Goal: Information Seeking & Learning: Learn about a topic

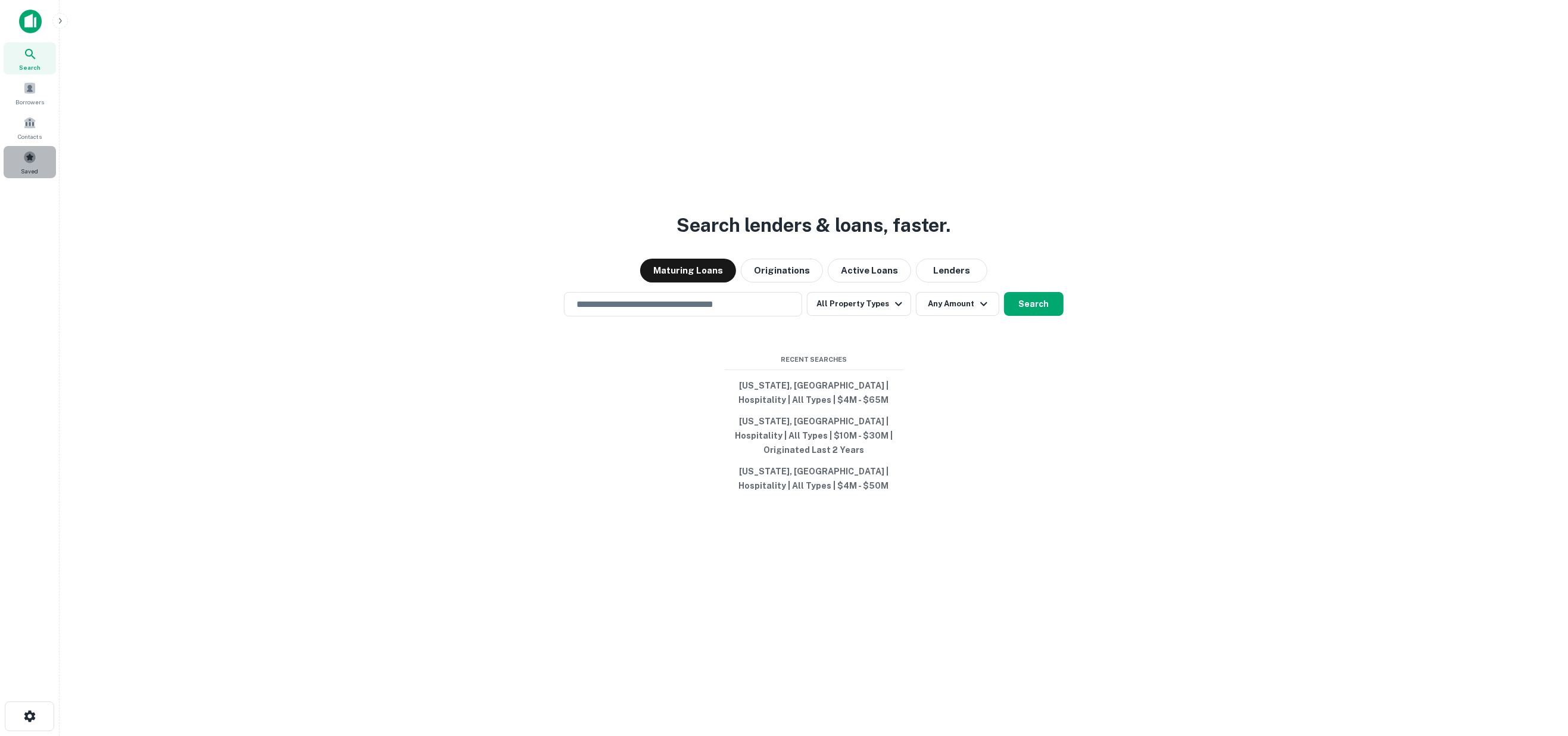
click at [28, 157] on span at bounding box center [30, 157] width 13 height 13
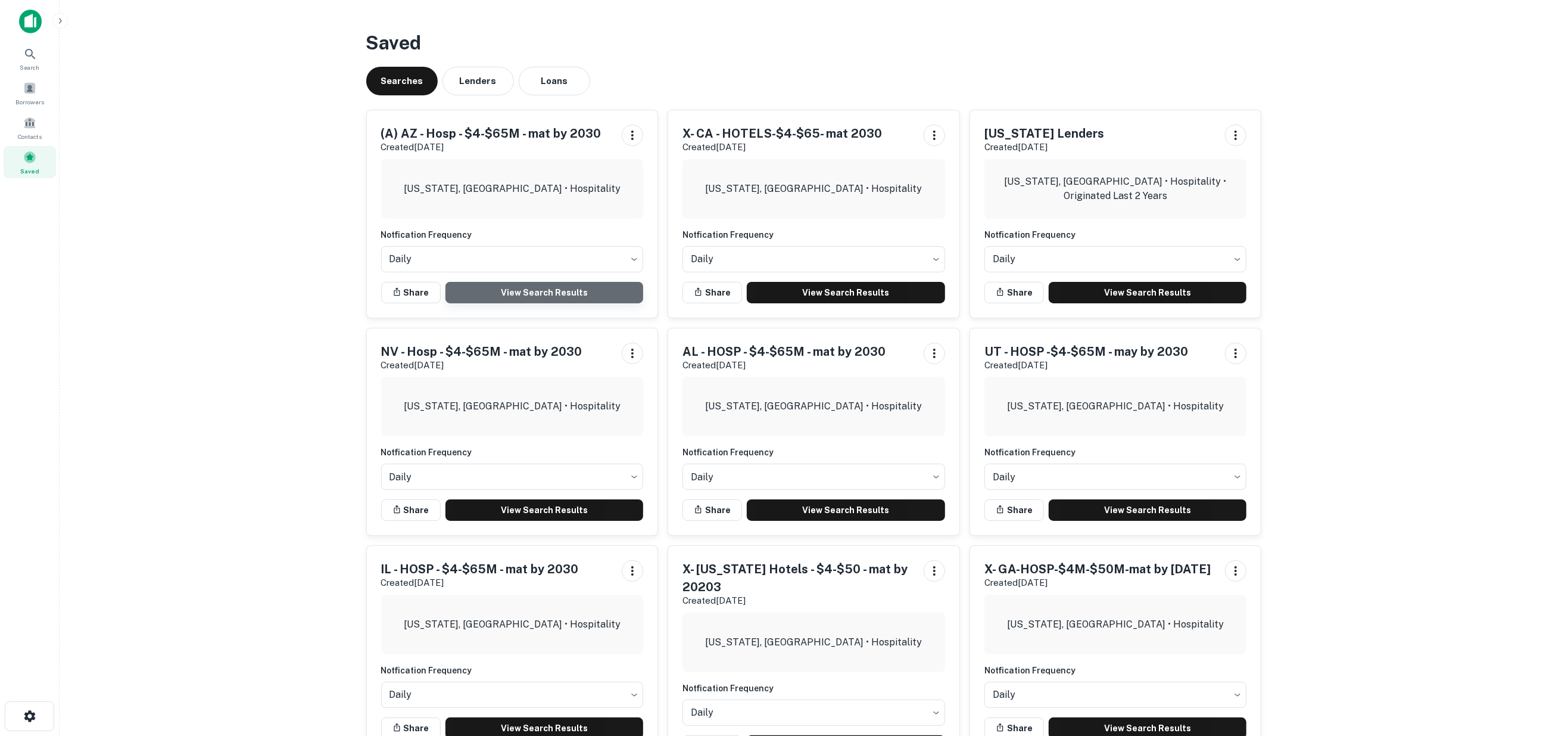
click at [504, 289] on link "View Search Results" at bounding box center [545, 292] width 198 height 21
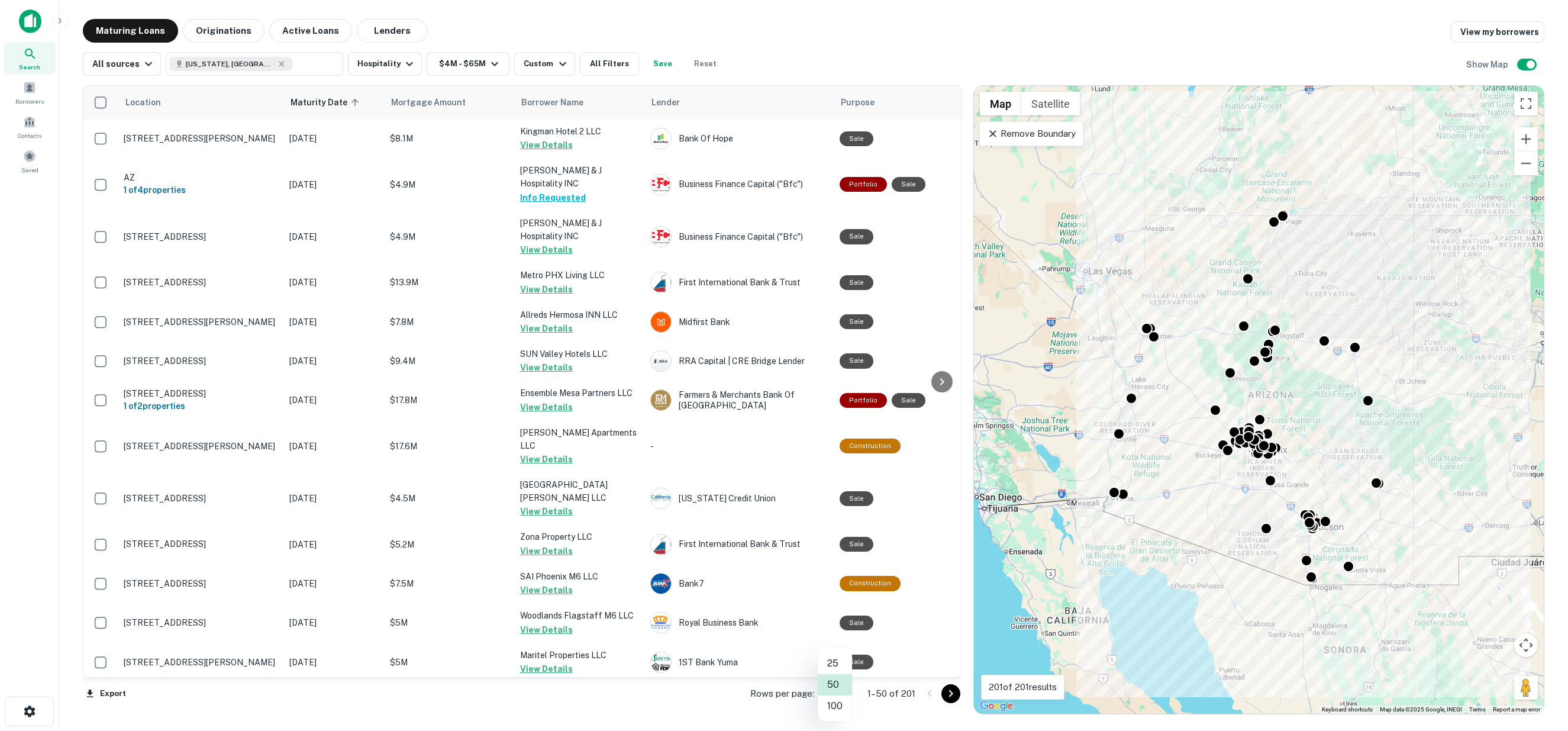
click at [842, 692] on body "Search Borrowers Contacts Saved Maturing Loans Originations Active Loans Lender…" at bounding box center [784, 365] width 1568 height 731
click at [835, 703] on li "100" at bounding box center [835, 706] width 34 height 21
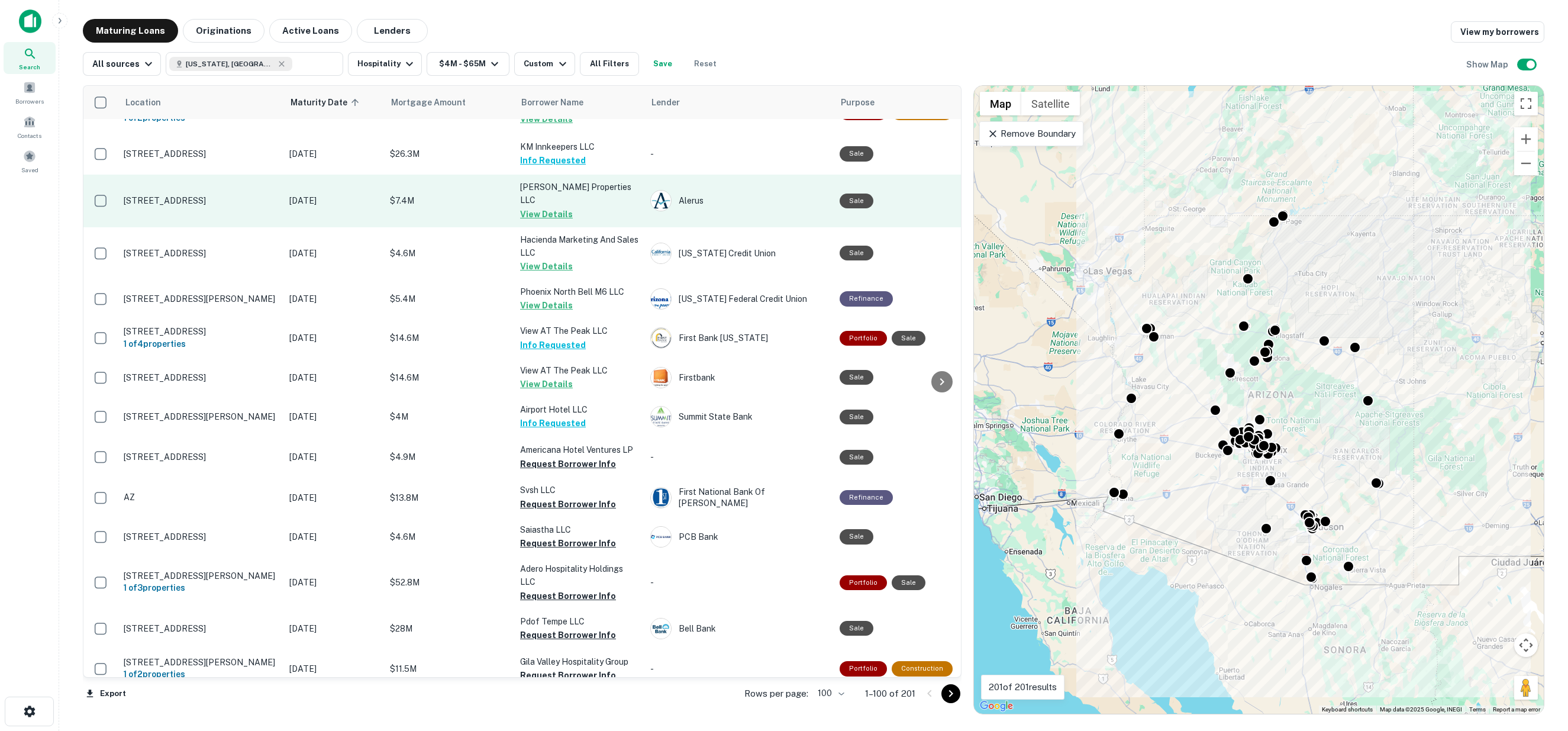
scroll to position [855, 0]
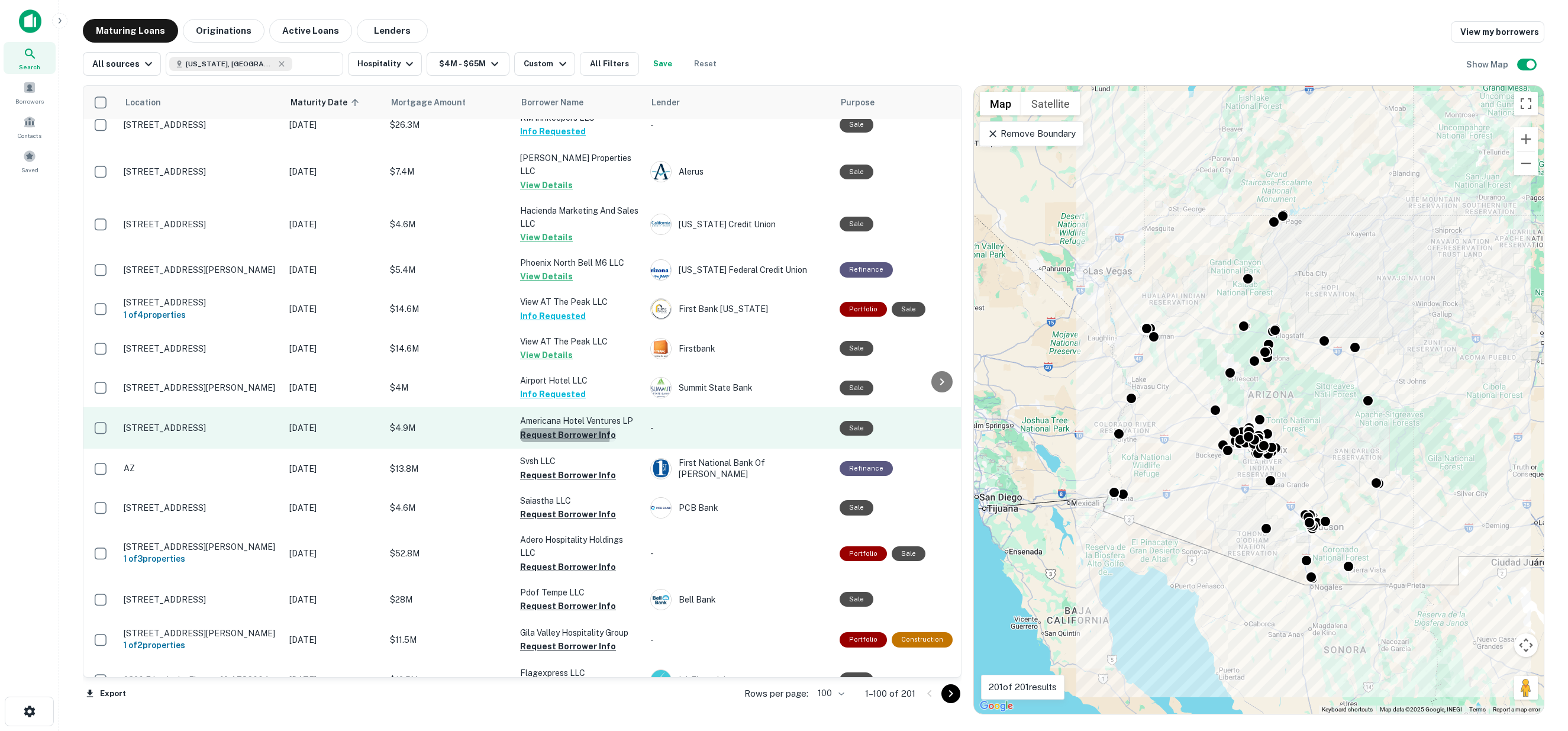
click at [552, 428] on button "Request Borrower Info" at bounding box center [568, 435] width 96 height 14
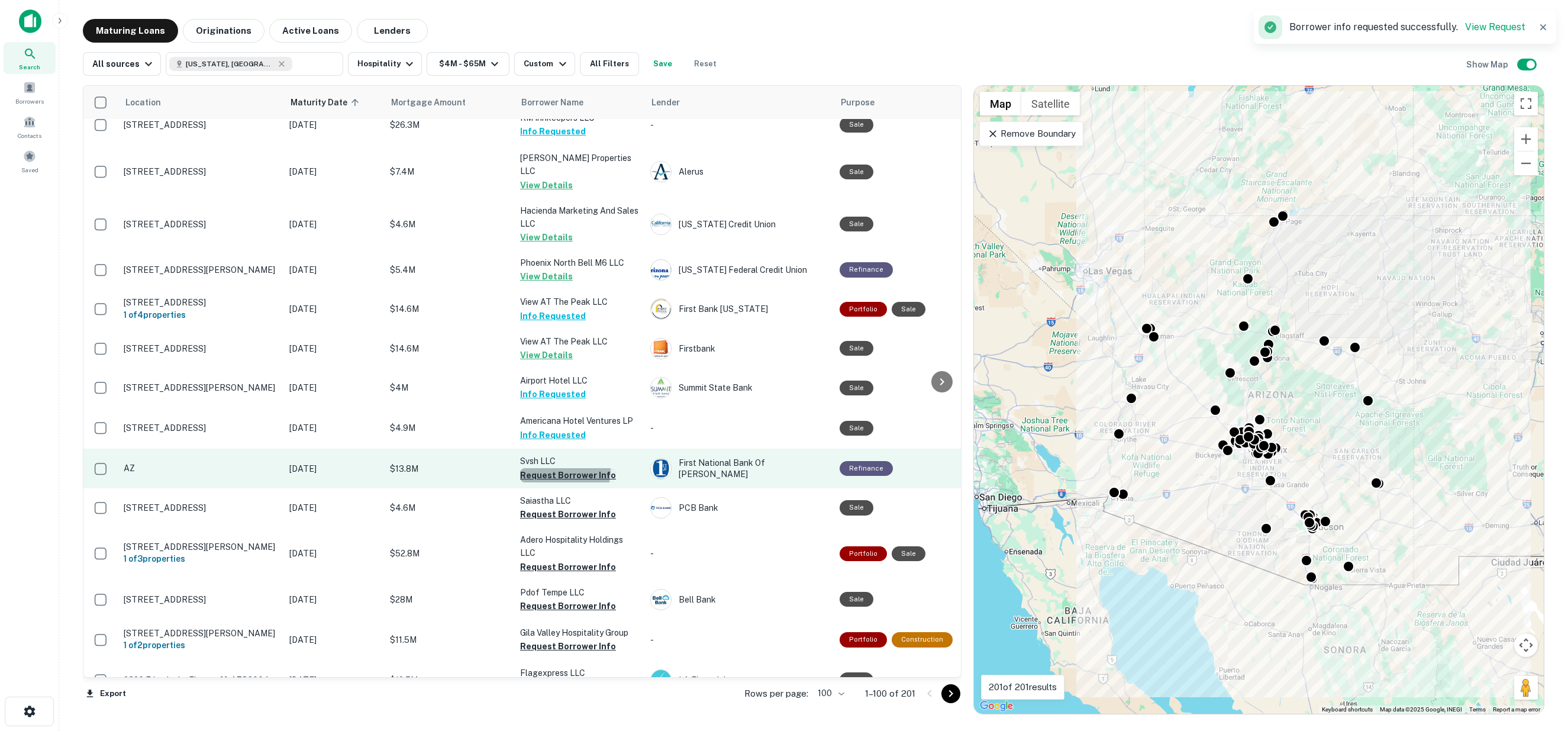
click at [543, 468] on button "Request Borrower Info" at bounding box center [568, 475] width 96 height 14
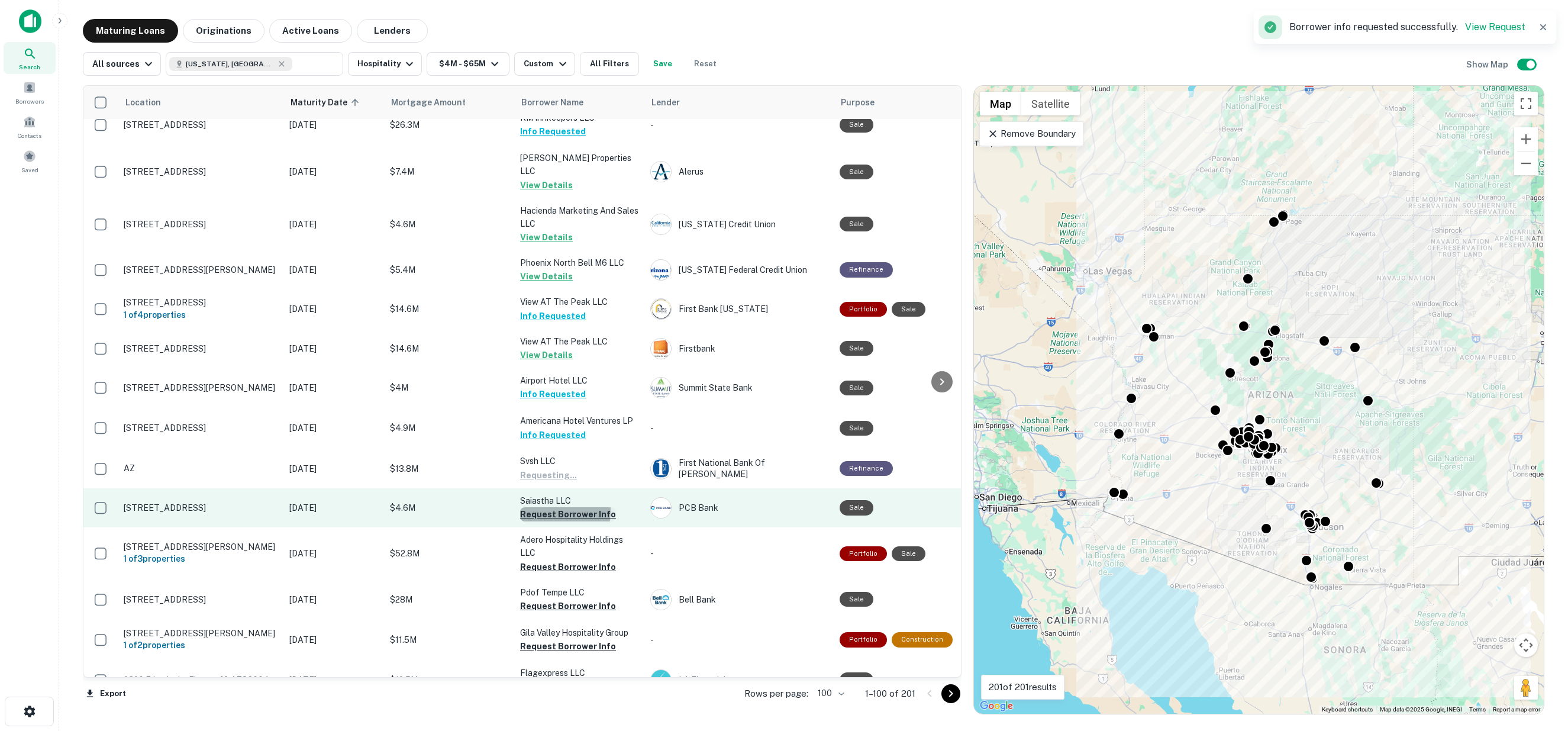
click at [543, 507] on button "Request Borrower Info" at bounding box center [568, 514] width 96 height 14
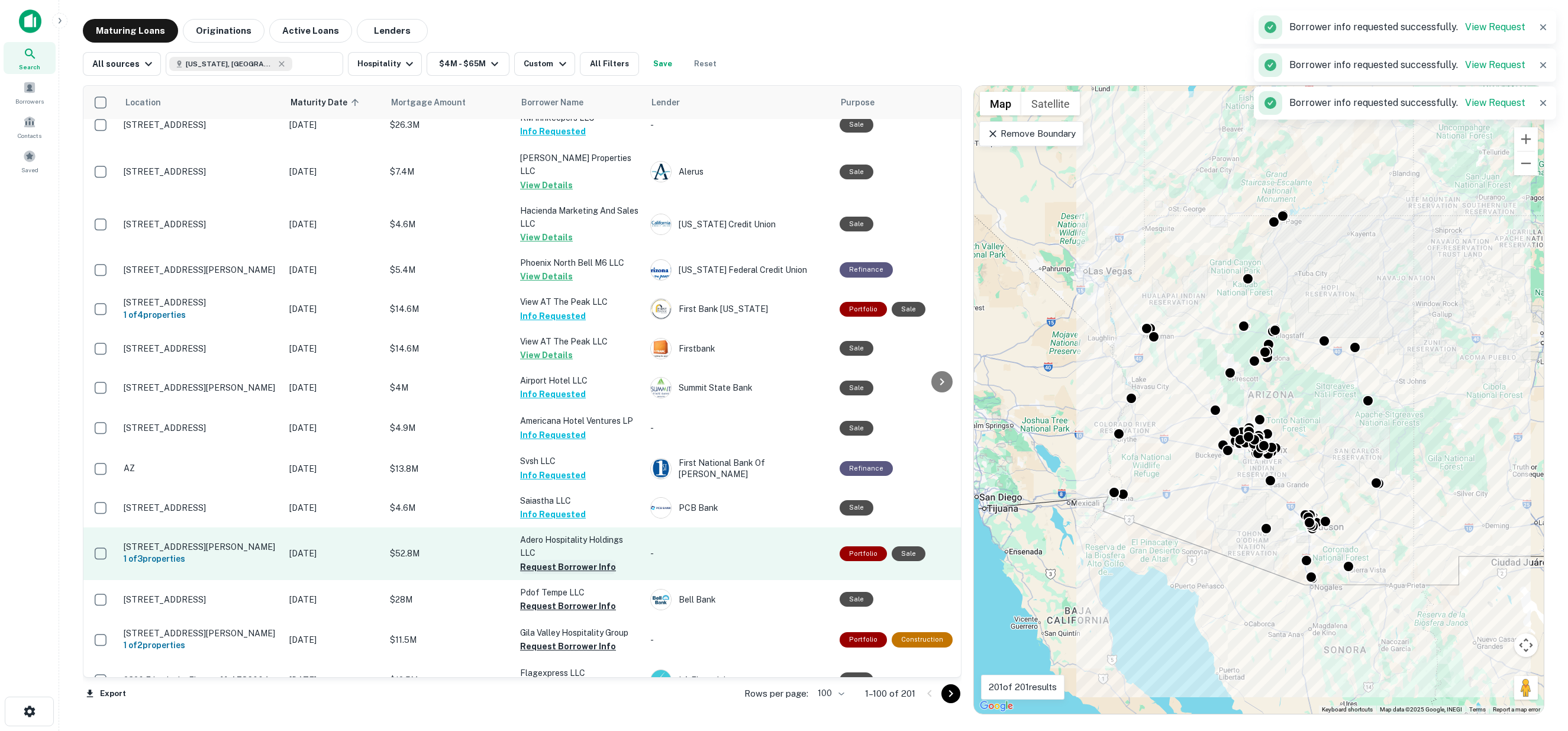
click at [546, 560] on button "Request Borrower Info" at bounding box center [568, 566] width 96 height 14
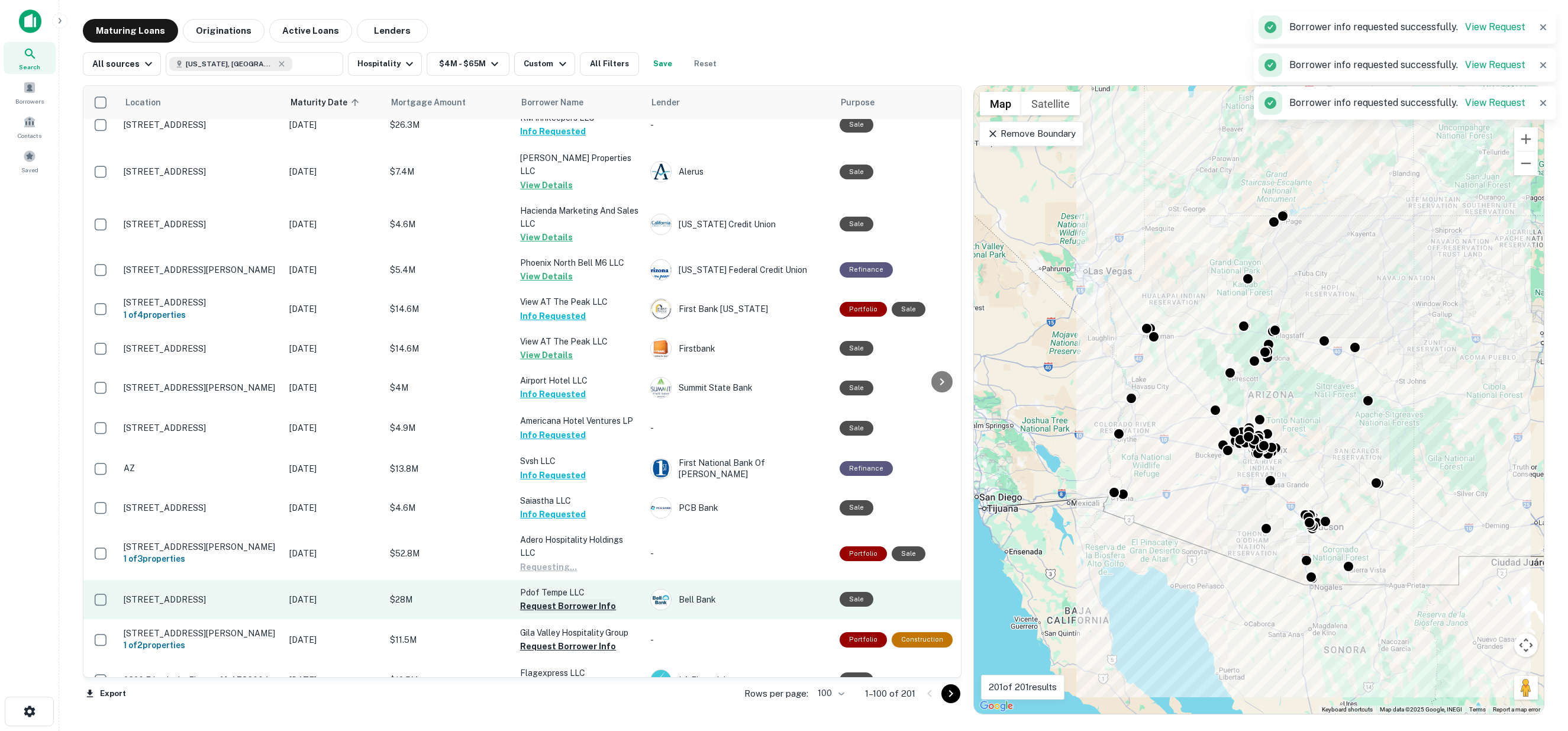
click at [549, 599] on button "Request Borrower Info" at bounding box center [568, 605] width 96 height 14
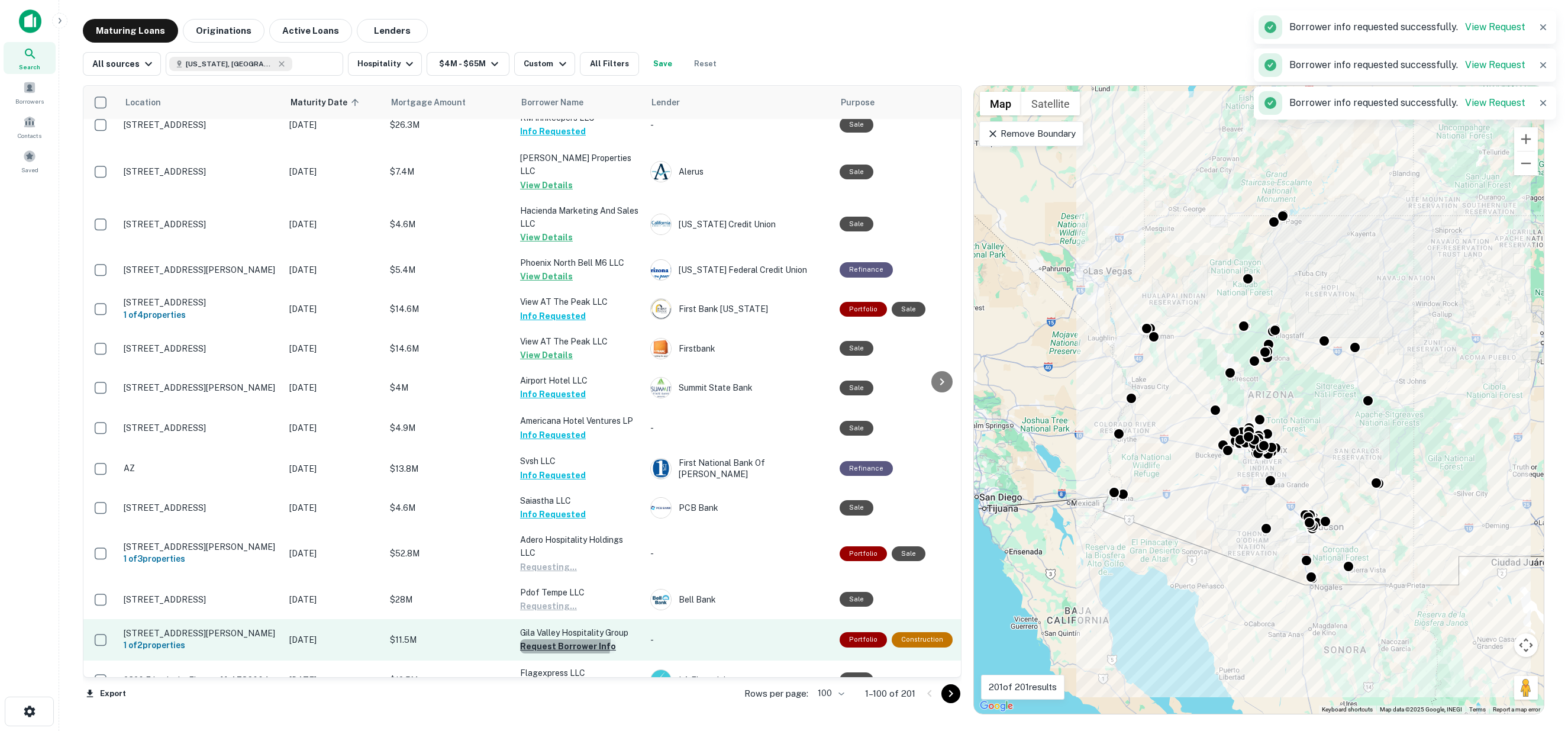
click at [552, 639] on button "Request Borrower Info" at bounding box center [568, 646] width 96 height 14
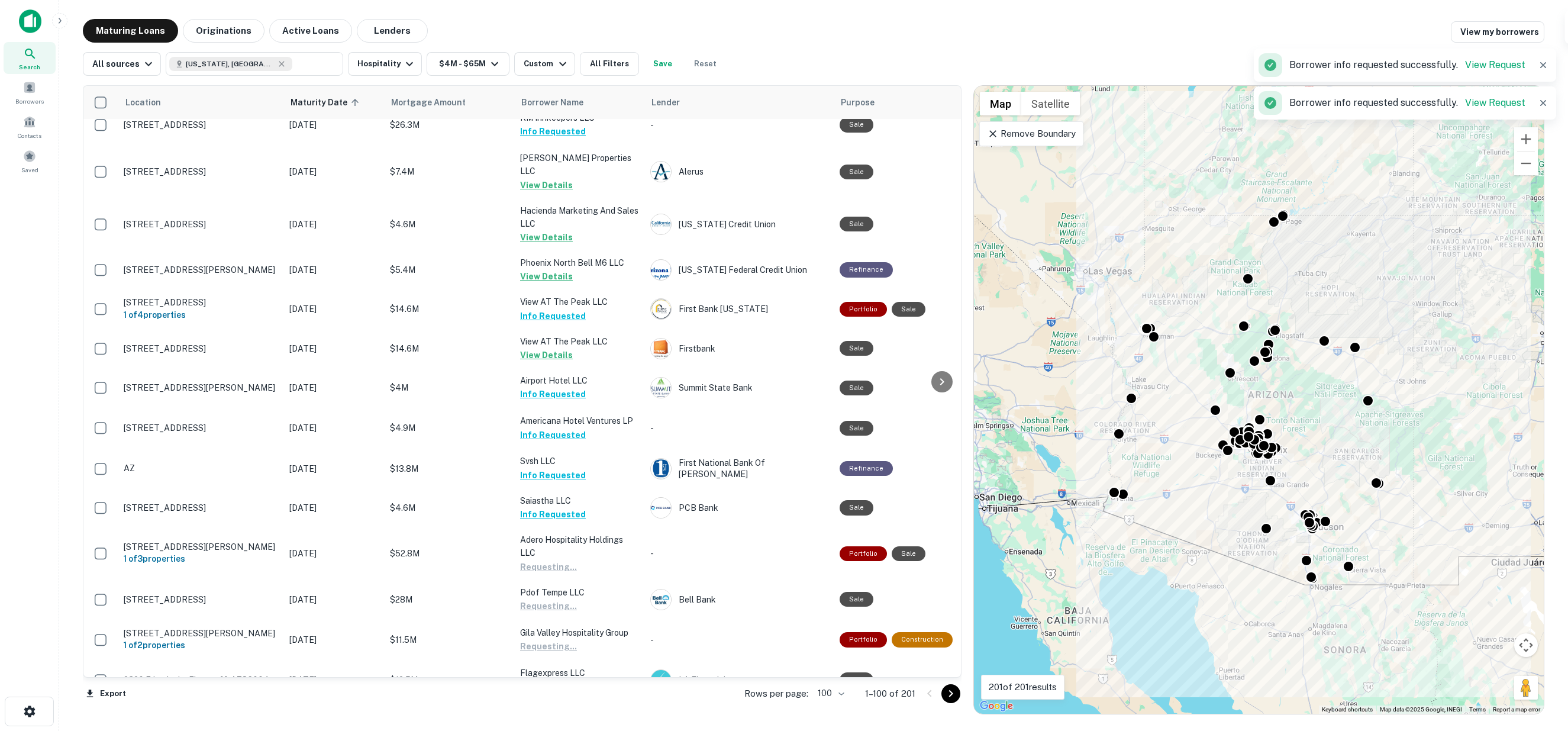
scroll to position [1117, 0]
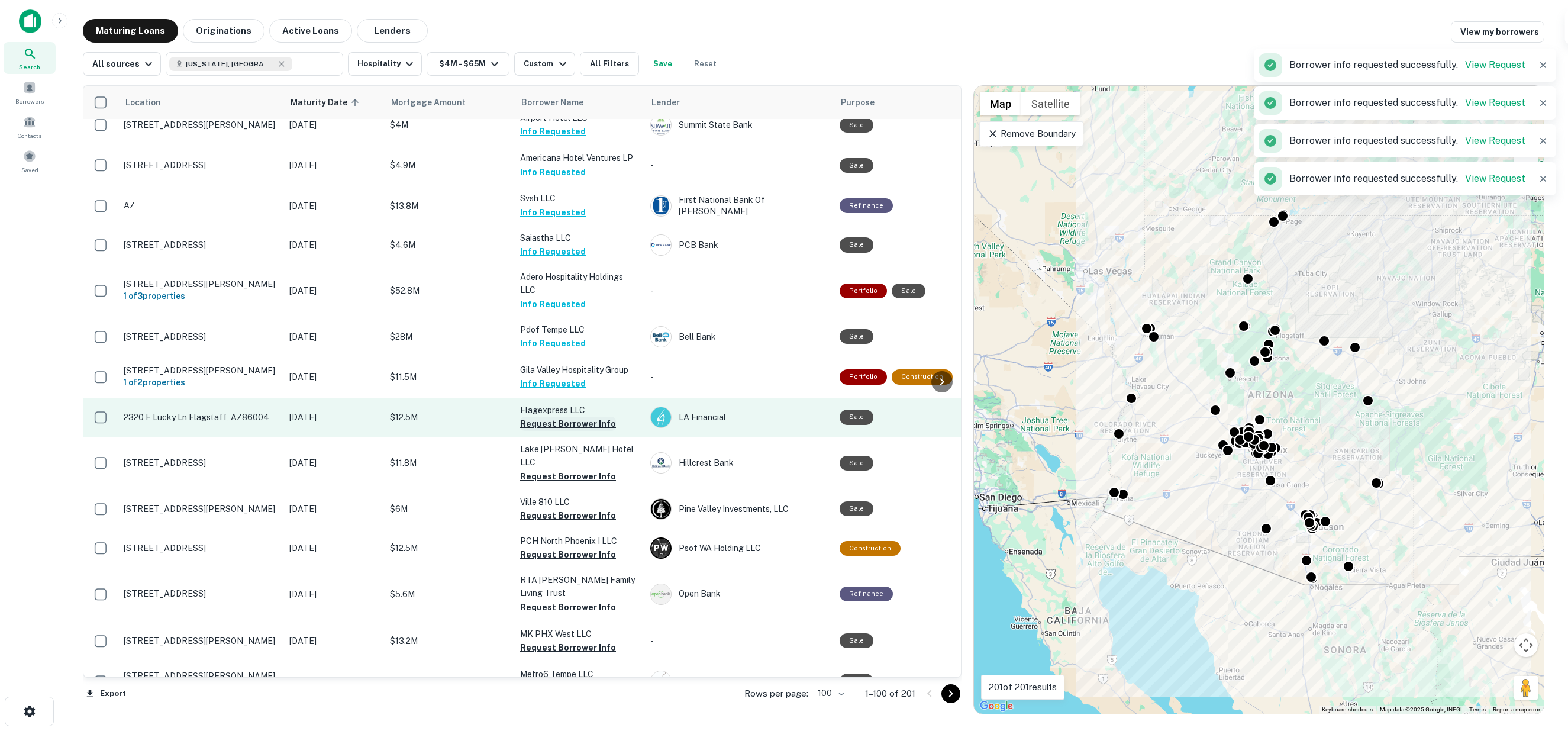
click at [546, 417] on button "Request Borrower Info" at bounding box center [568, 423] width 96 height 14
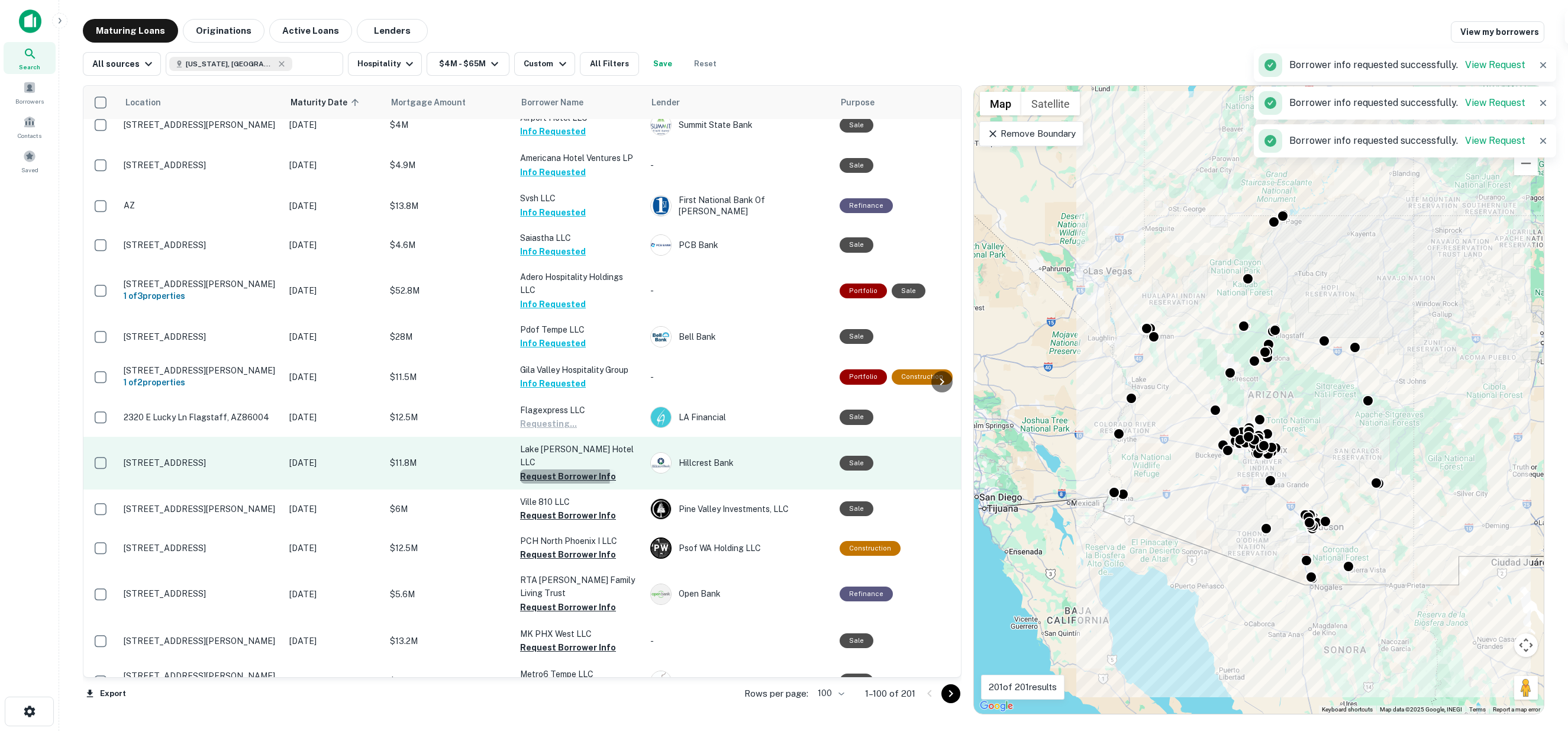
click at [545, 469] on button "Request Borrower Info" at bounding box center [568, 476] width 96 height 14
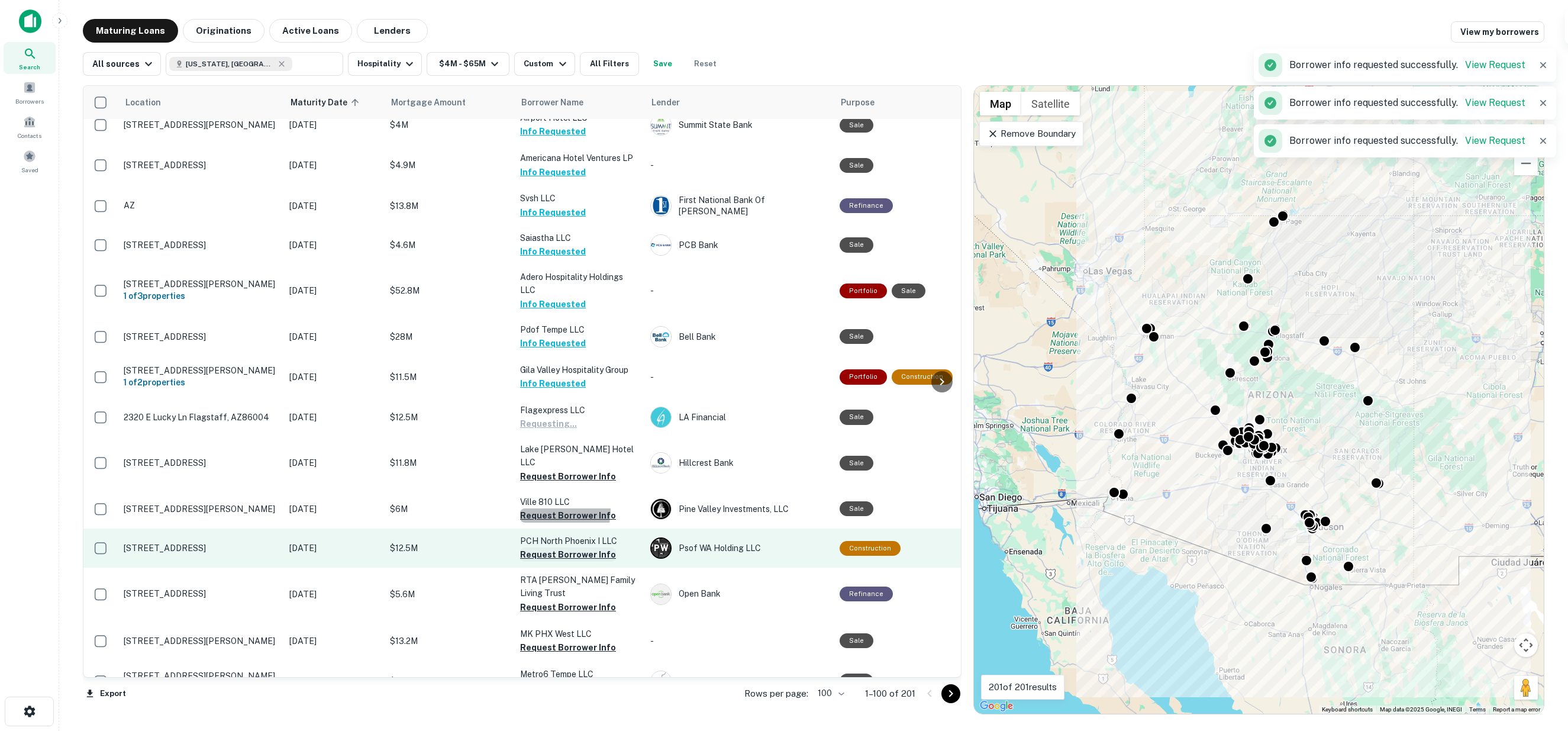
click at [546, 547] on button "Request Borrower Info" at bounding box center [568, 554] width 96 height 14
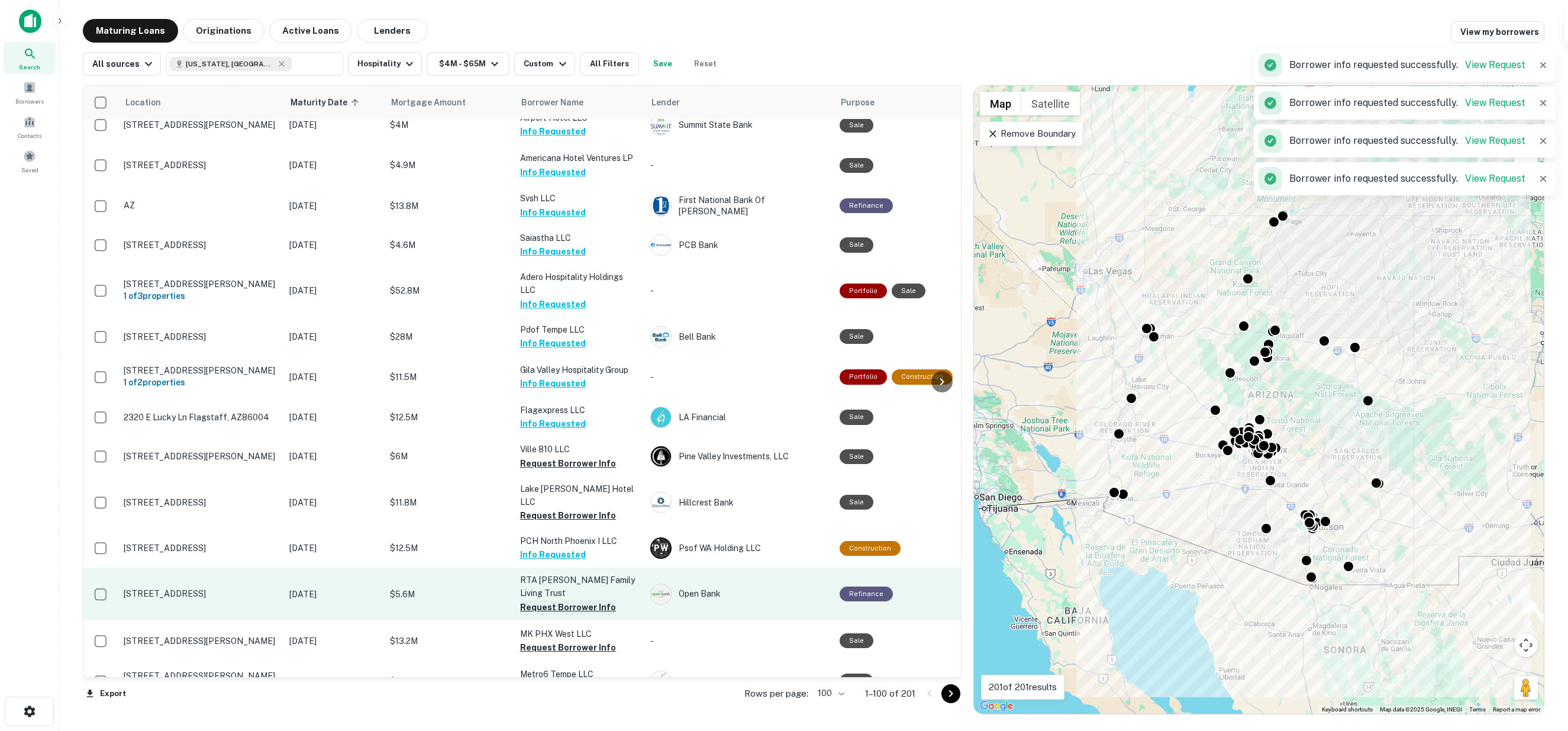
click at [553, 600] on button "Request Borrower Info" at bounding box center [568, 606] width 96 height 14
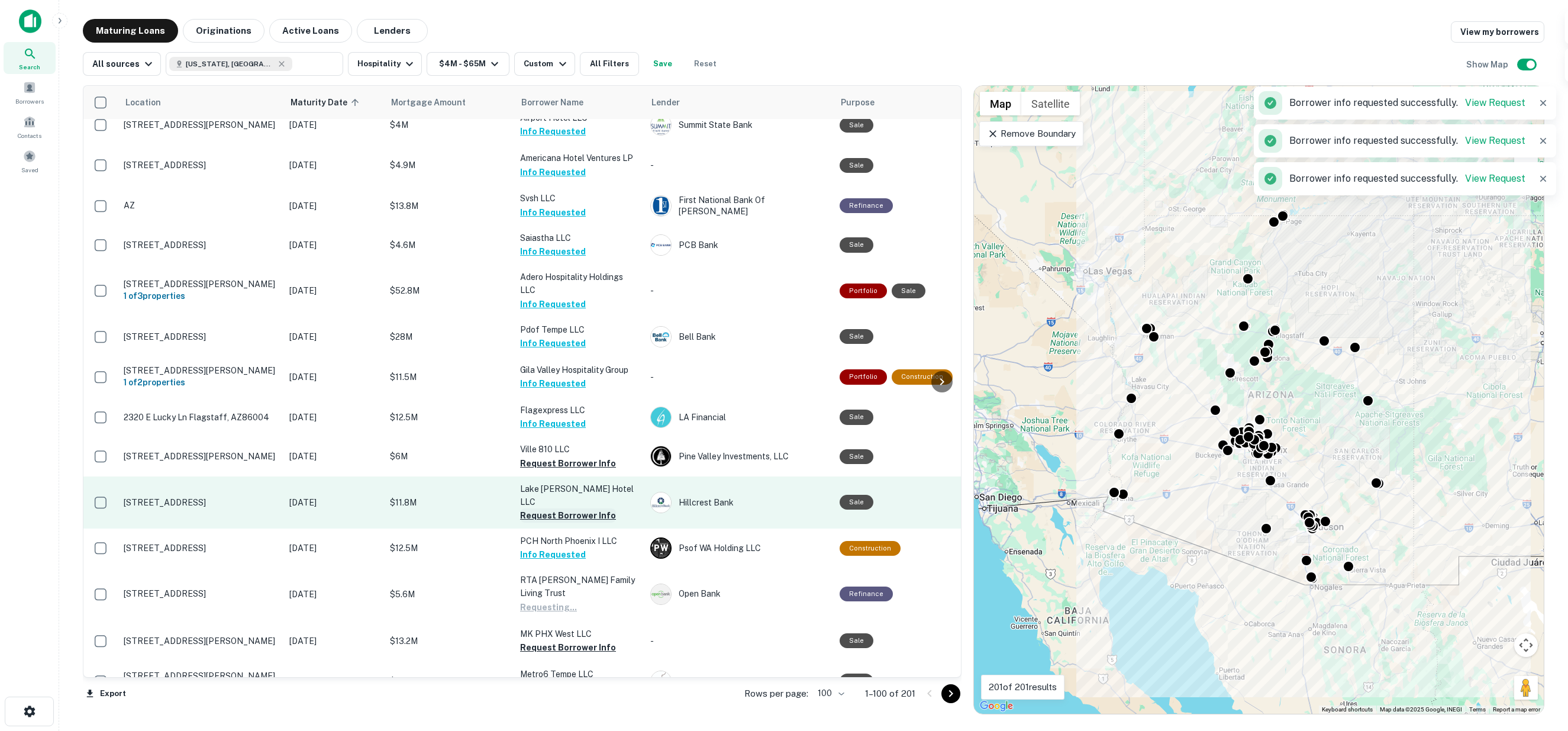
click at [560, 509] on button "Request Borrower Info" at bounding box center [568, 515] width 96 height 14
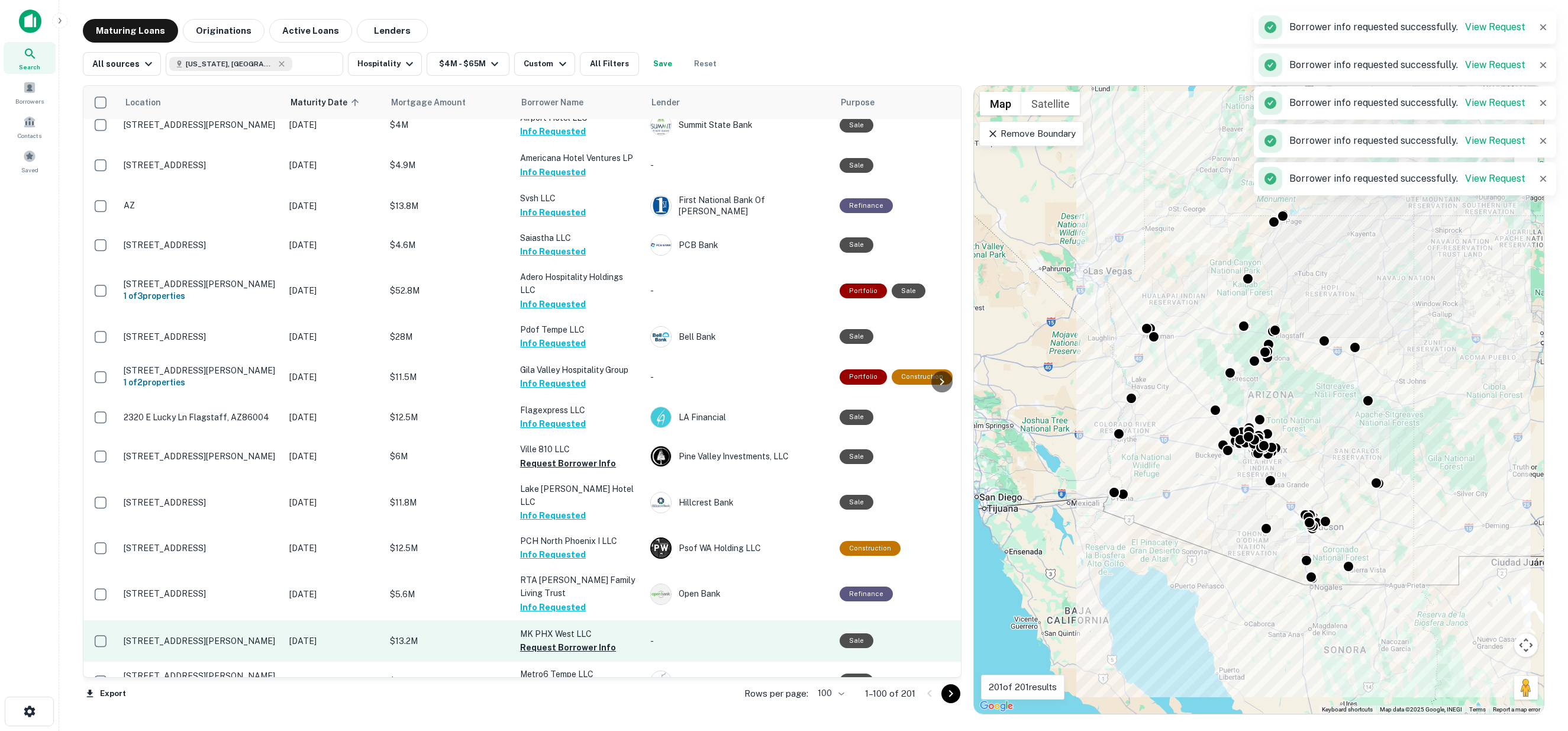
scroll to position [1250, 0]
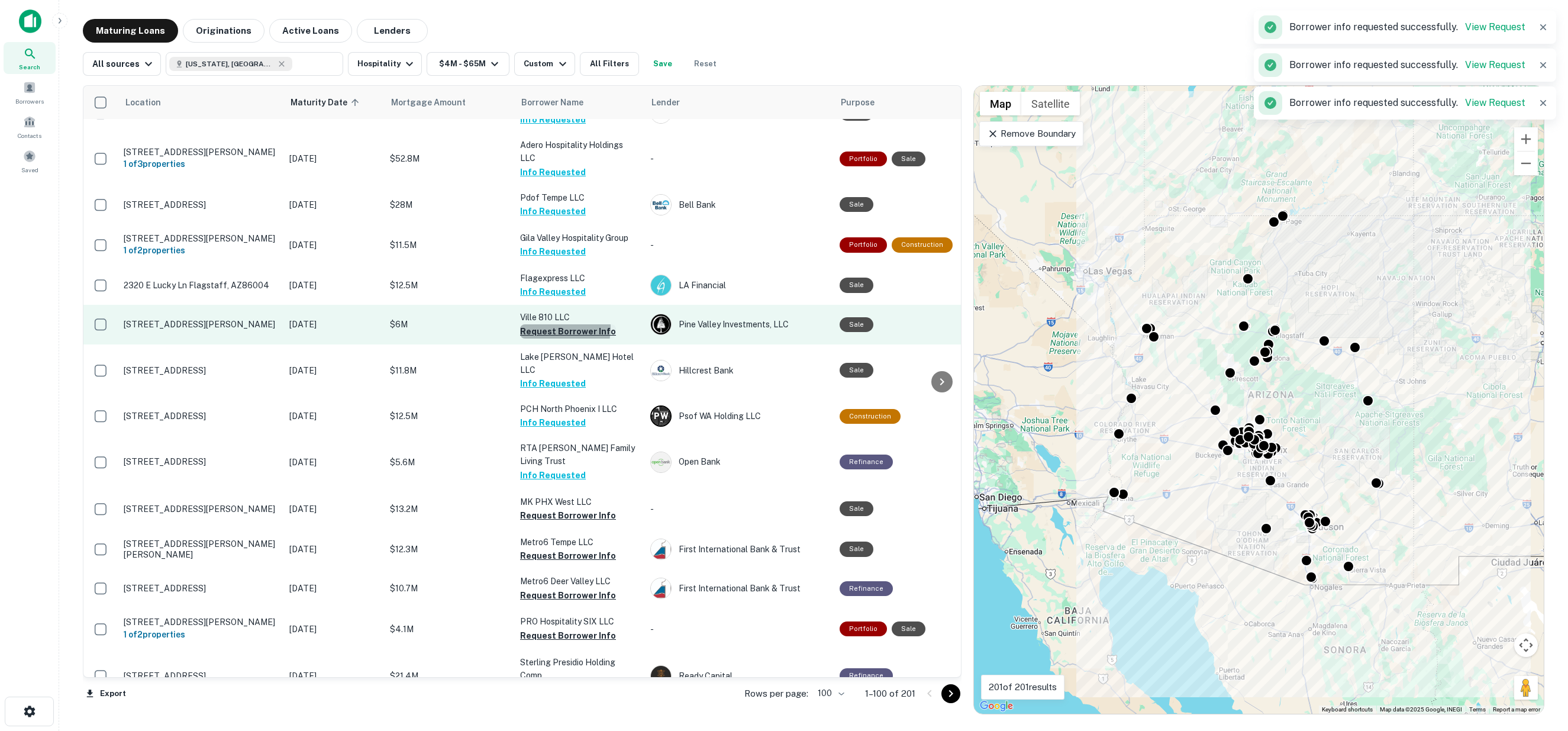
click at [541, 324] on button "Request Borrower Info" at bounding box center [568, 331] width 96 height 14
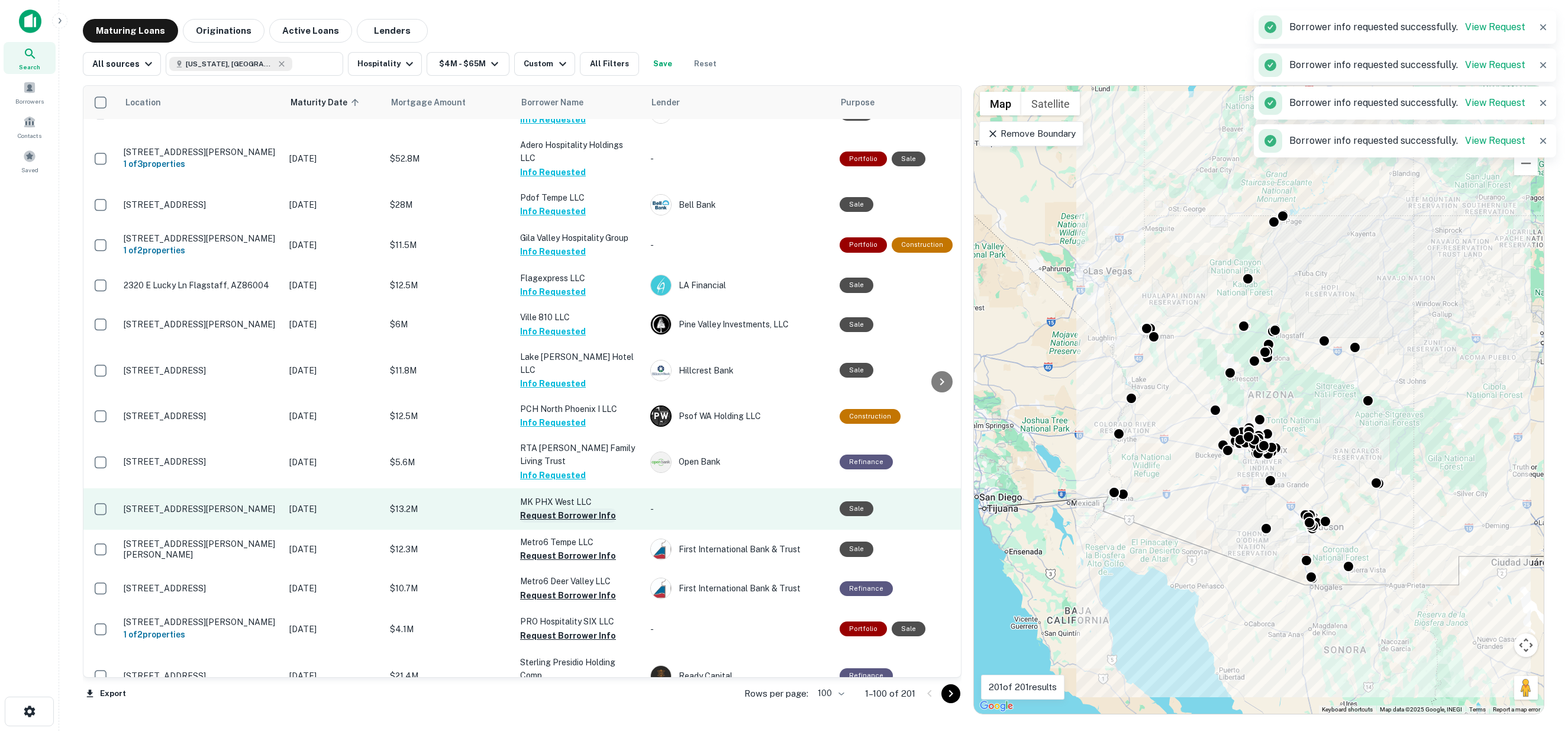
click at [549, 509] on button "Request Borrower Info" at bounding box center [568, 515] width 96 height 14
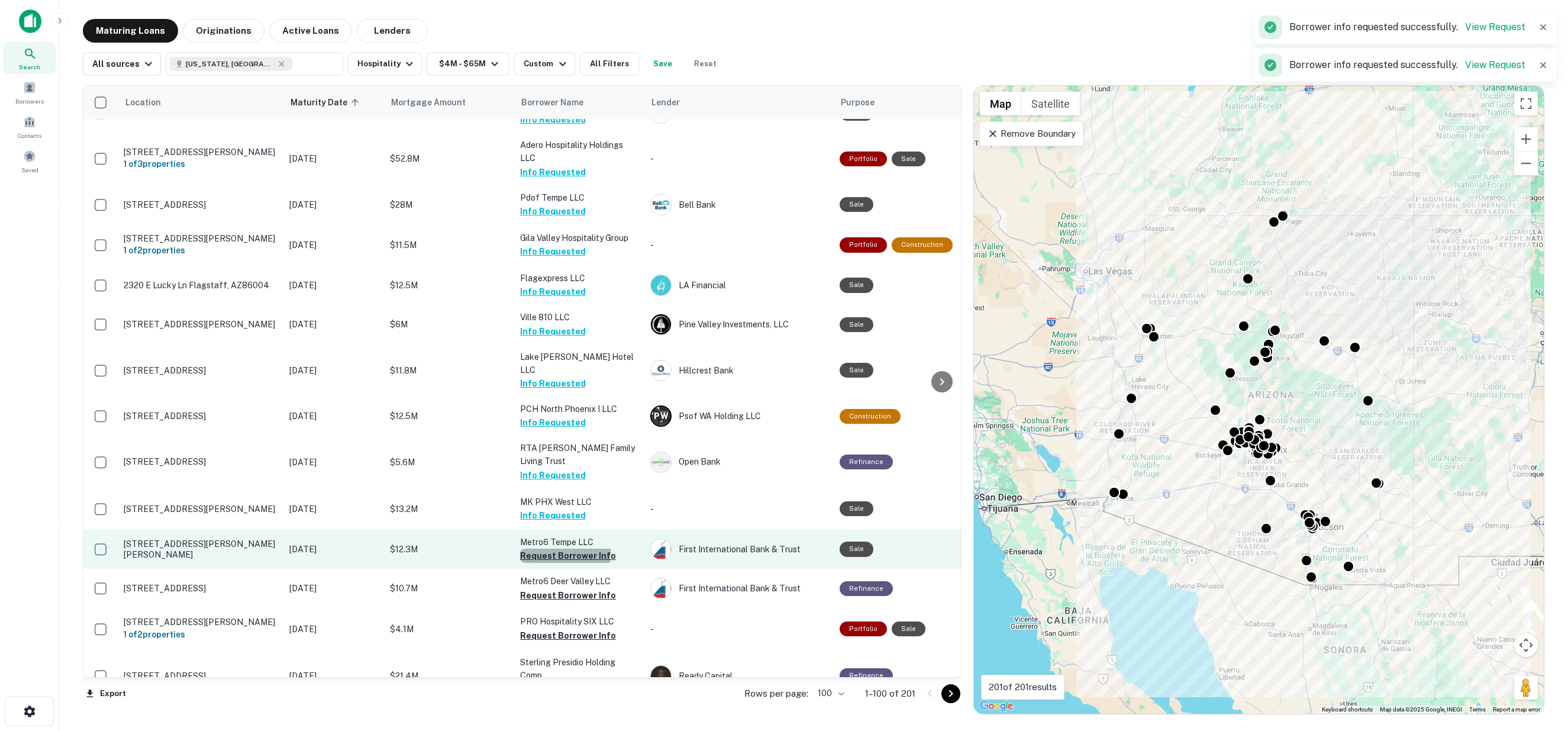
click at [549, 549] on button "Request Borrower Info" at bounding box center [568, 555] width 96 height 14
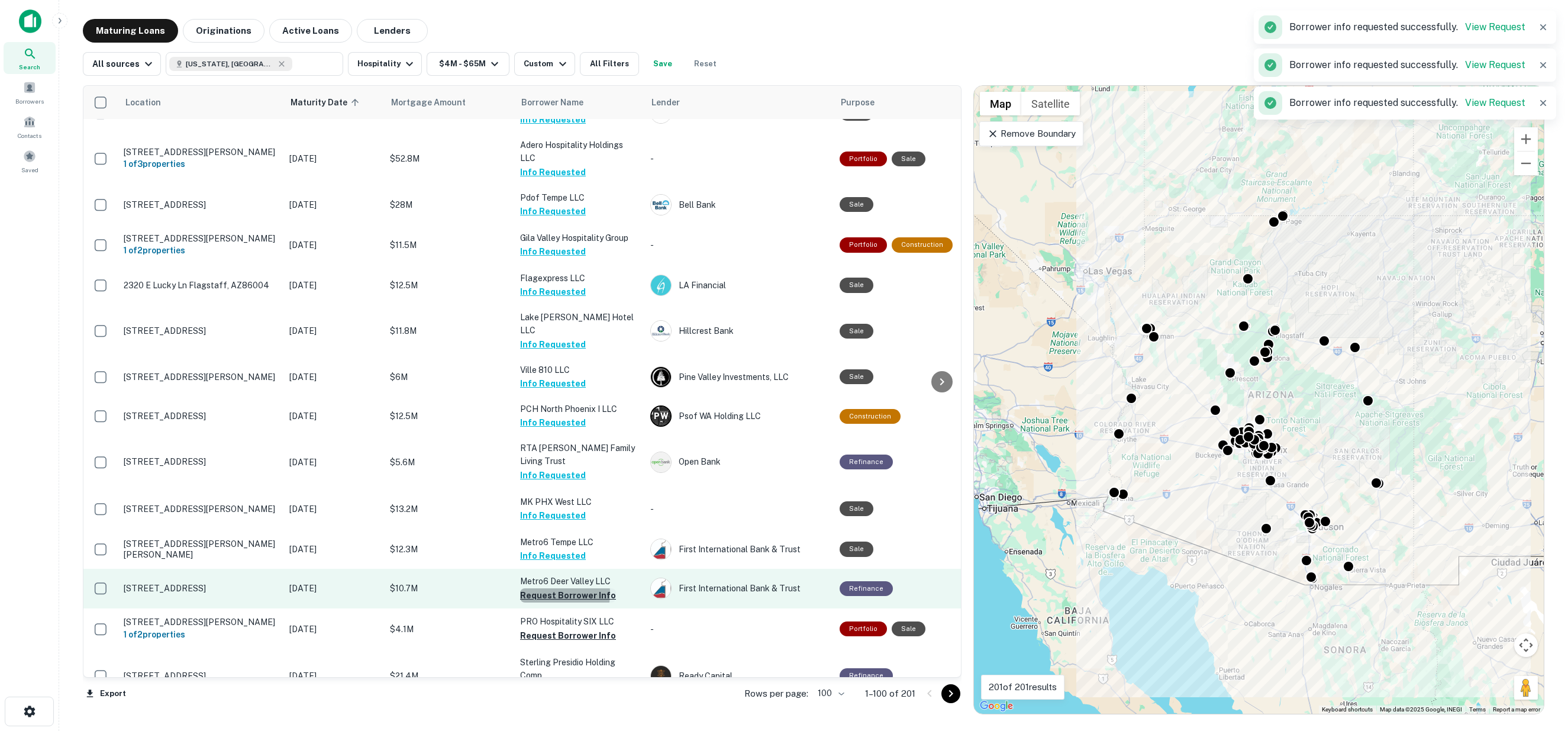
click at [551, 588] on button "Request Borrower Info" at bounding box center [568, 595] width 96 height 14
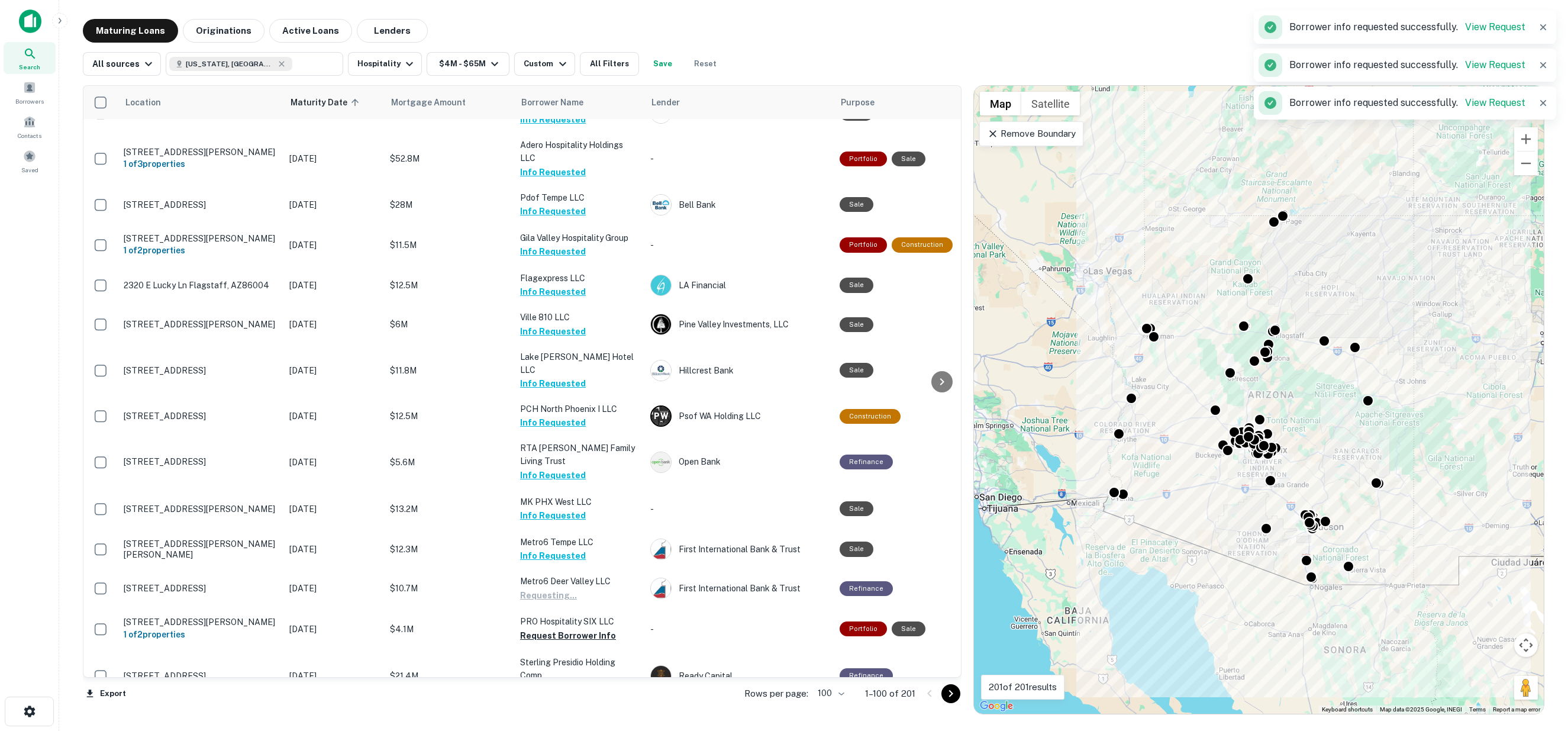
scroll to position [1446, 0]
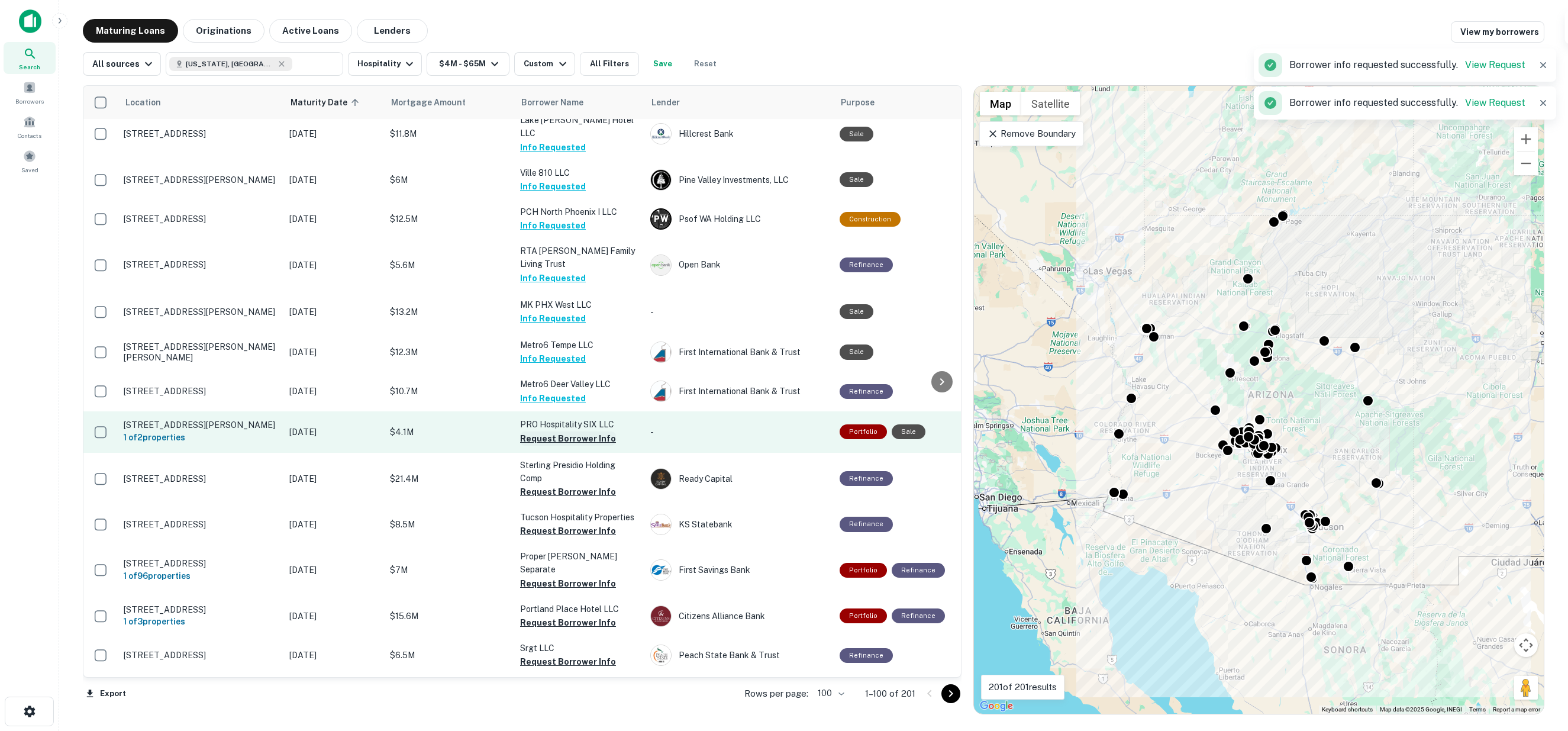
click at [551, 432] on button "Request Borrower Info" at bounding box center [568, 438] width 96 height 14
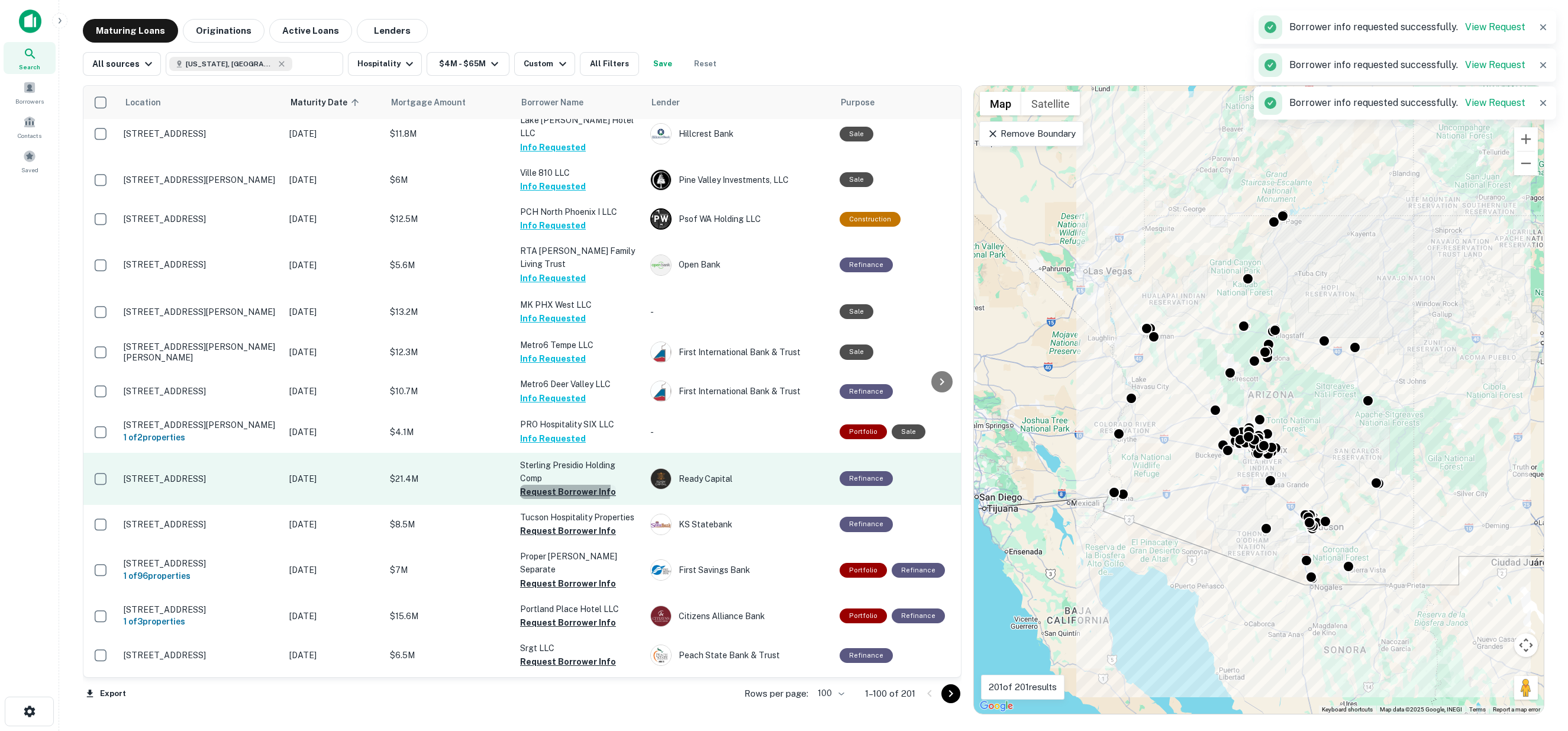
click at [549, 485] on button "Request Borrower Info" at bounding box center [568, 491] width 96 height 14
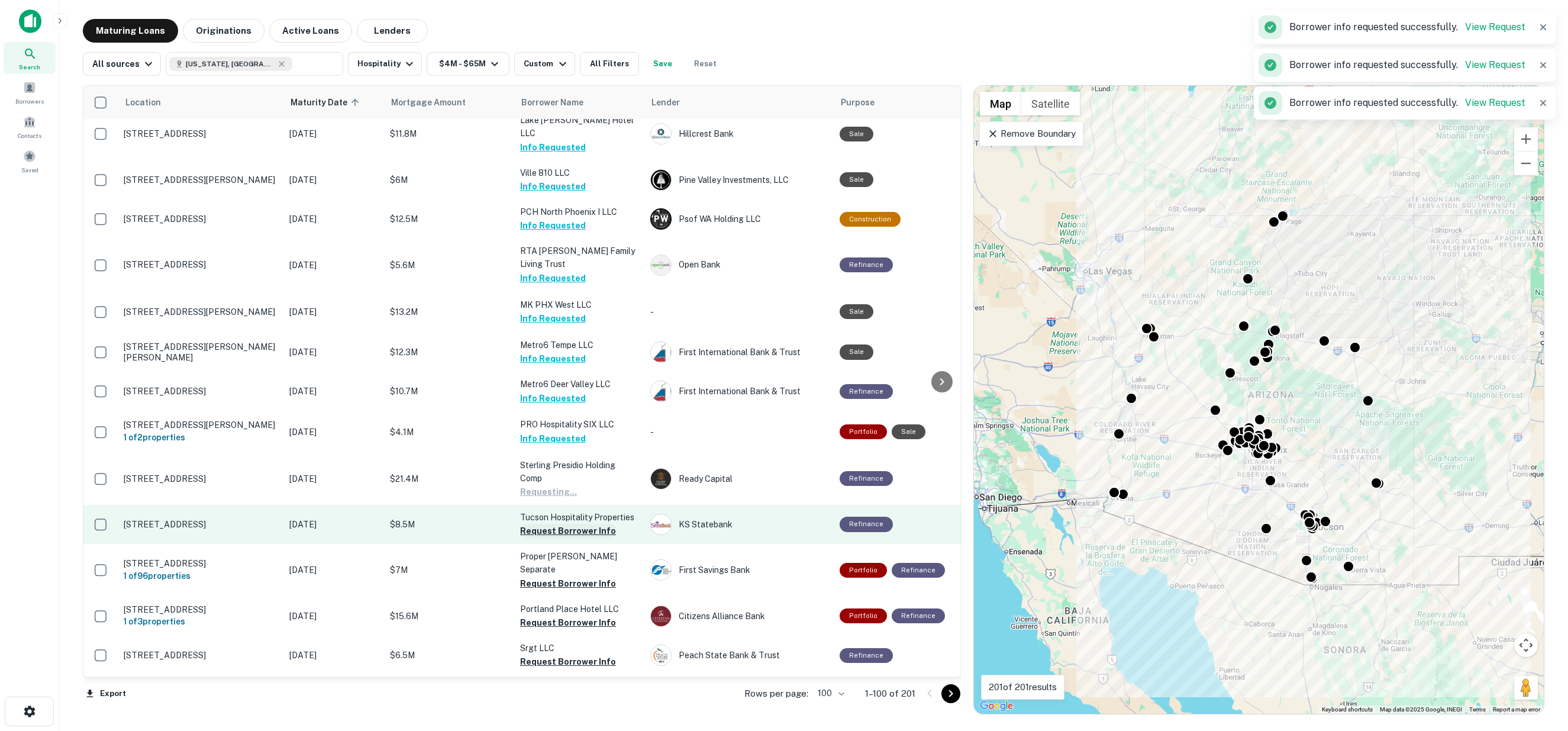
click at [553, 523] on button "Request Borrower Info" at bounding box center [568, 530] width 96 height 14
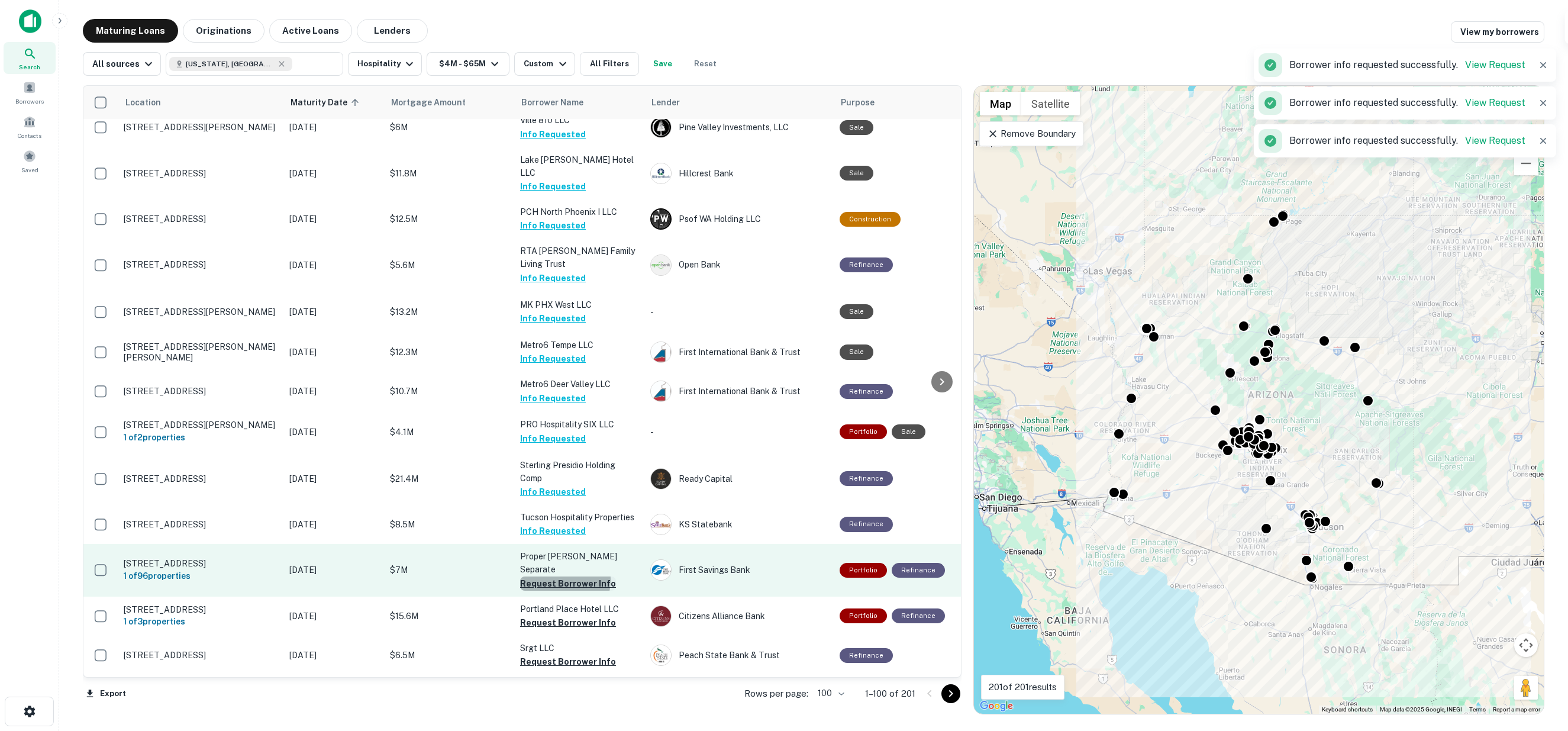
click at [553, 577] on button "Request Borrower Info" at bounding box center [568, 583] width 96 height 14
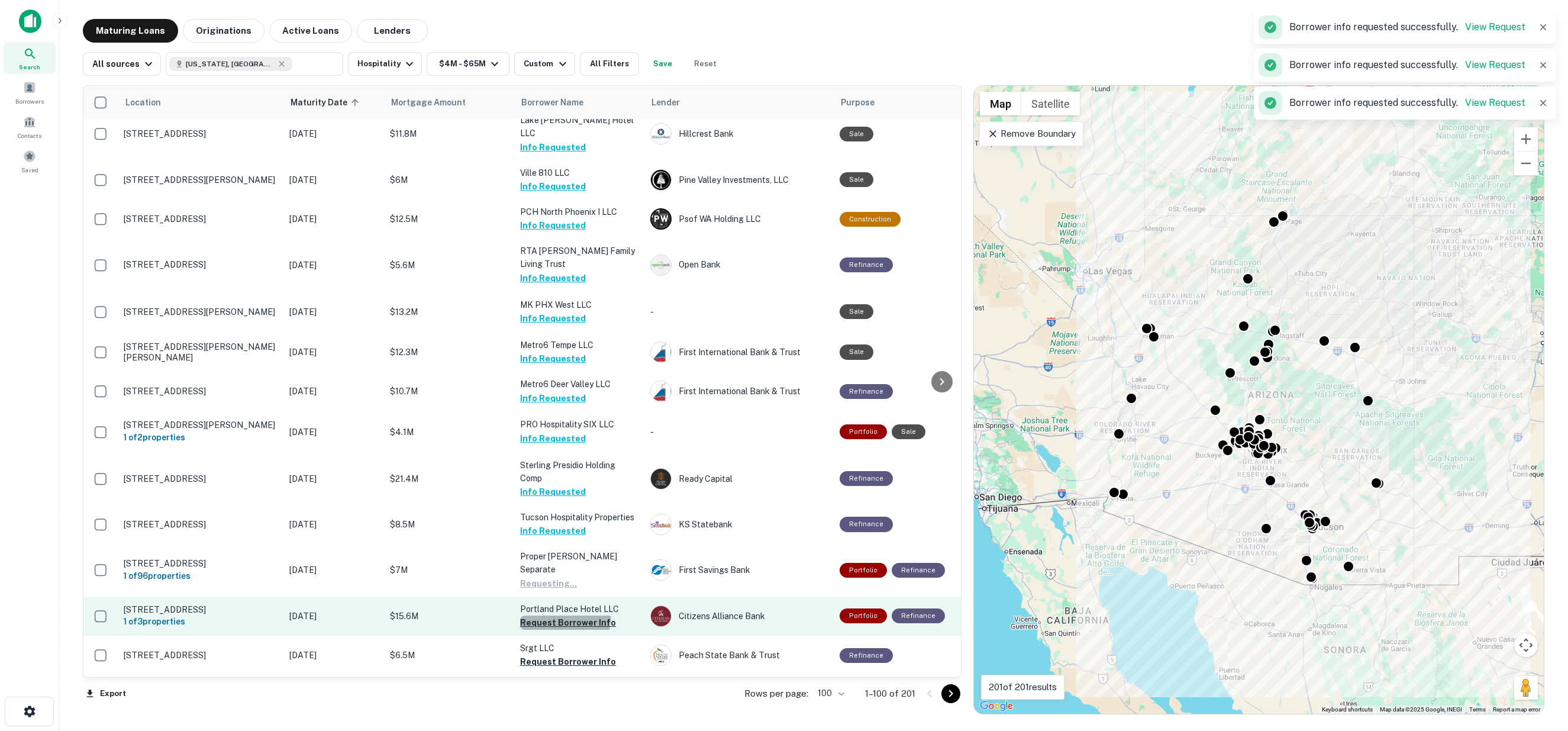
click at [558, 615] on button "Request Borrower Info" at bounding box center [568, 622] width 96 height 14
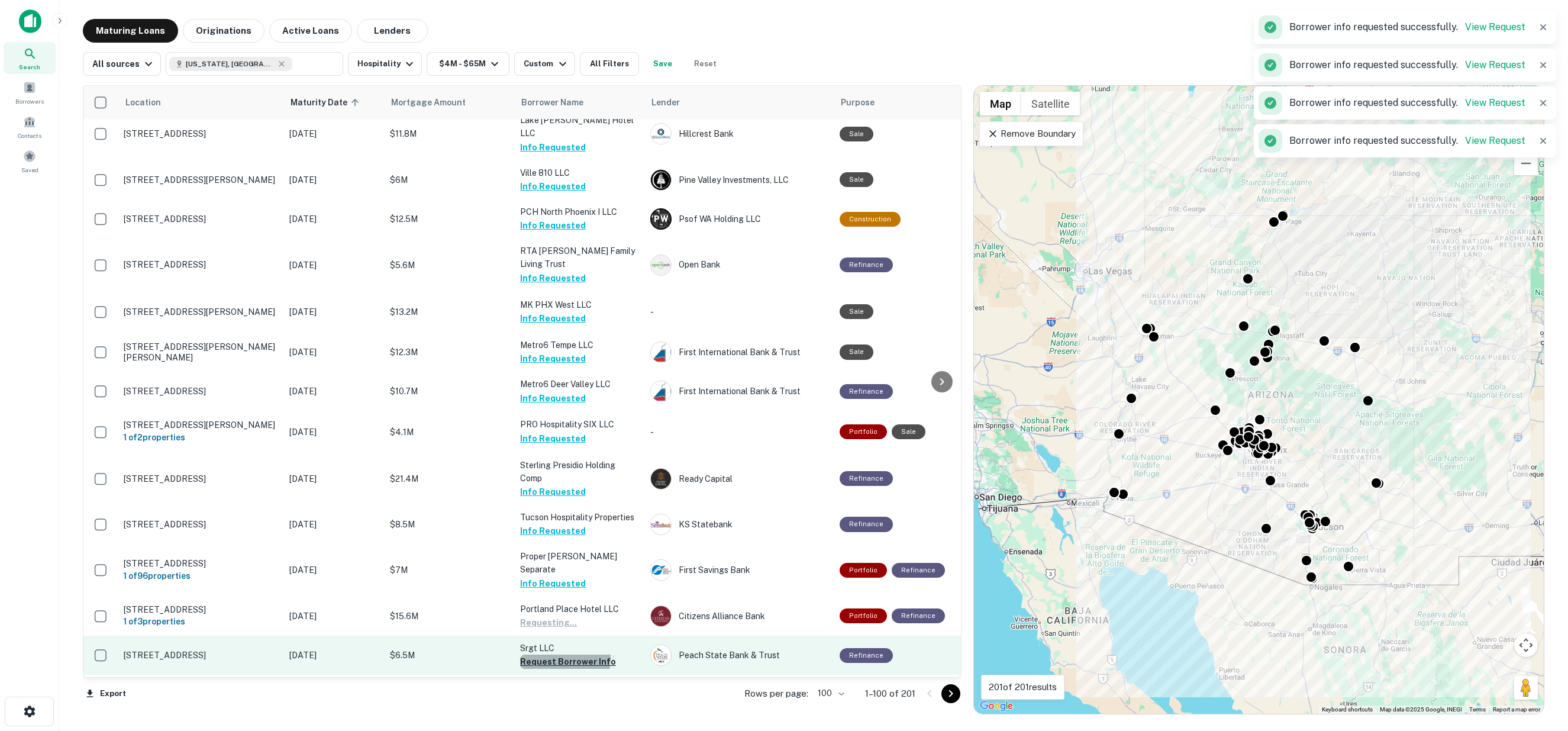
click at [556, 655] on button "Request Borrower Info" at bounding box center [568, 661] width 96 height 14
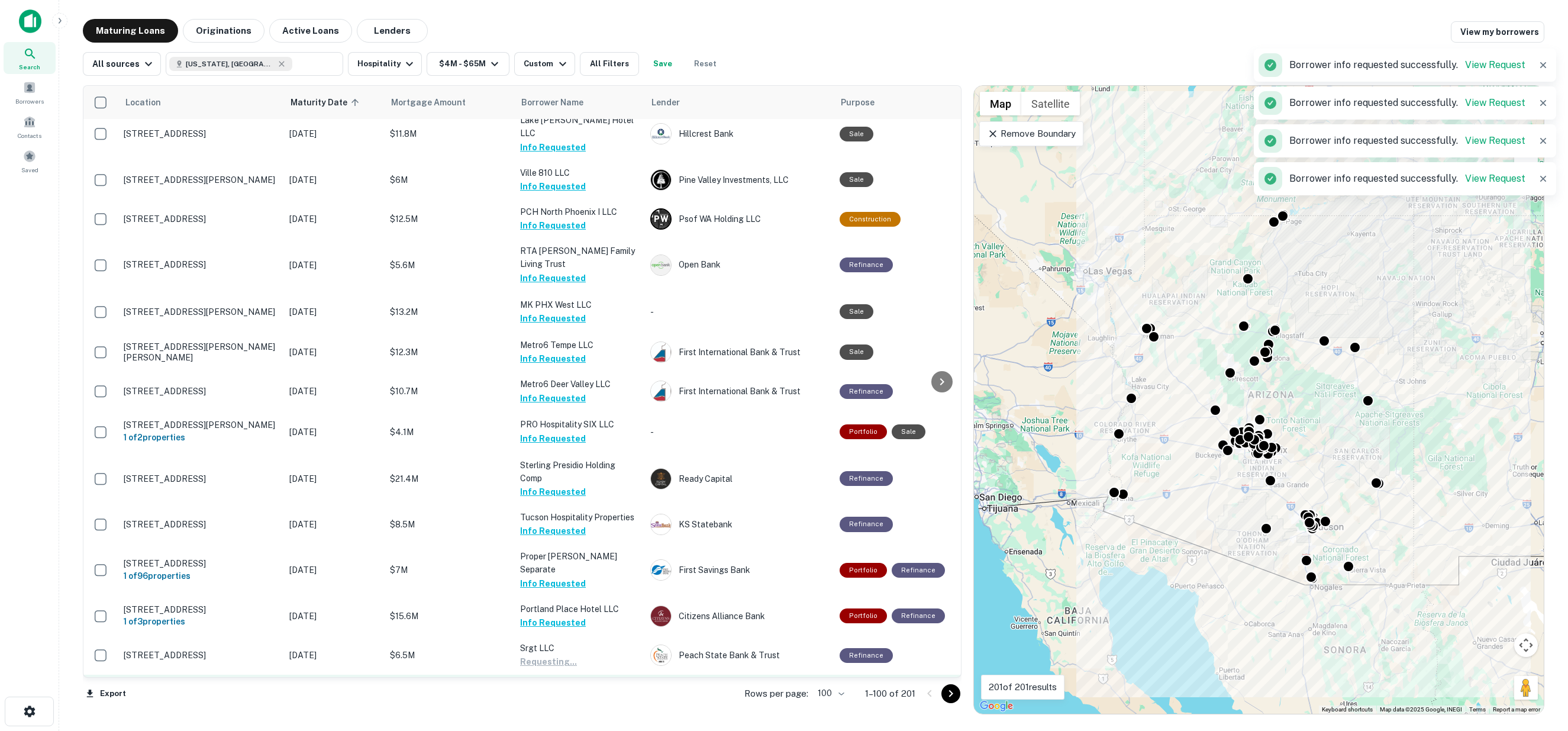
click at [553, 694] on button "Request Borrower Info" at bounding box center [568, 701] width 96 height 14
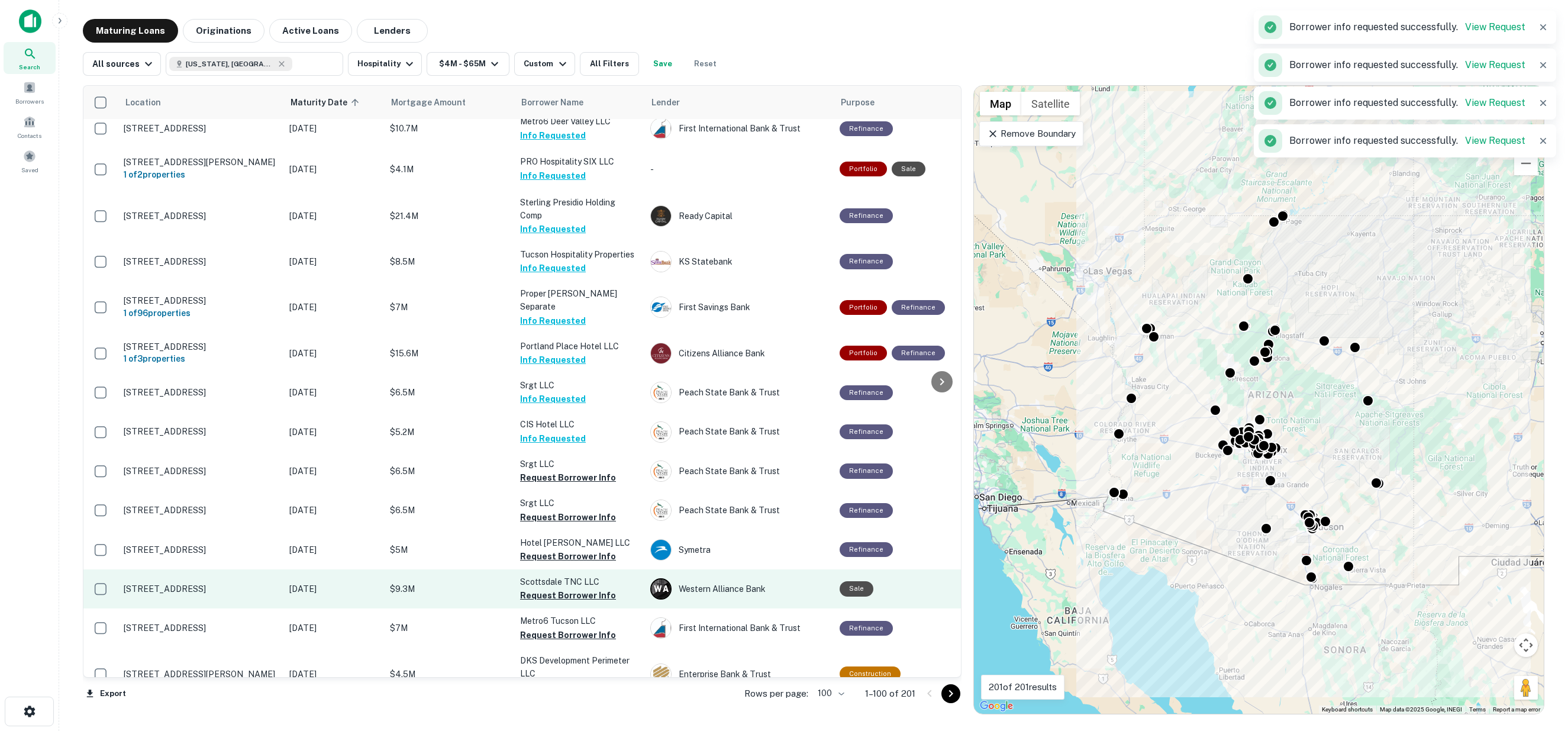
scroll to position [1775, 0]
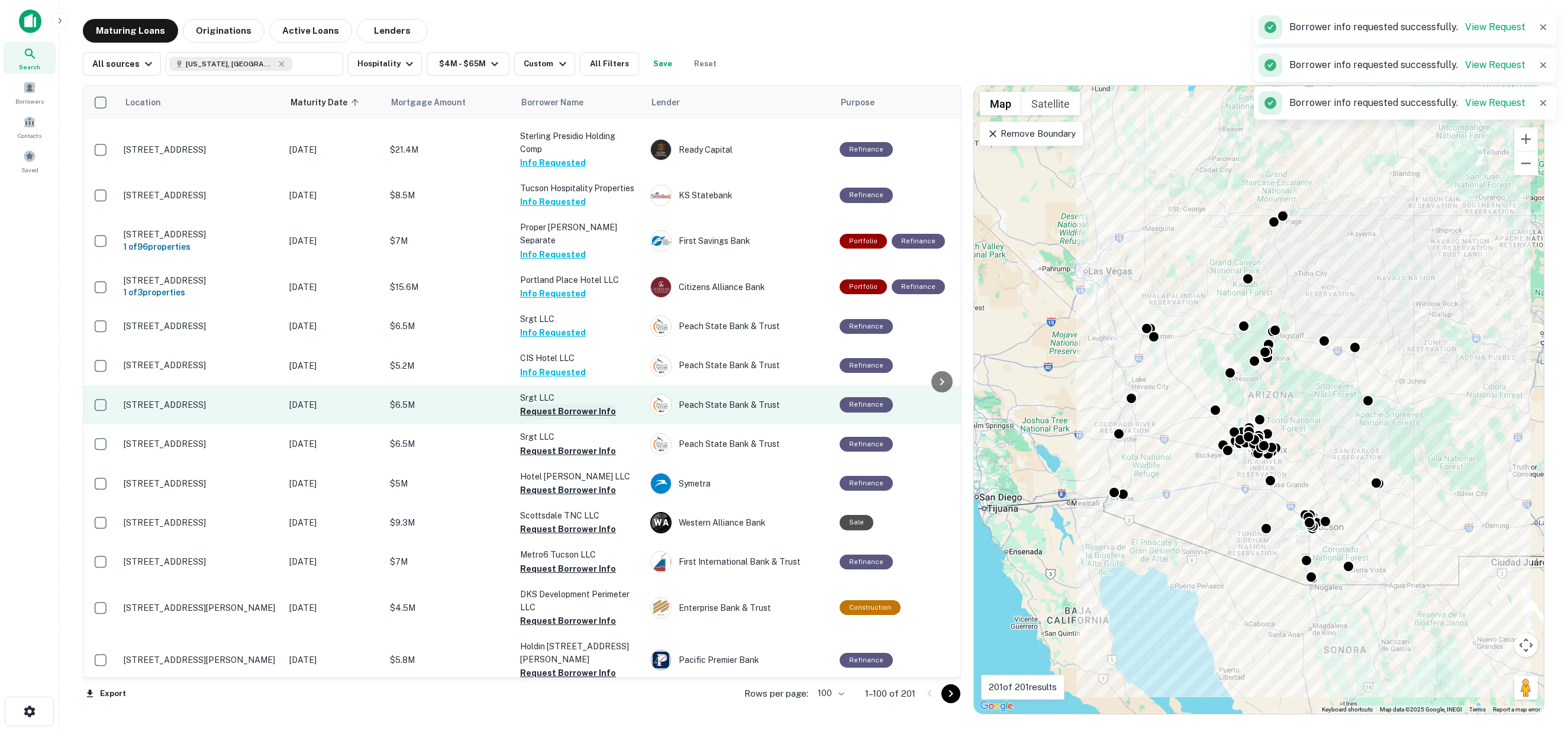
click at [542, 404] on button "Request Borrower Info" at bounding box center [568, 411] width 96 height 14
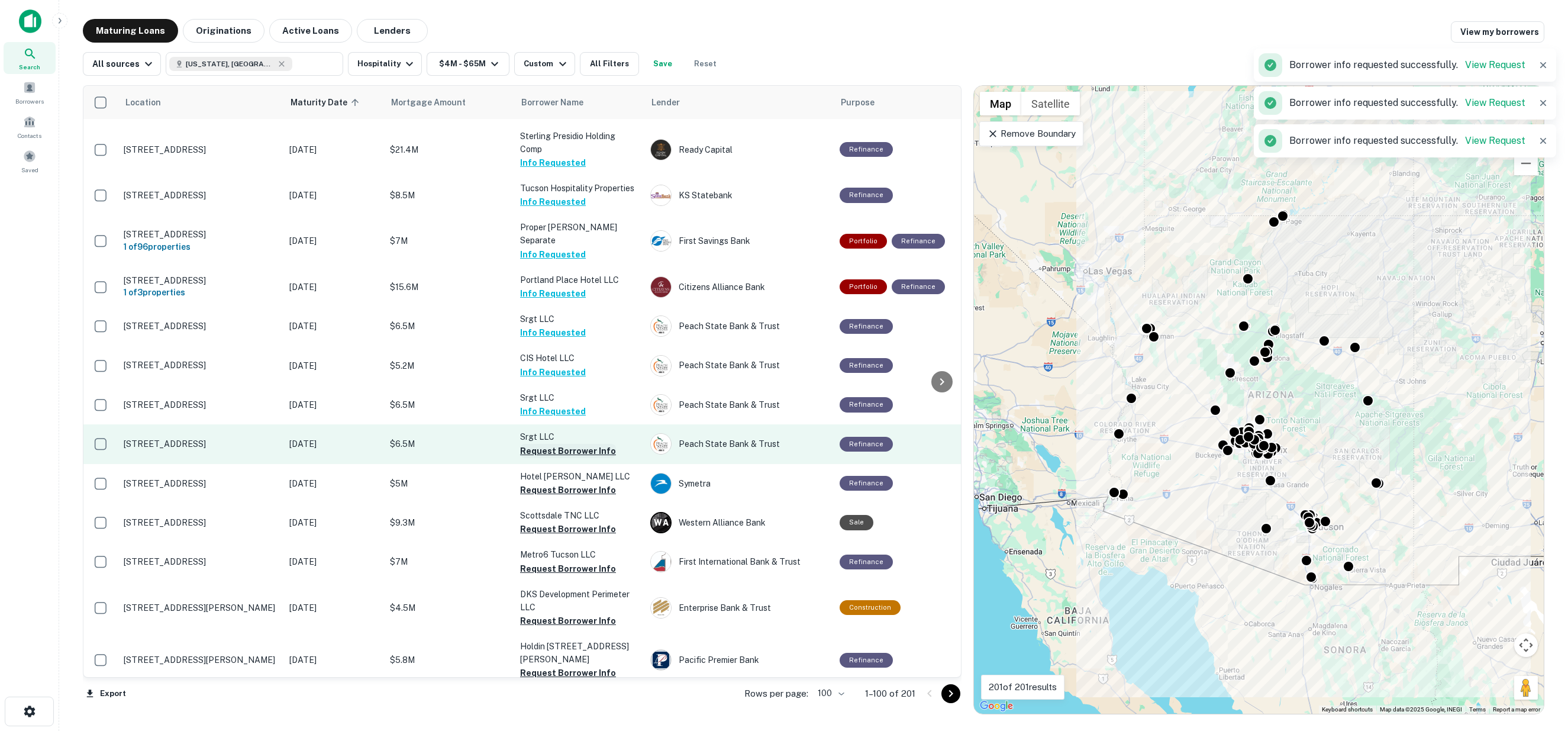
click at [543, 444] on button "Request Borrower Info" at bounding box center [568, 450] width 96 height 14
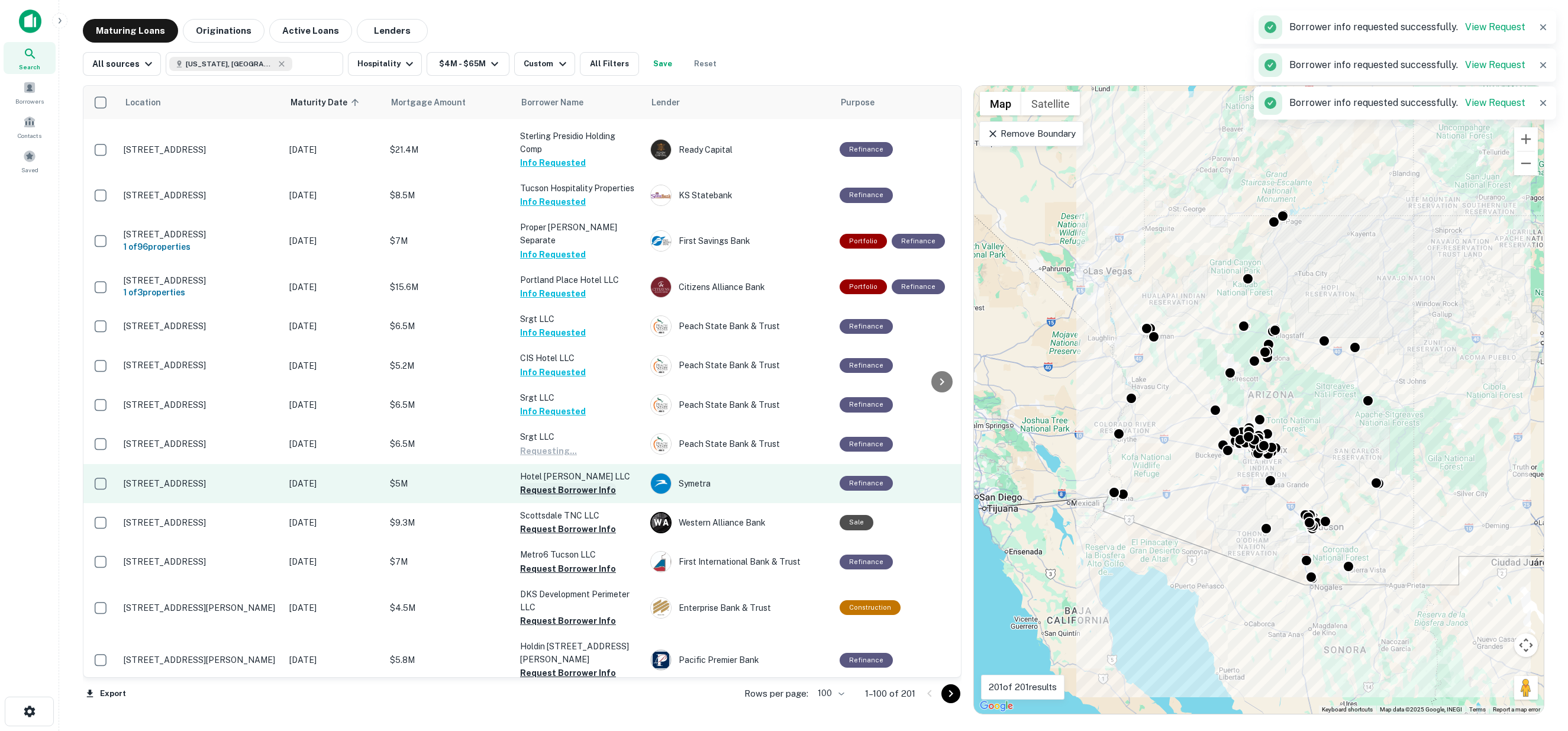
click at [545, 483] on button "Request Borrower Info" at bounding box center [568, 490] width 96 height 14
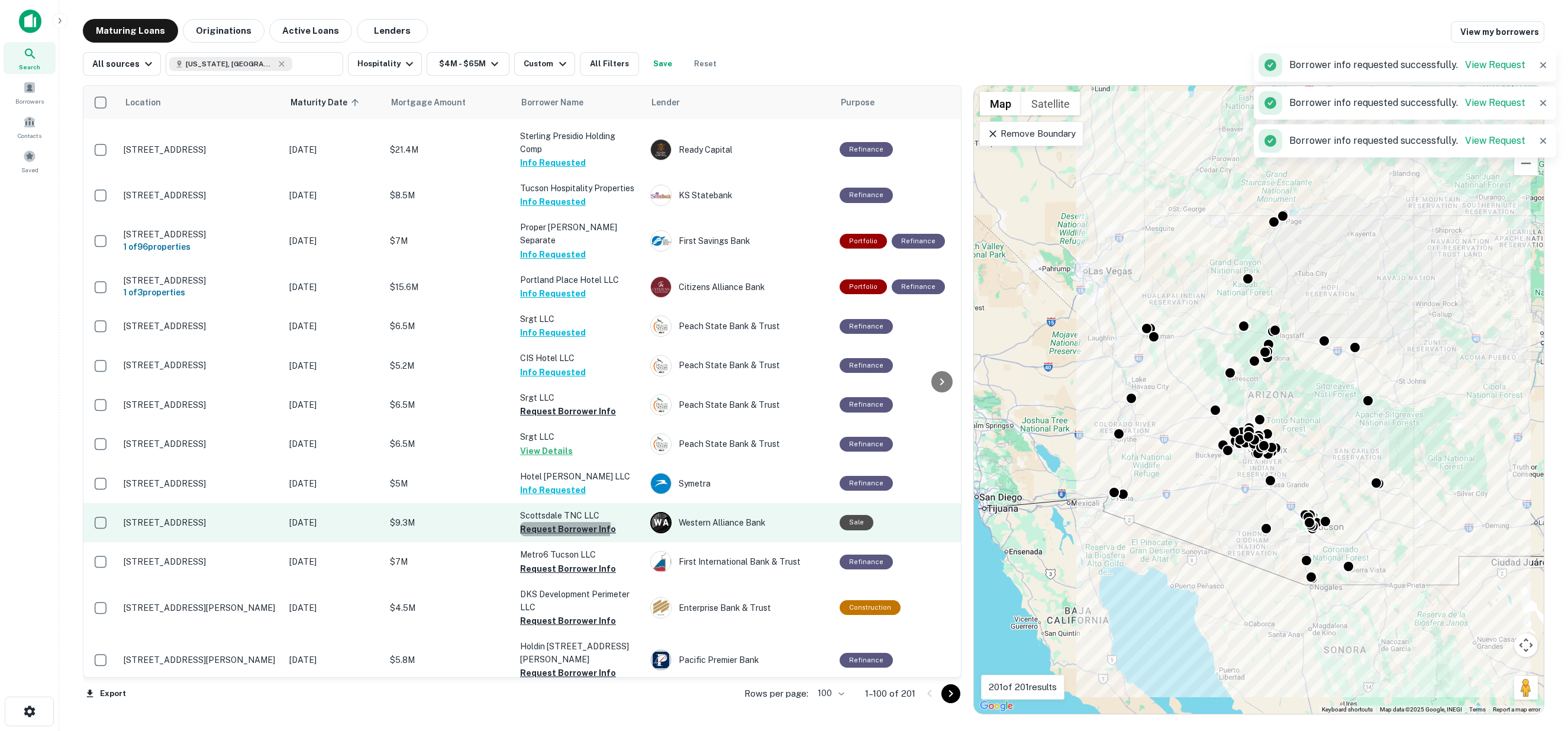
click at [546, 522] on button "Request Borrower Info" at bounding box center [568, 528] width 96 height 14
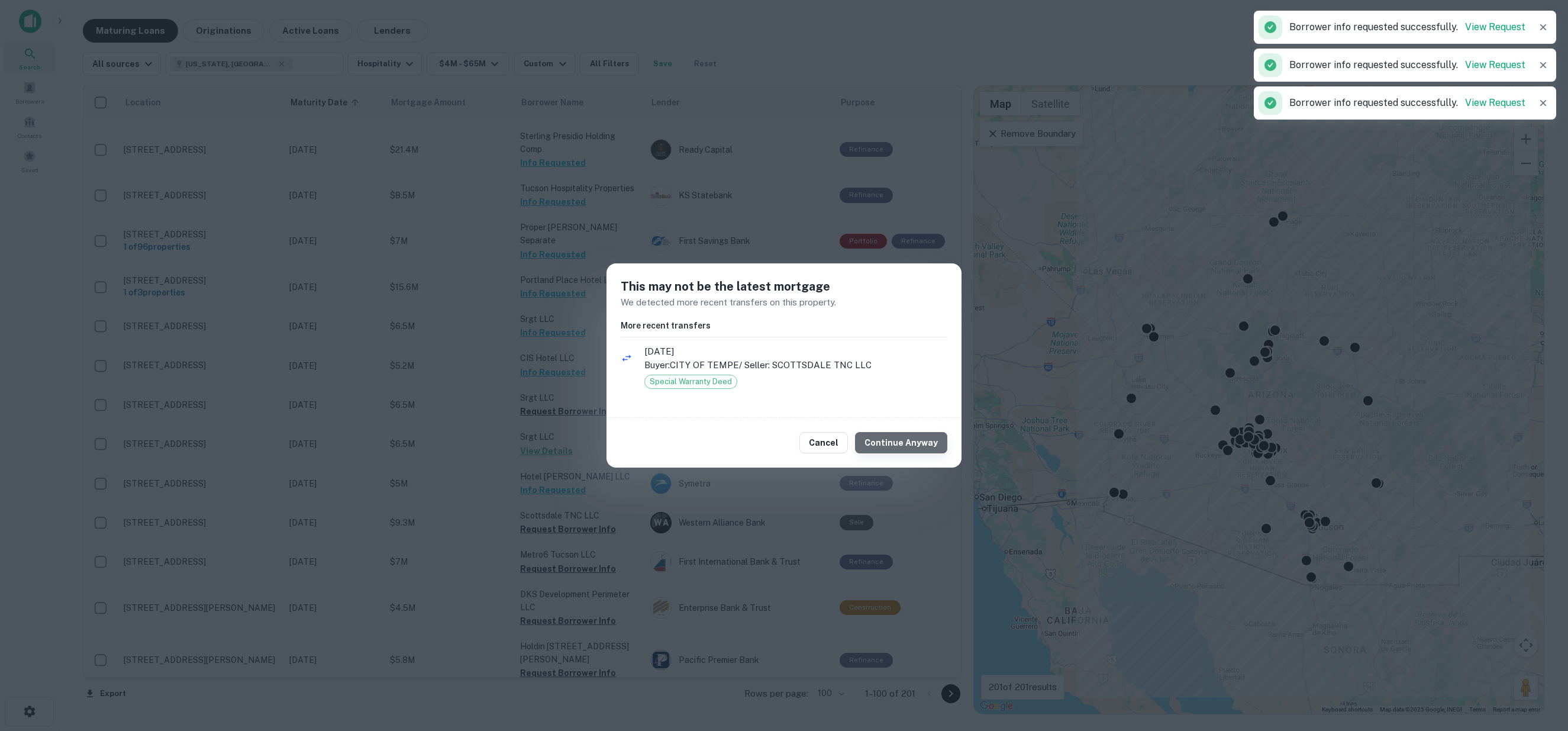
click at [926, 441] on button "Continue Anyway" at bounding box center [901, 443] width 93 height 21
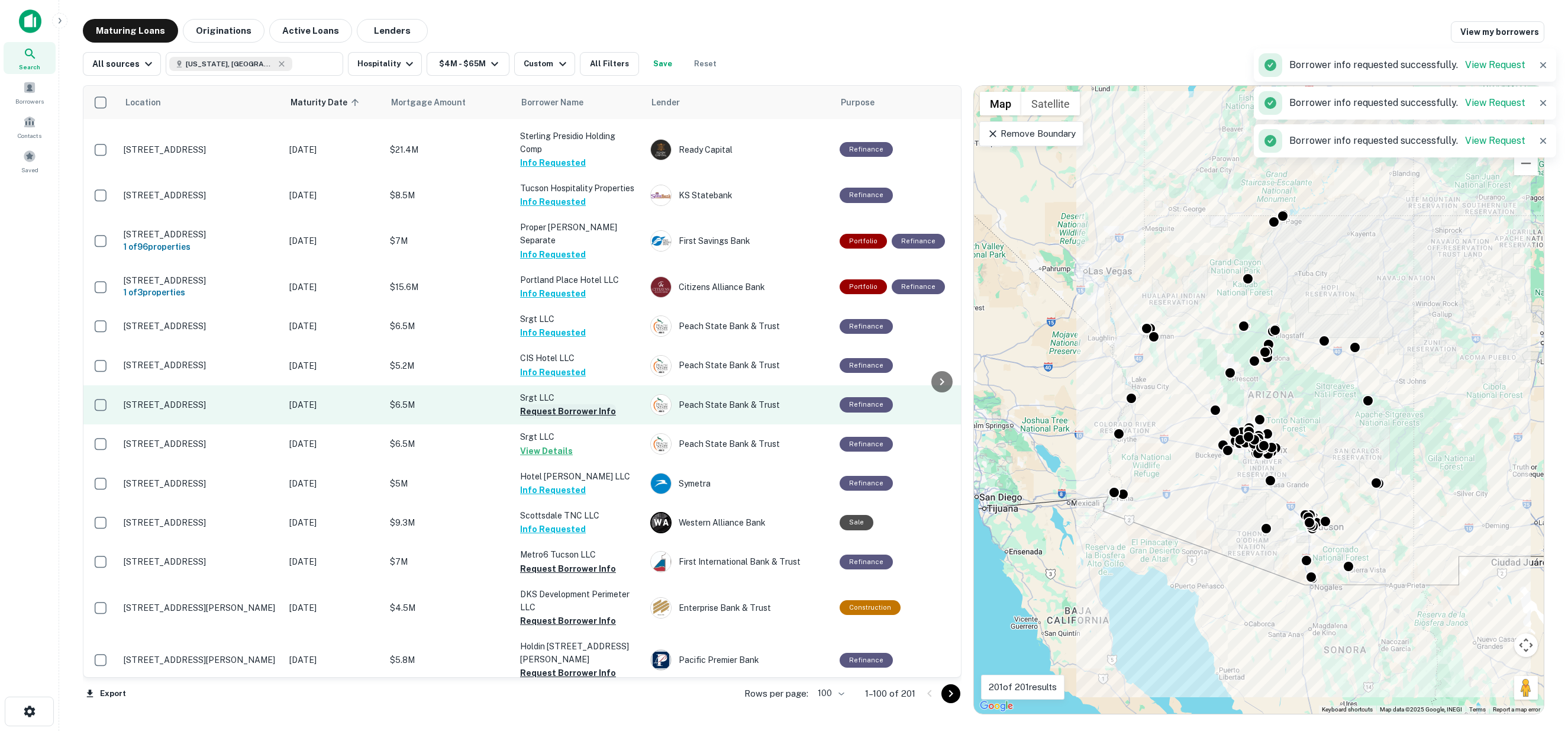
click at [549, 404] on button "Request Borrower Info" at bounding box center [568, 411] width 96 height 14
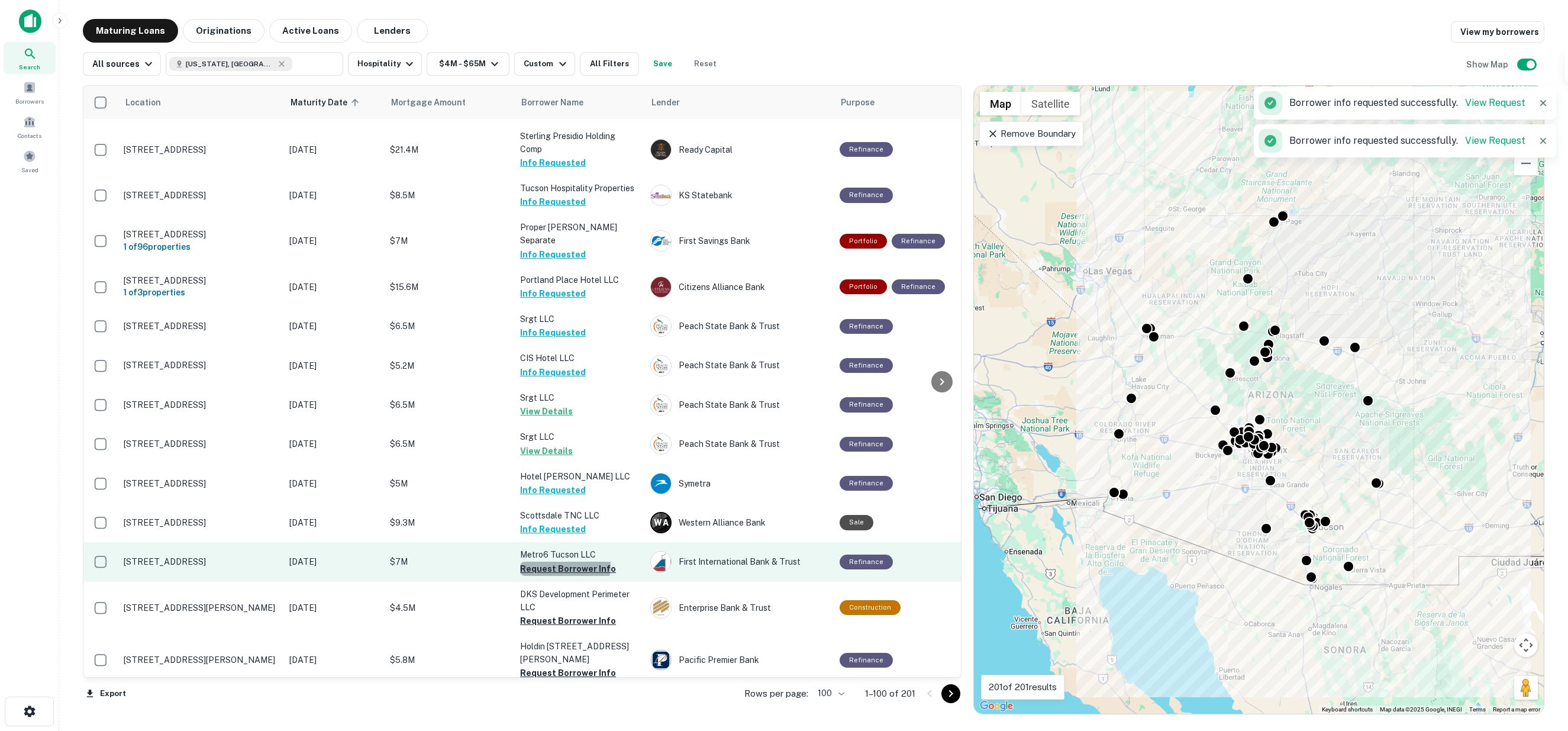
click at [558, 562] on button "Request Borrower Info" at bounding box center [568, 569] width 96 height 14
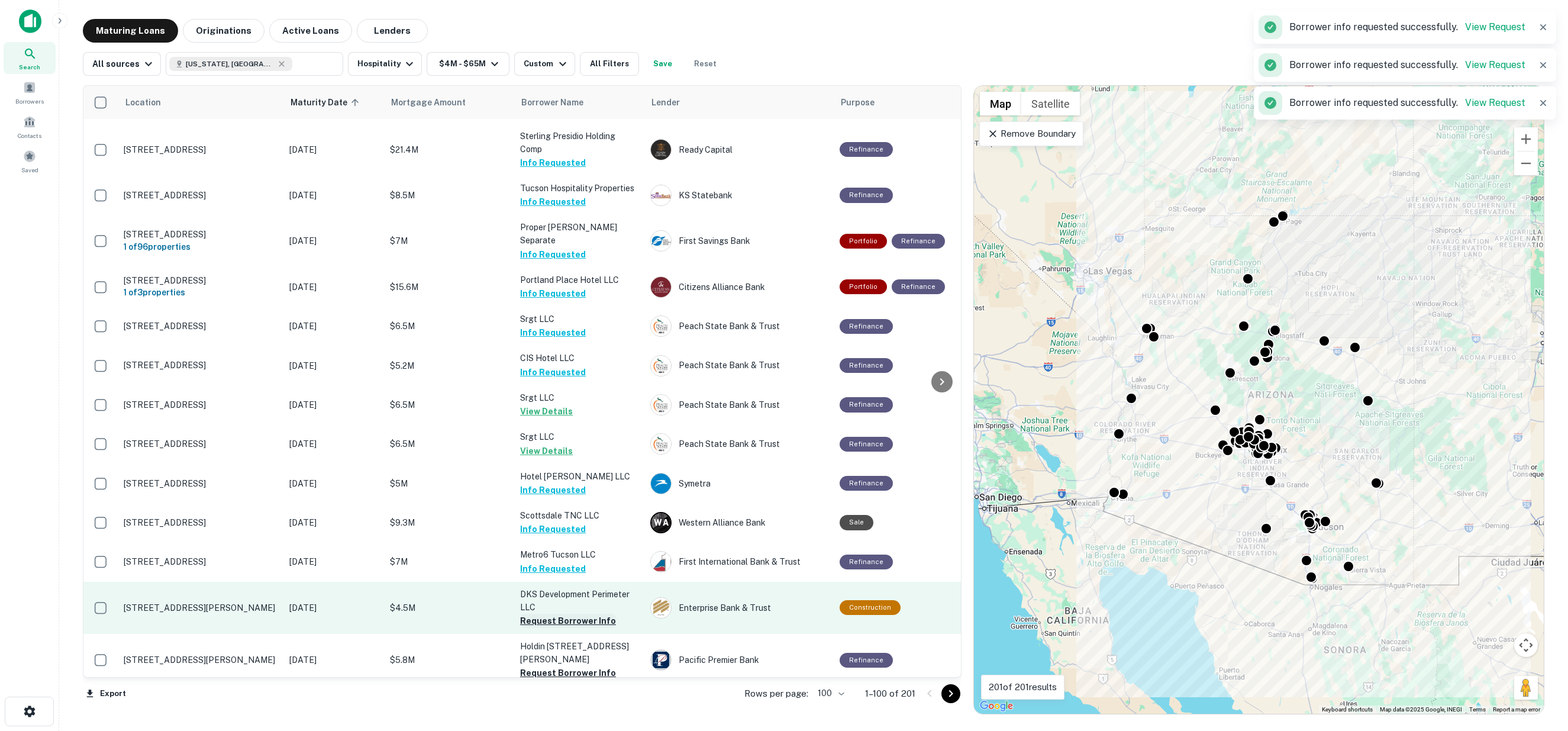
click at [557, 614] on button "Request Borrower Info" at bounding box center [568, 620] width 96 height 14
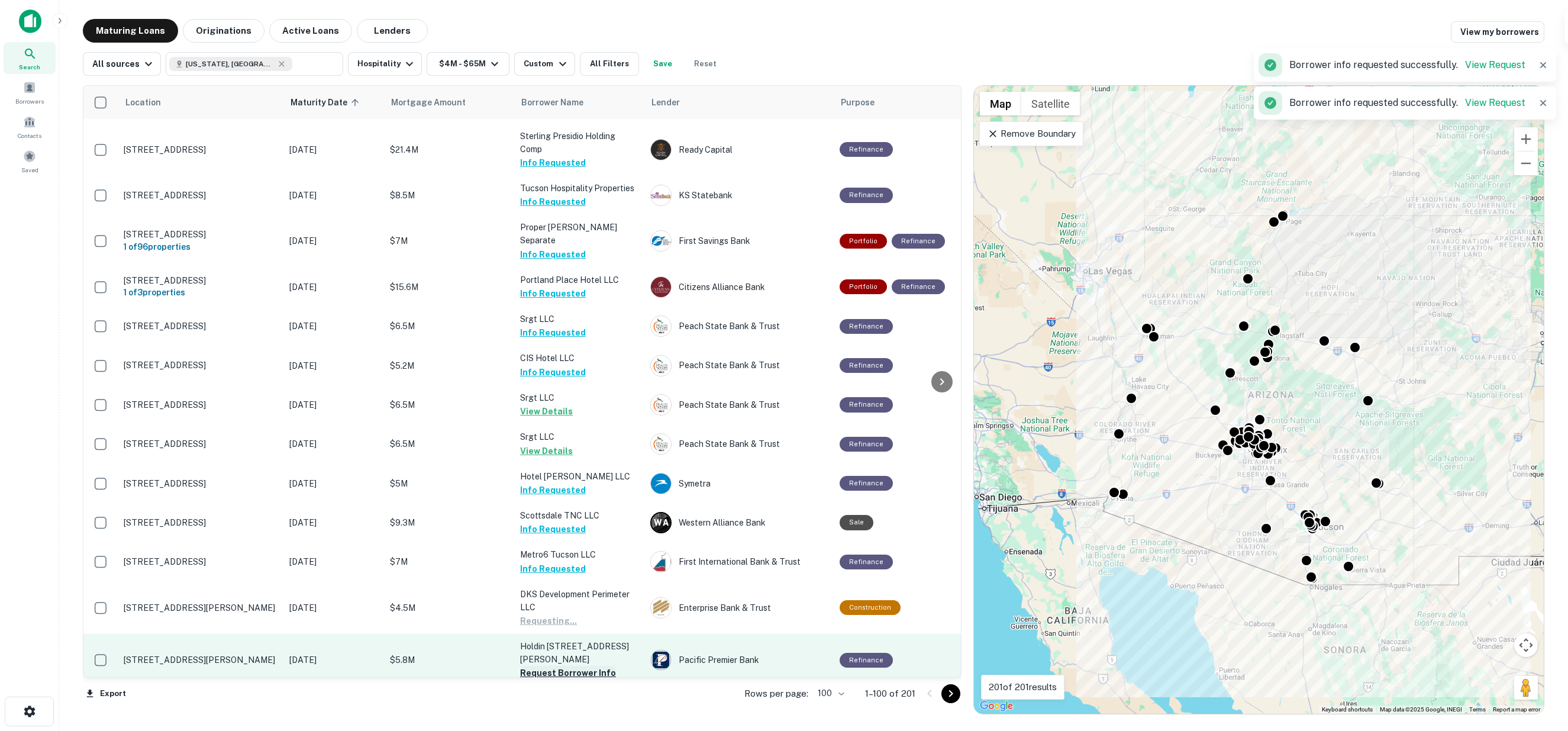
click at [565, 665] on button "Request Borrower Info" at bounding box center [568, 672] width 96 height 14
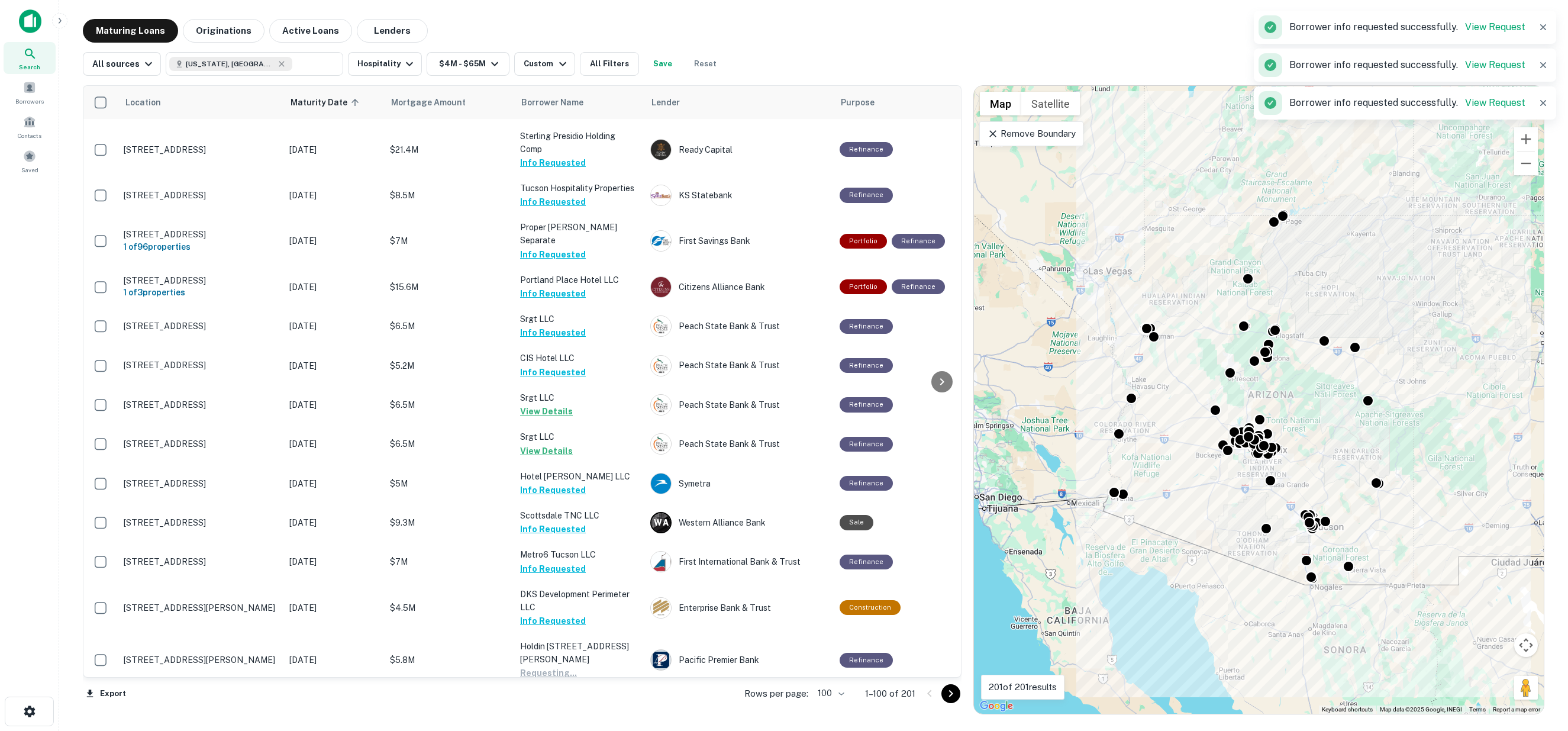
click at [567, 706] on button "Request Borrower Info" at bounding box center [568, 713] width 96 height 14
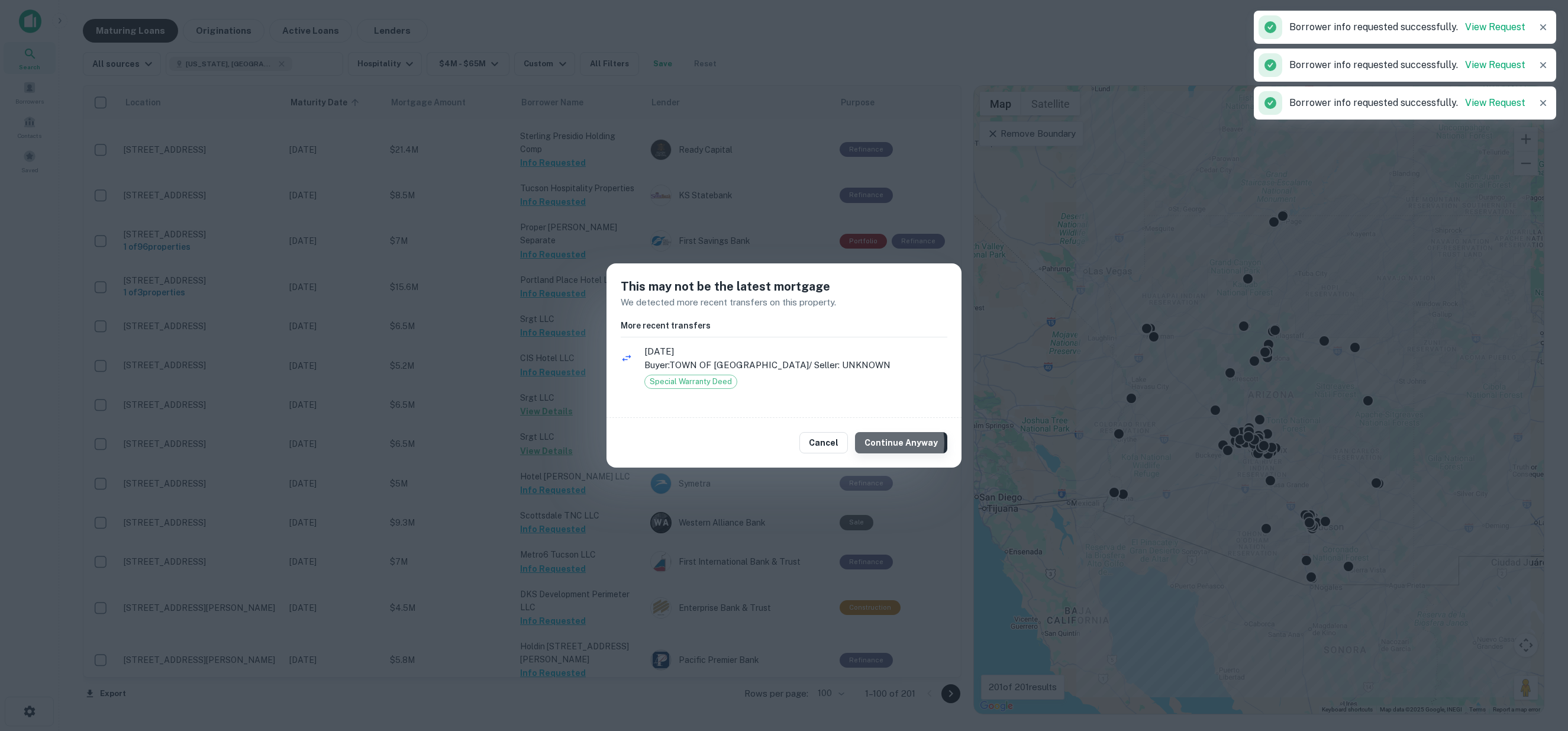
click at [885, 443] on button "Continue Anyway" at bounding box center [901, 443] width 93 height 21
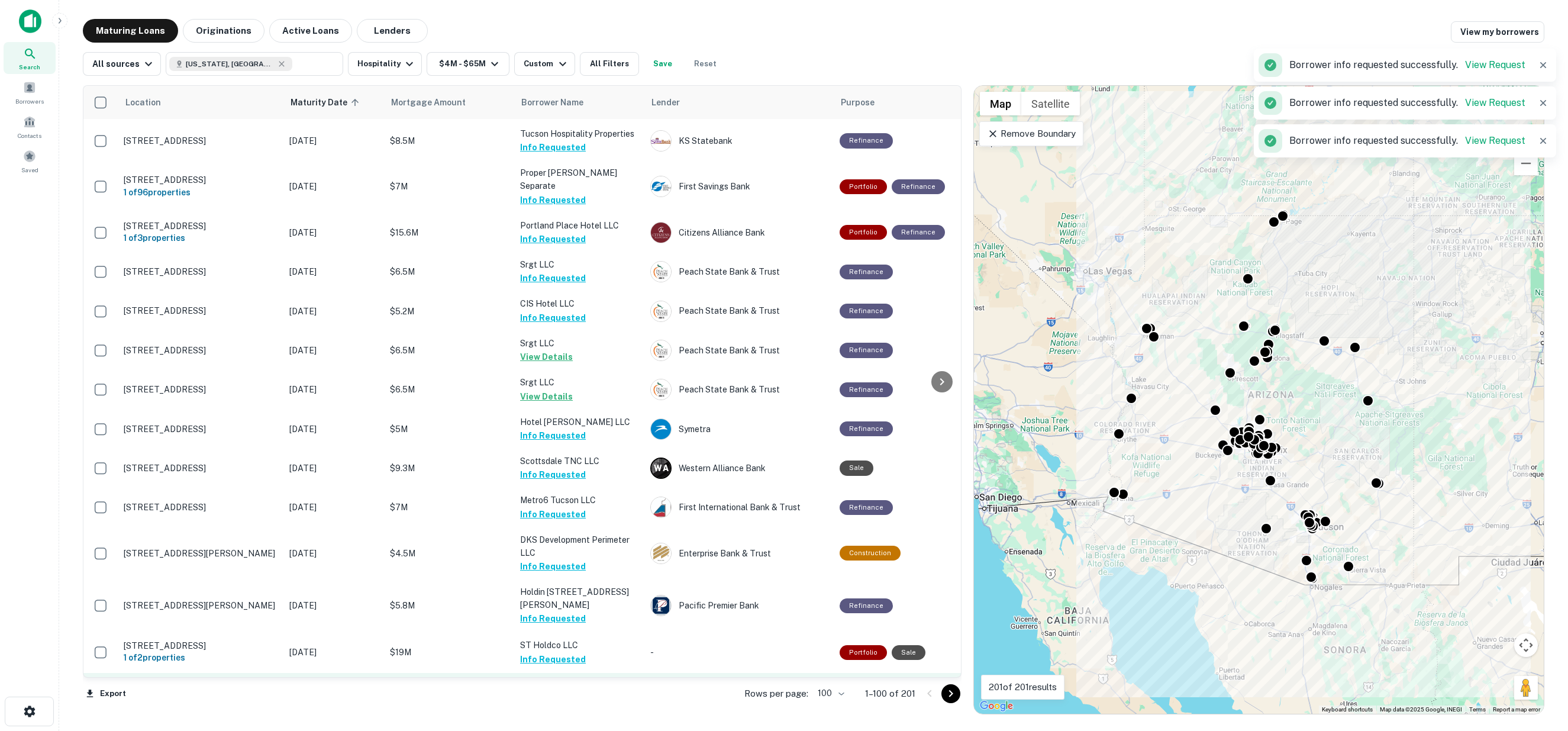
scroll to position [1972, 0]
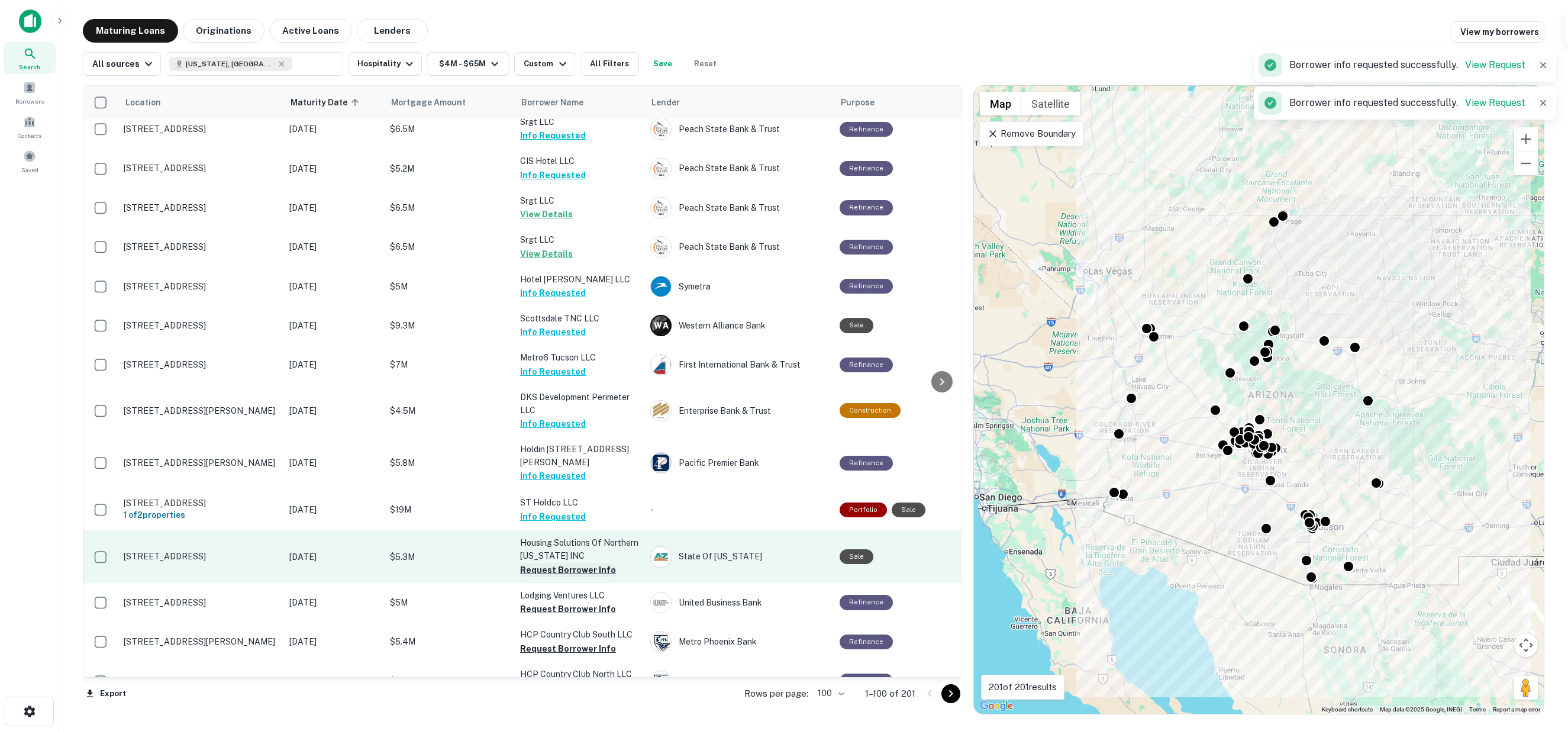
click at [534, 563] on button "Request Borrower Info" at bounding box center [568, 569] width 96 height 14
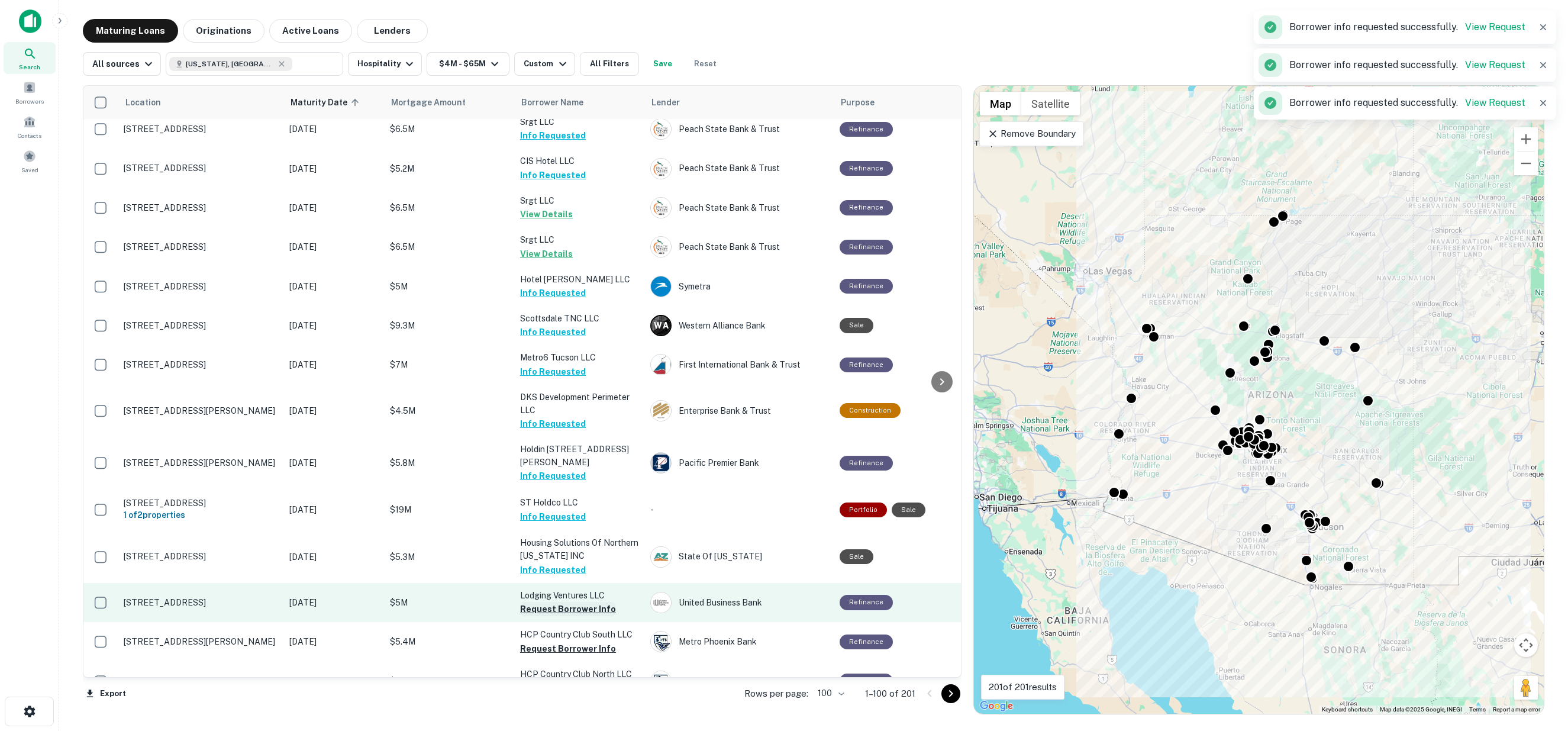
click at [542, 602] on button "Request Borrower Info" at bounding box center [568, 609] width 96 height 14
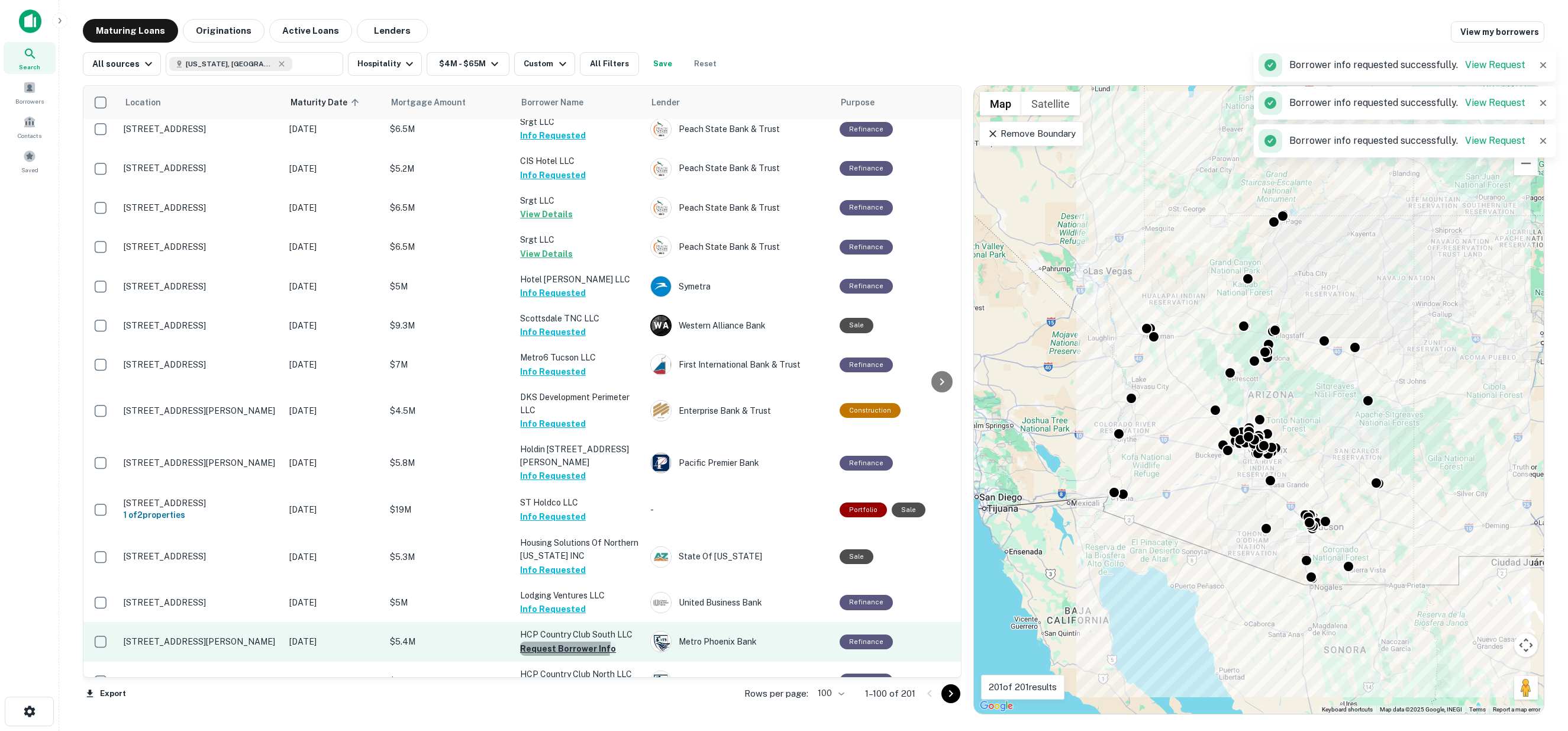
click at [546, 642] on button "Request Borrower Info" at bounding box center [568, 648] width 96 height 14
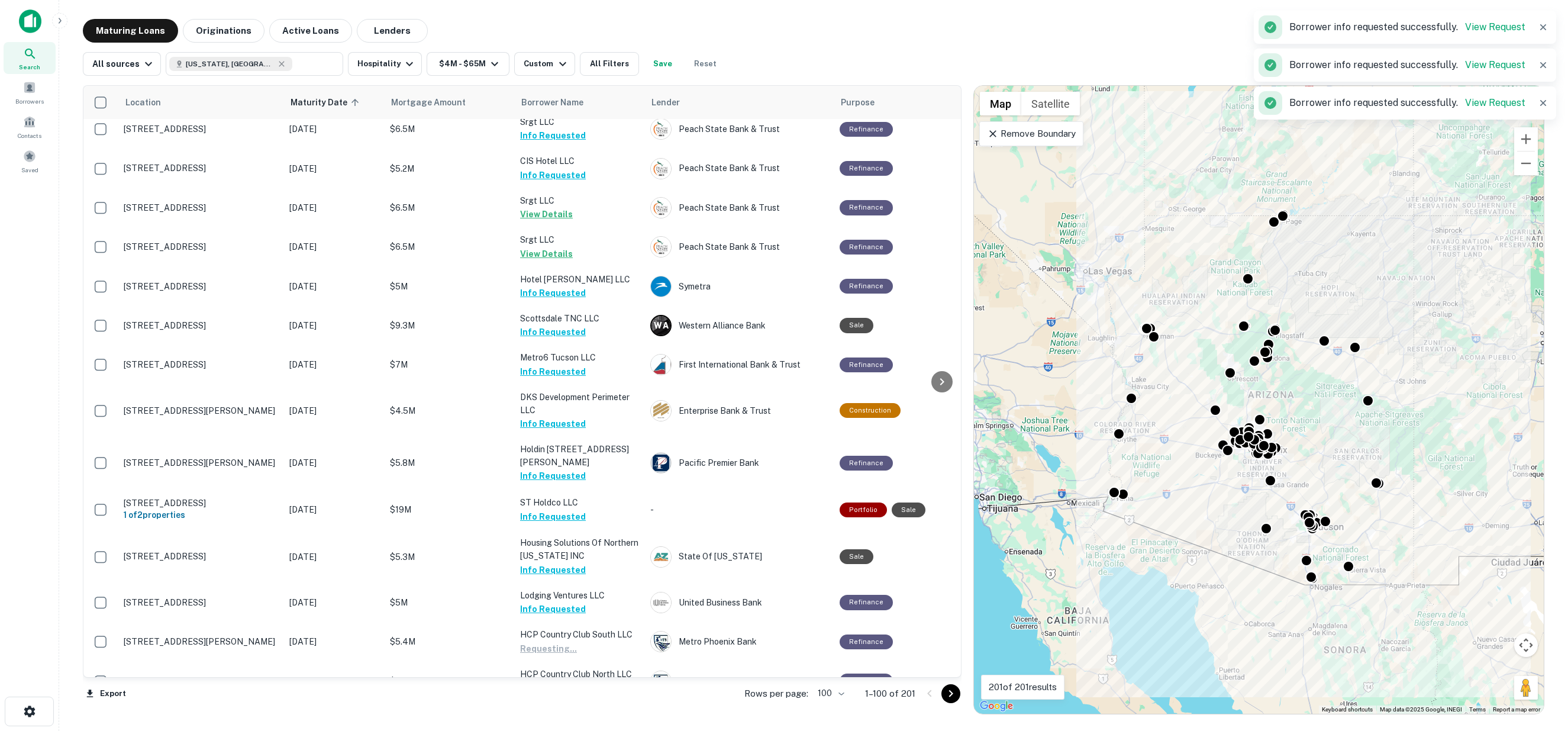
scroll to position [2235, 0]
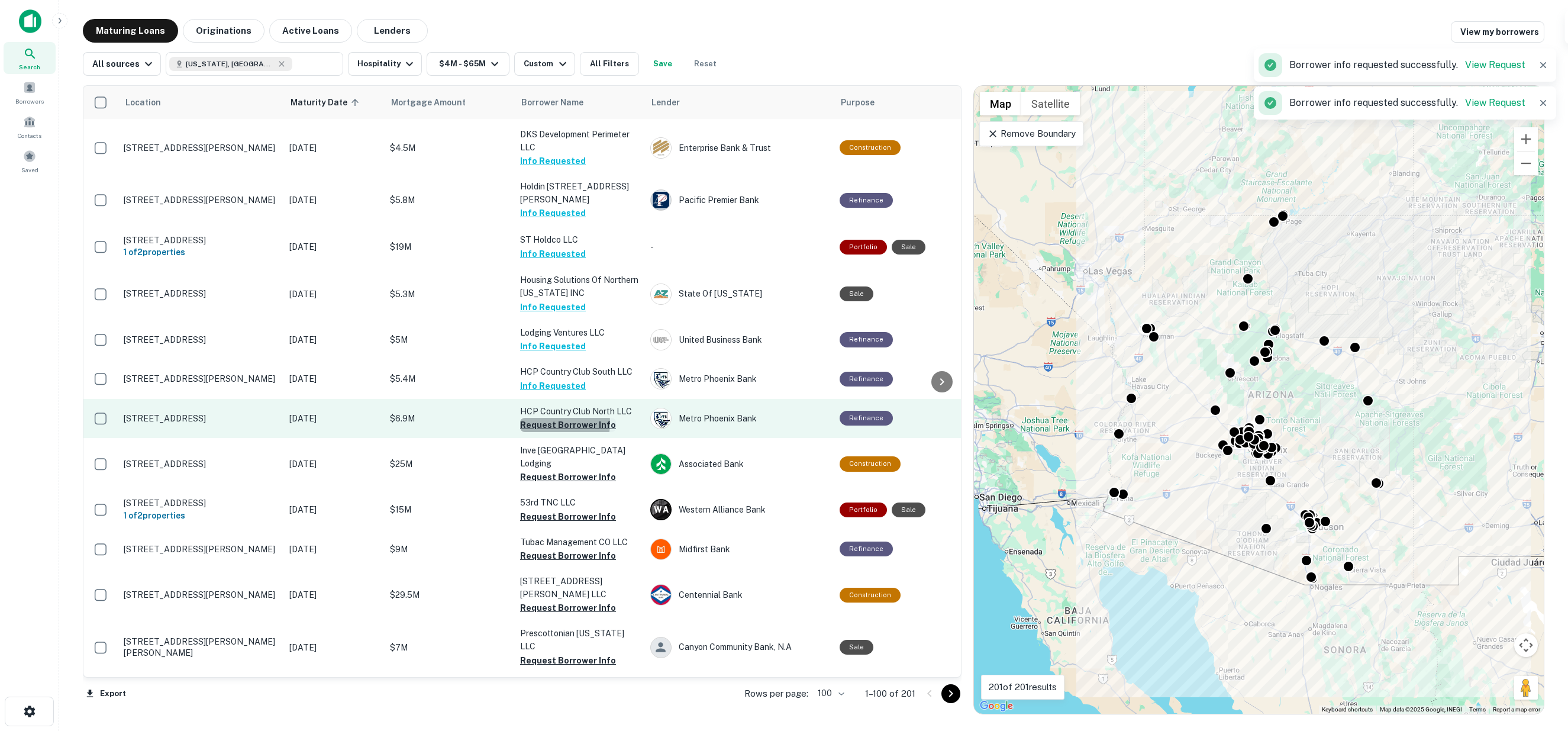
click at [542, 418] on button "Request Borrower Info" at bounding box center [568, 424] width 96 height 14
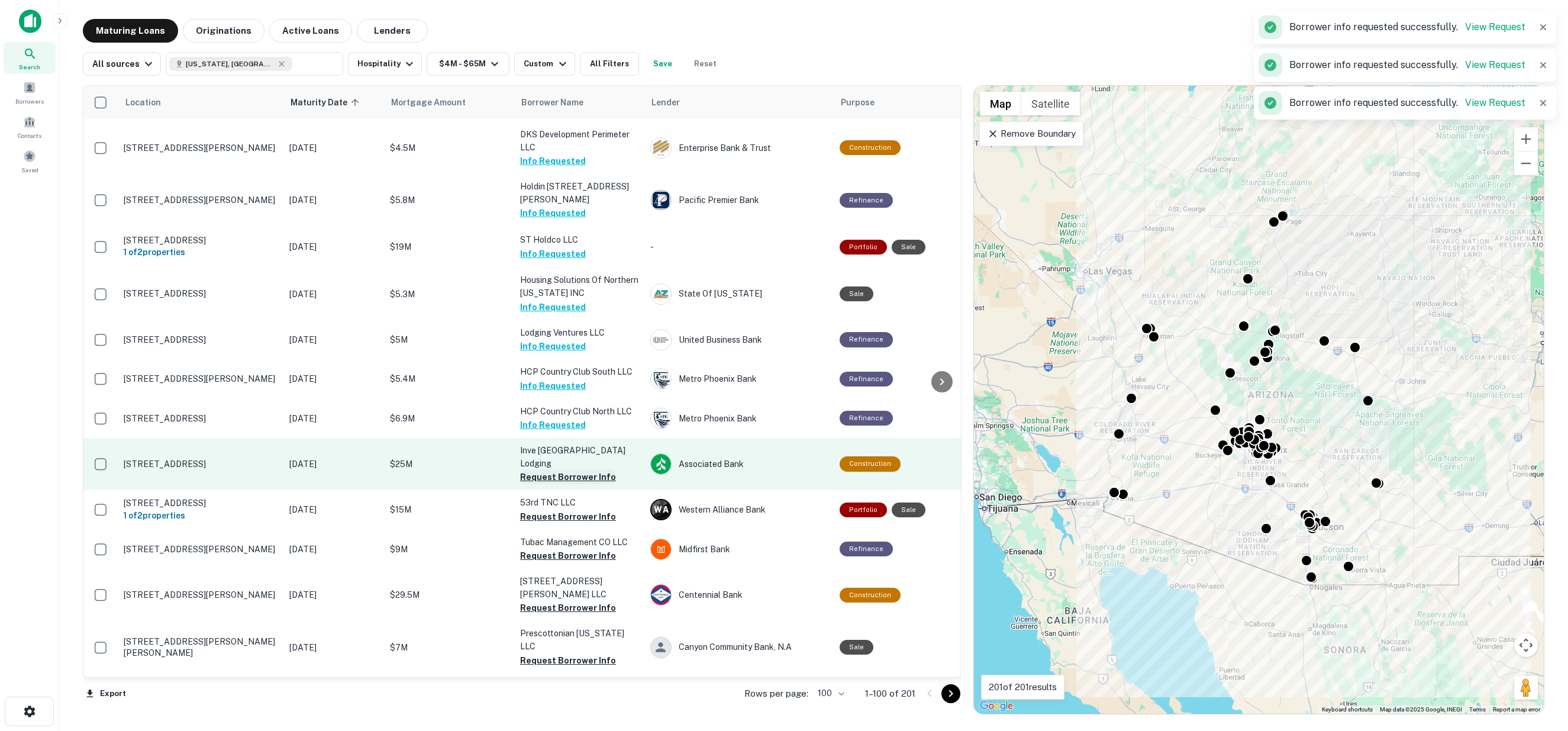
click at [553, 470] on button "Request Borrower Info" at bounding box center [568, 477] width 96 height 14
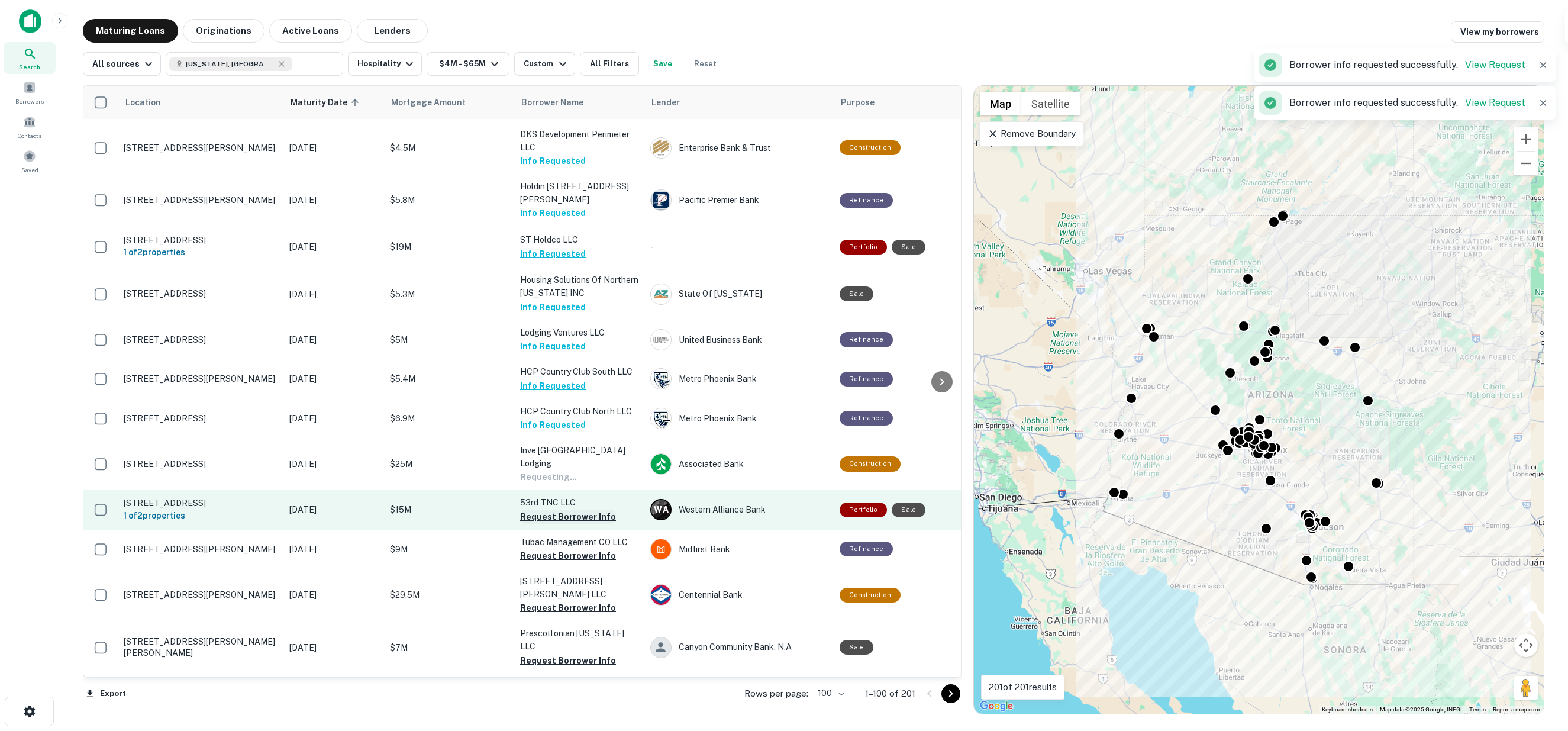
click at [555, 509] on button "Request Borrower Info" at bounding box center [568, 516] width 96 height 14
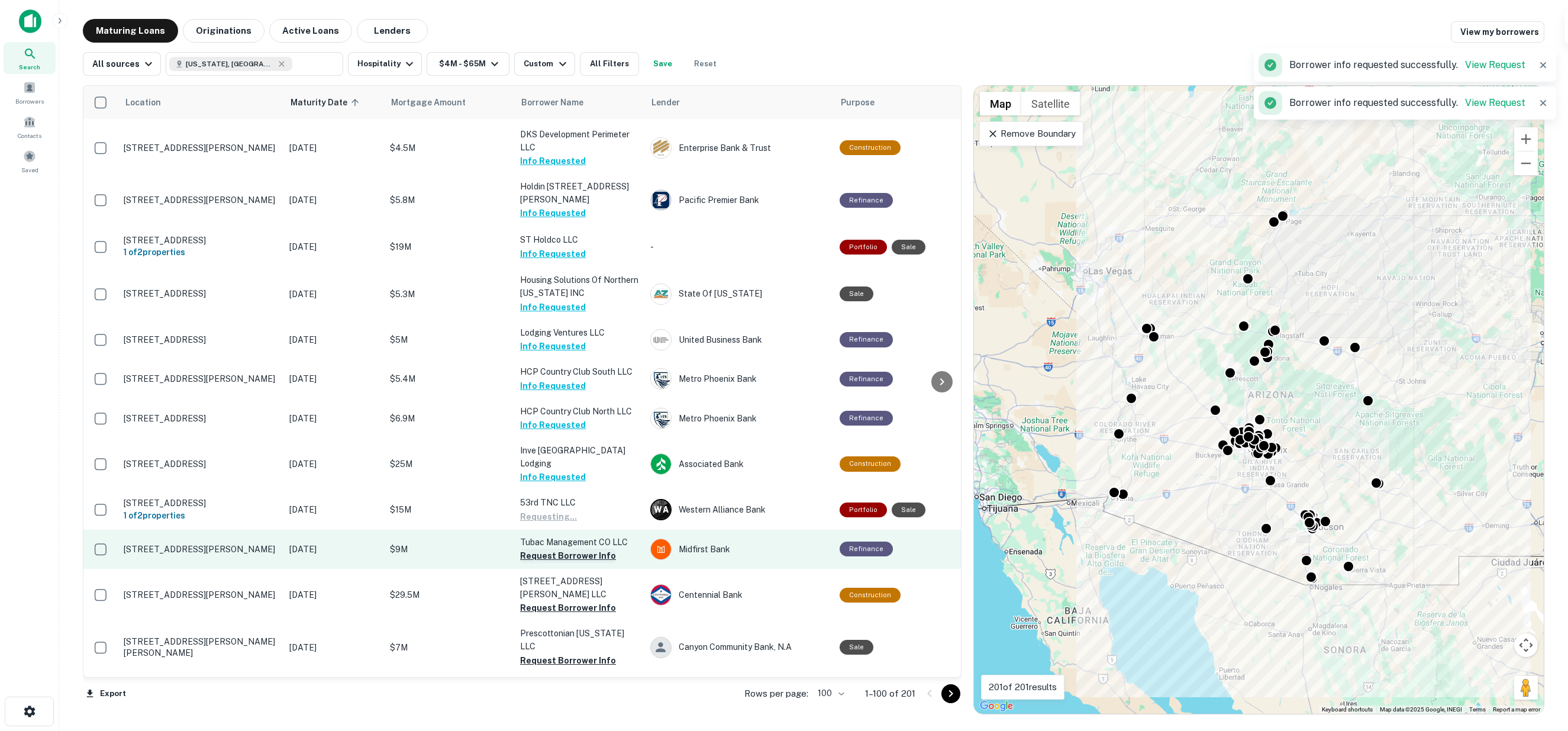
click at [557, 549] on button "Request Borrower Info" at bounding box center [568, 555] width 96 height 14
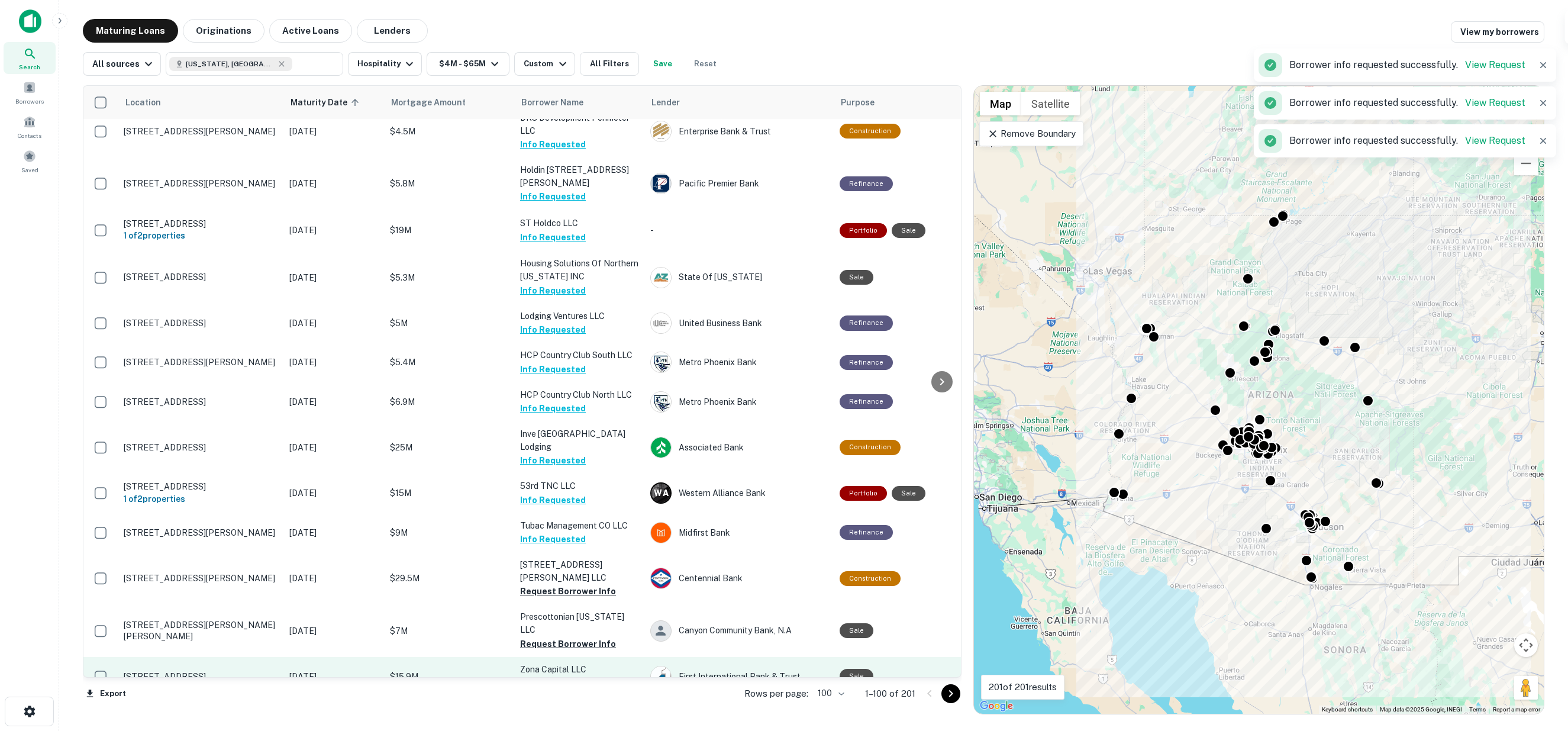
scroll to position [2367, 0]
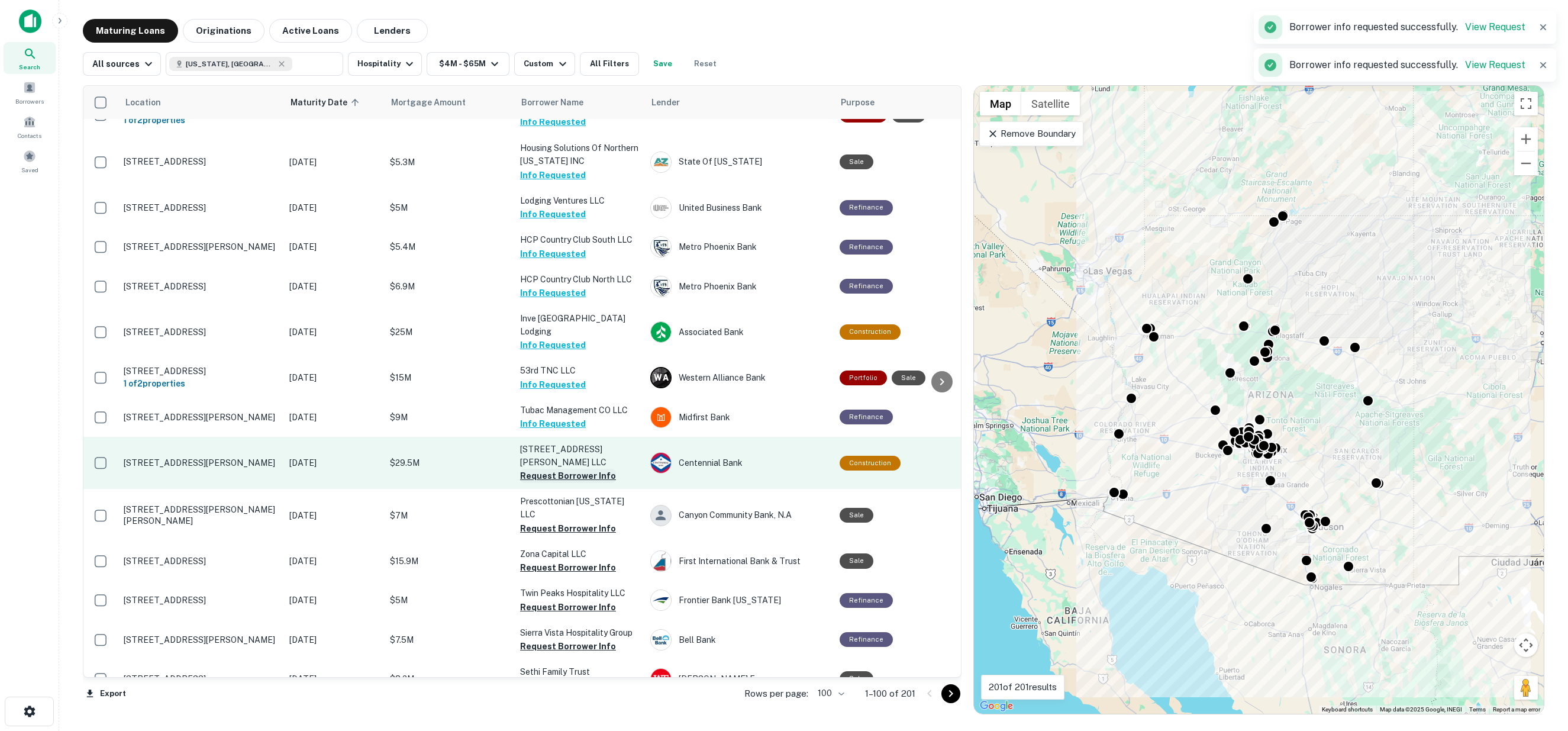
click at [546, 468] on button "Request Borrower Info" at bounding box center [568, 475] width 96 height 14
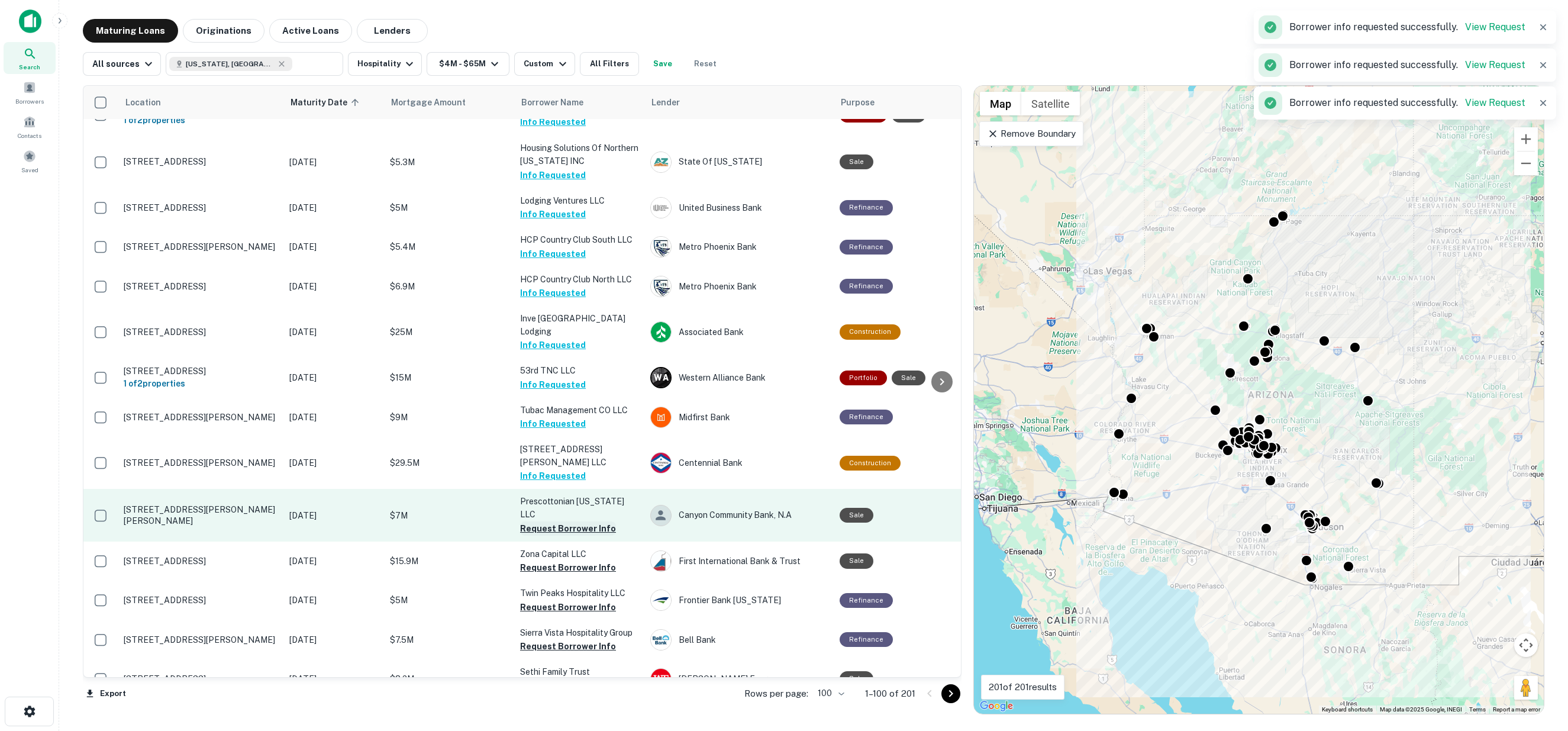
click at [548, 521] on button "Request Borrower Info" at bounding box center [568, 528] width 96 height 14
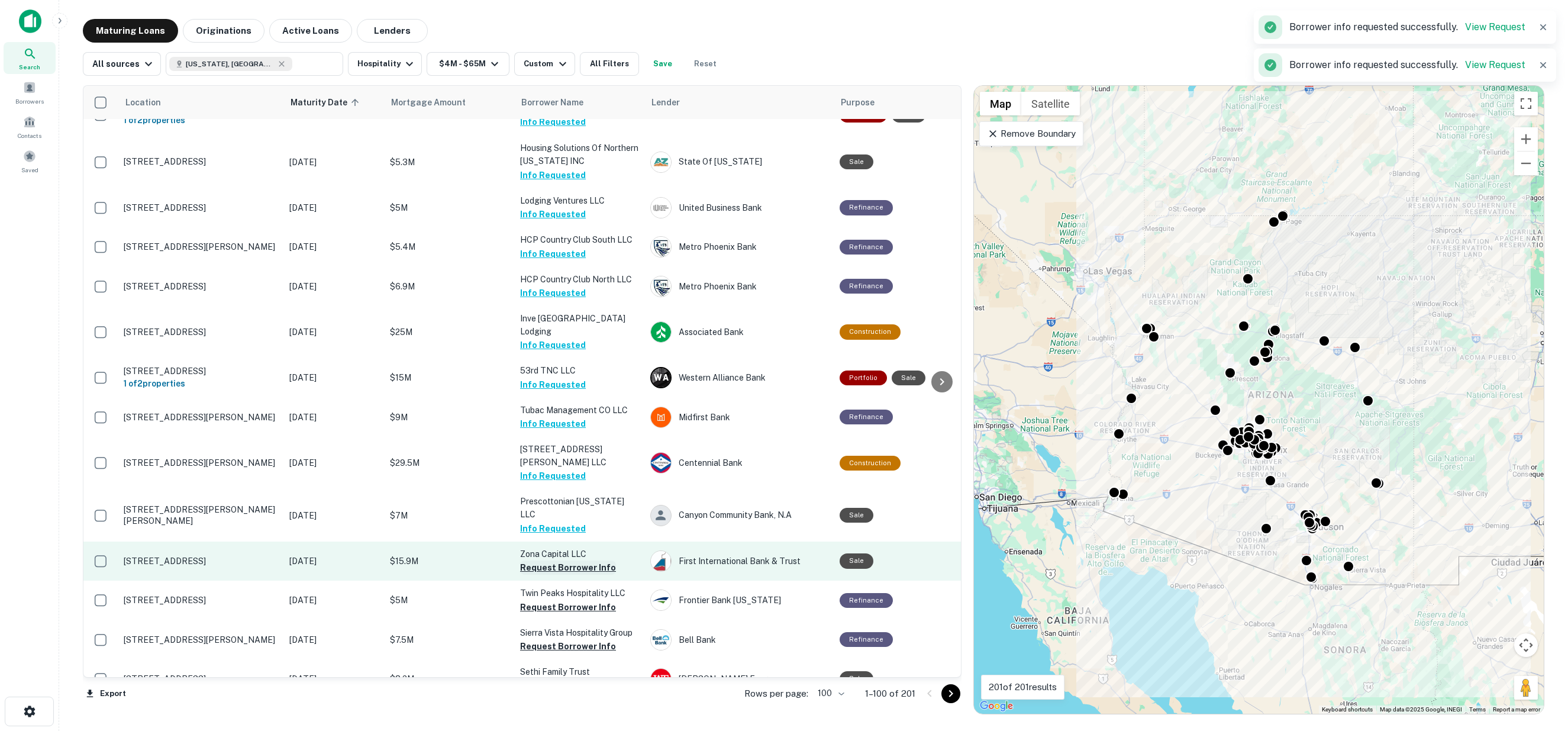
click at [548, 560] on button "Request Borrower Info" at bounding box center [568, 567] width 96 height 14
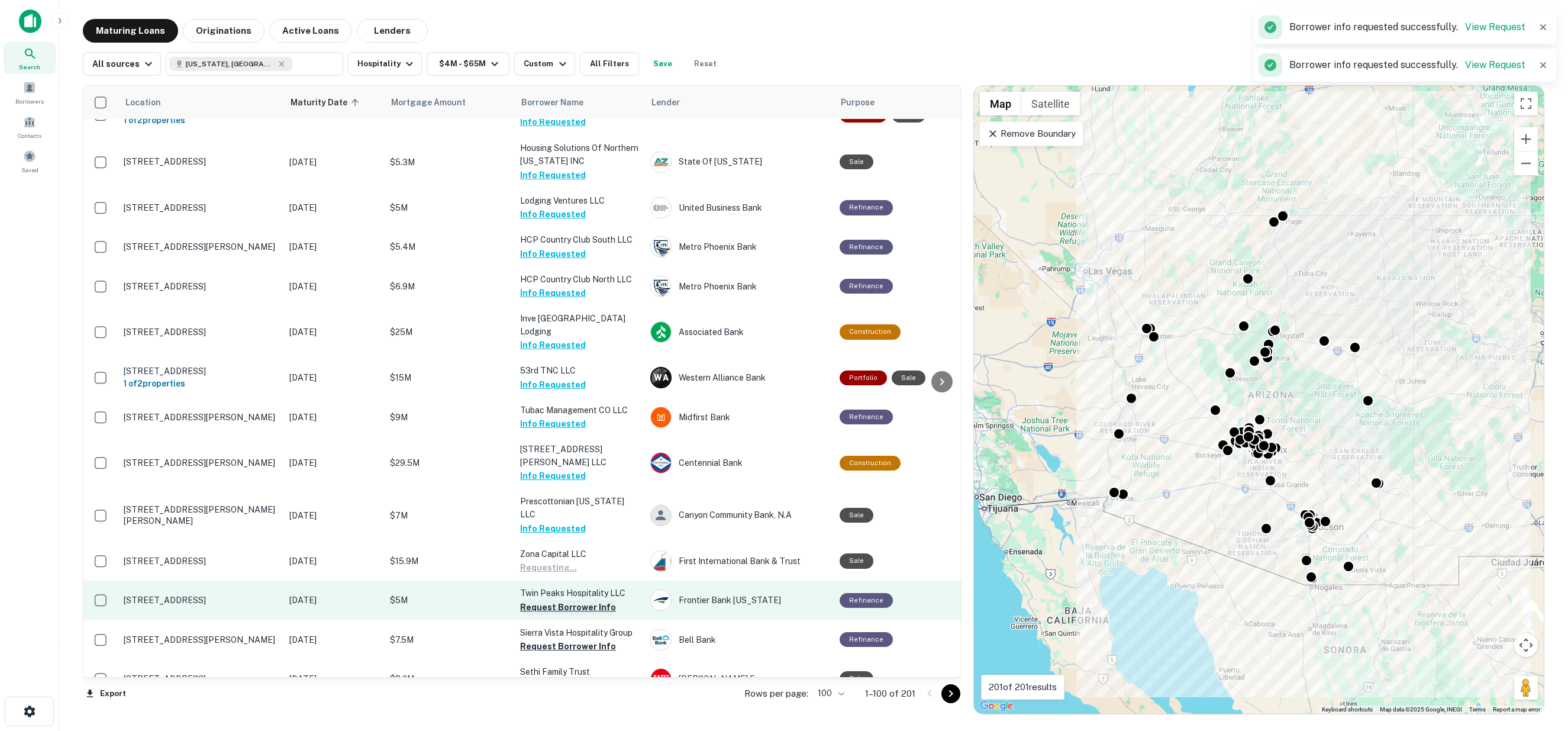
click at [553, 600] on button "Request Borrower Info" at bounding box center [568, 606] width 96 height 14
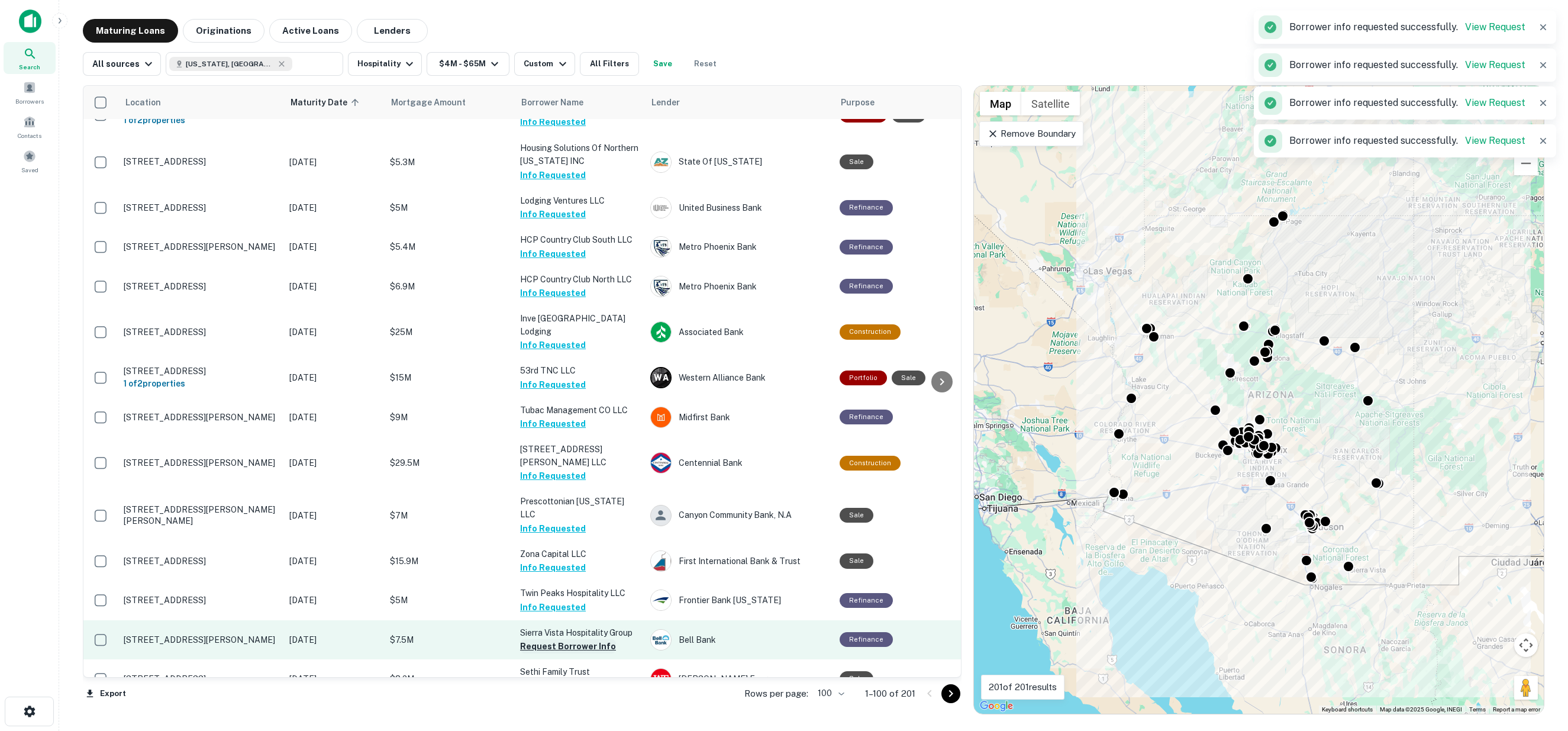
click at [557, 639] on button "Request Borrower Info" at bounding box center [568, 646] width 96 height 14
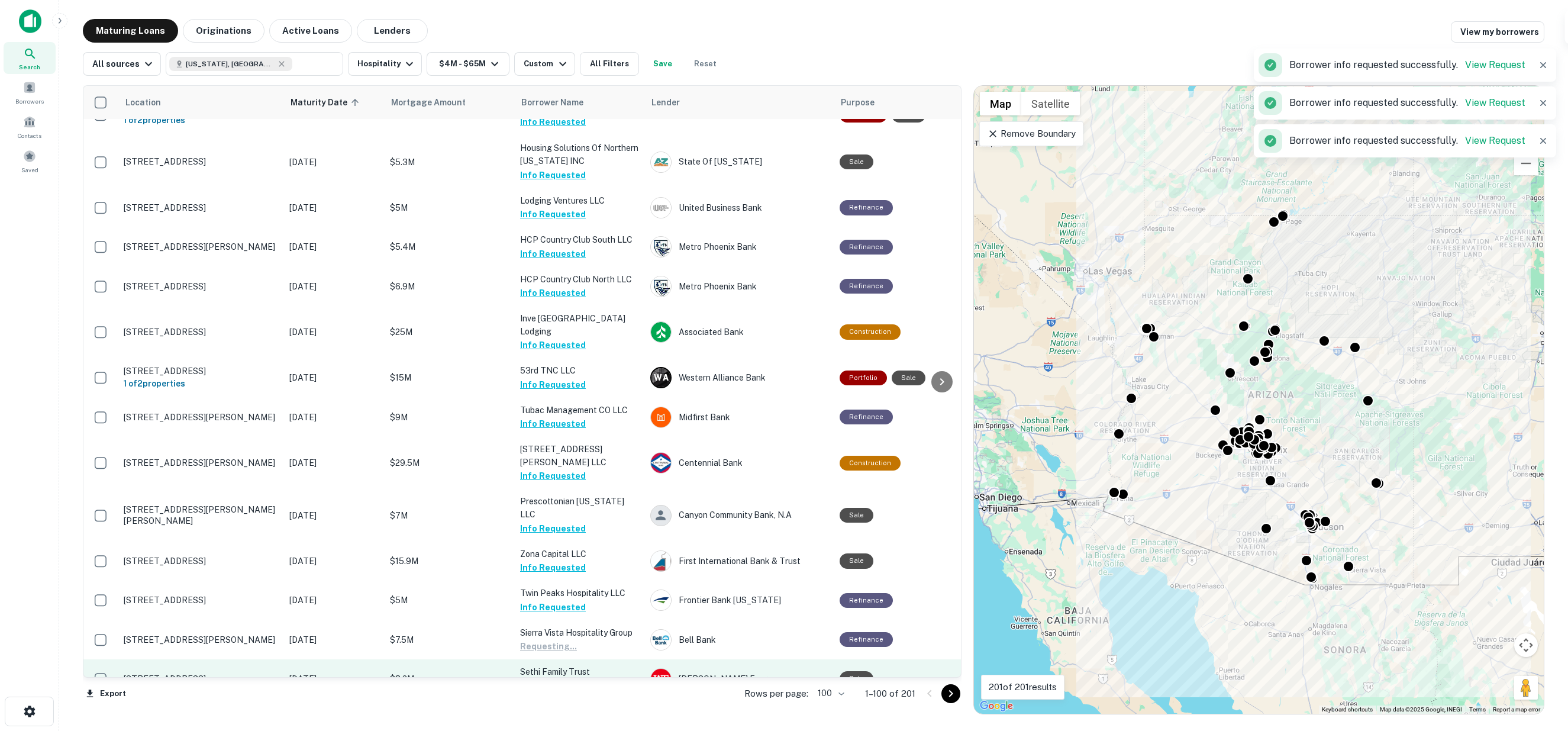
drag, startPoint x: 560, startPoint y: 580, endPoint x: 537, endPoint y: 592, distance: 25.9
click at [560, 678] on button "Request Borrower Info" at bounding box center [568, 685] width 96 height 14
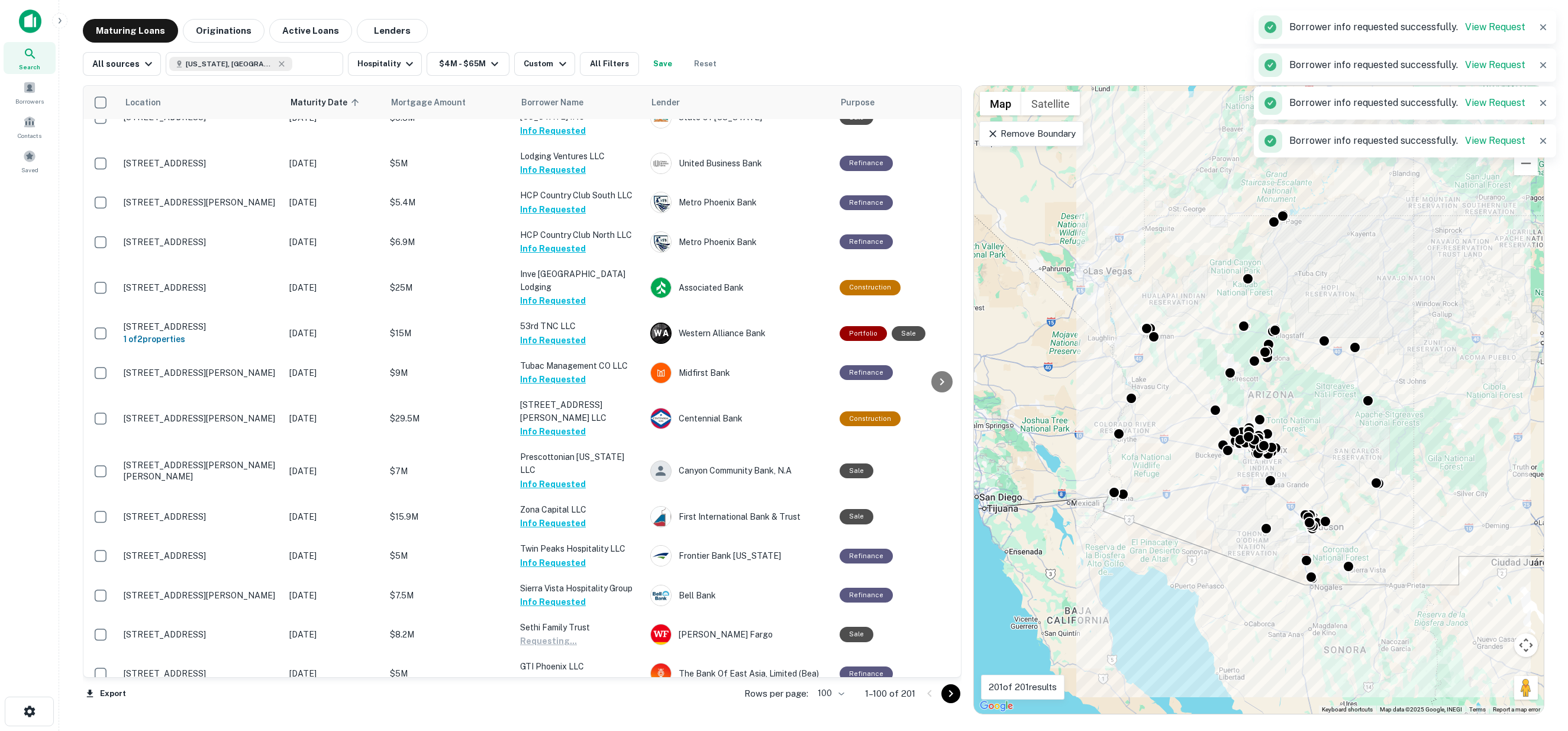
scroll to position [2564, 0]
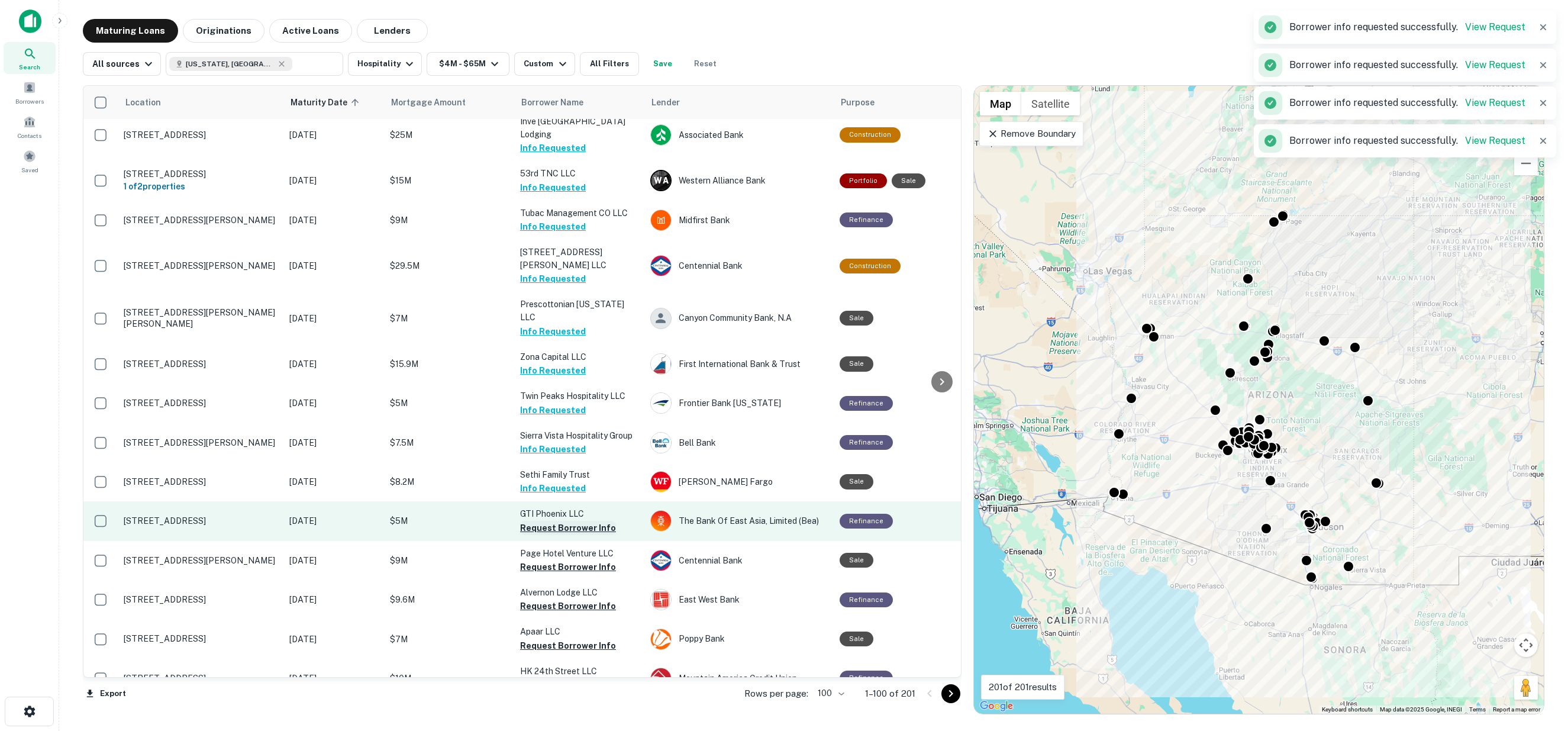
click at [546, 521] on button "Request Borrower Info" at bounding box center [568, 528] width 96 height 14
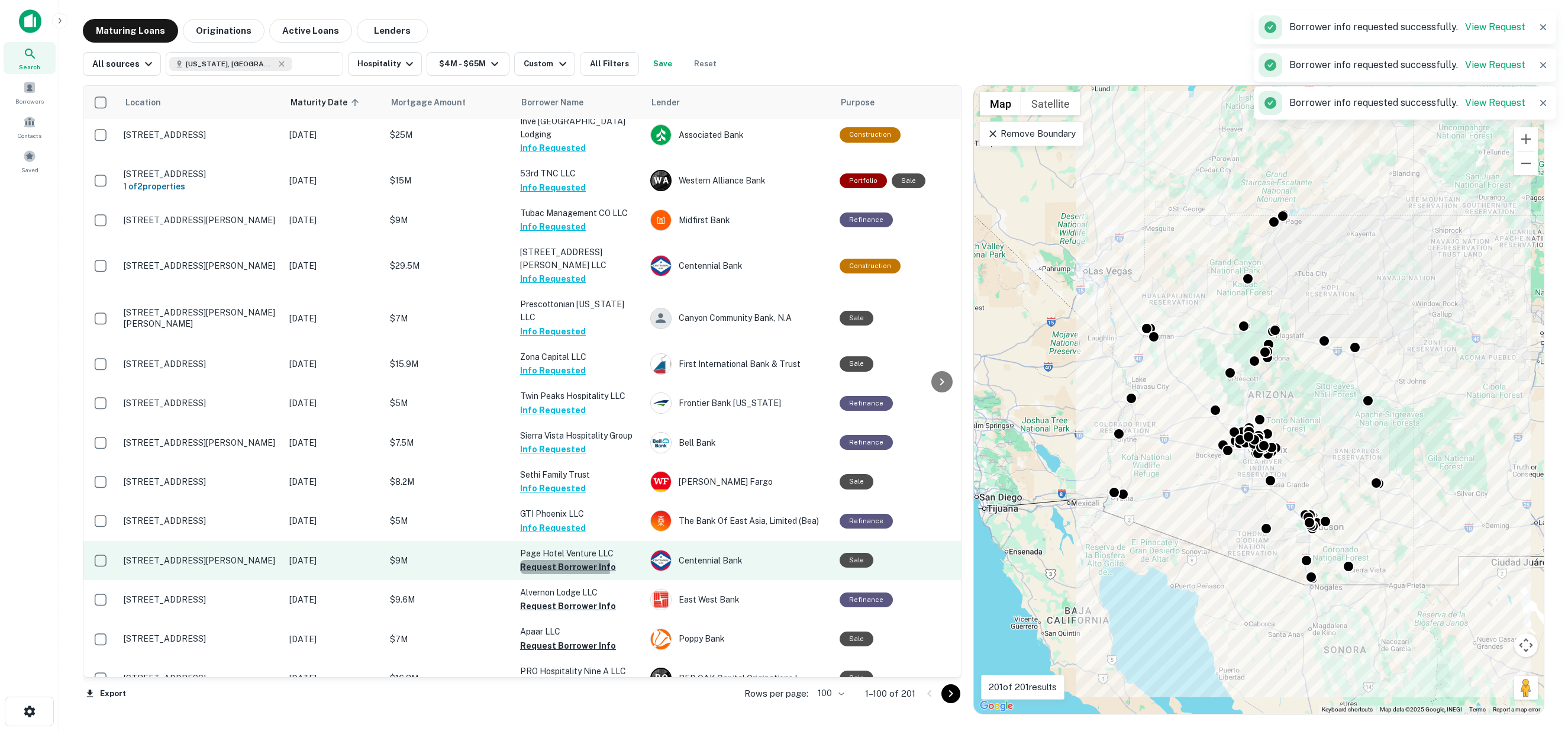
click at [548, 560] on button "Request Borrower Info" at bounding box center [568, 566] width 96 height 14
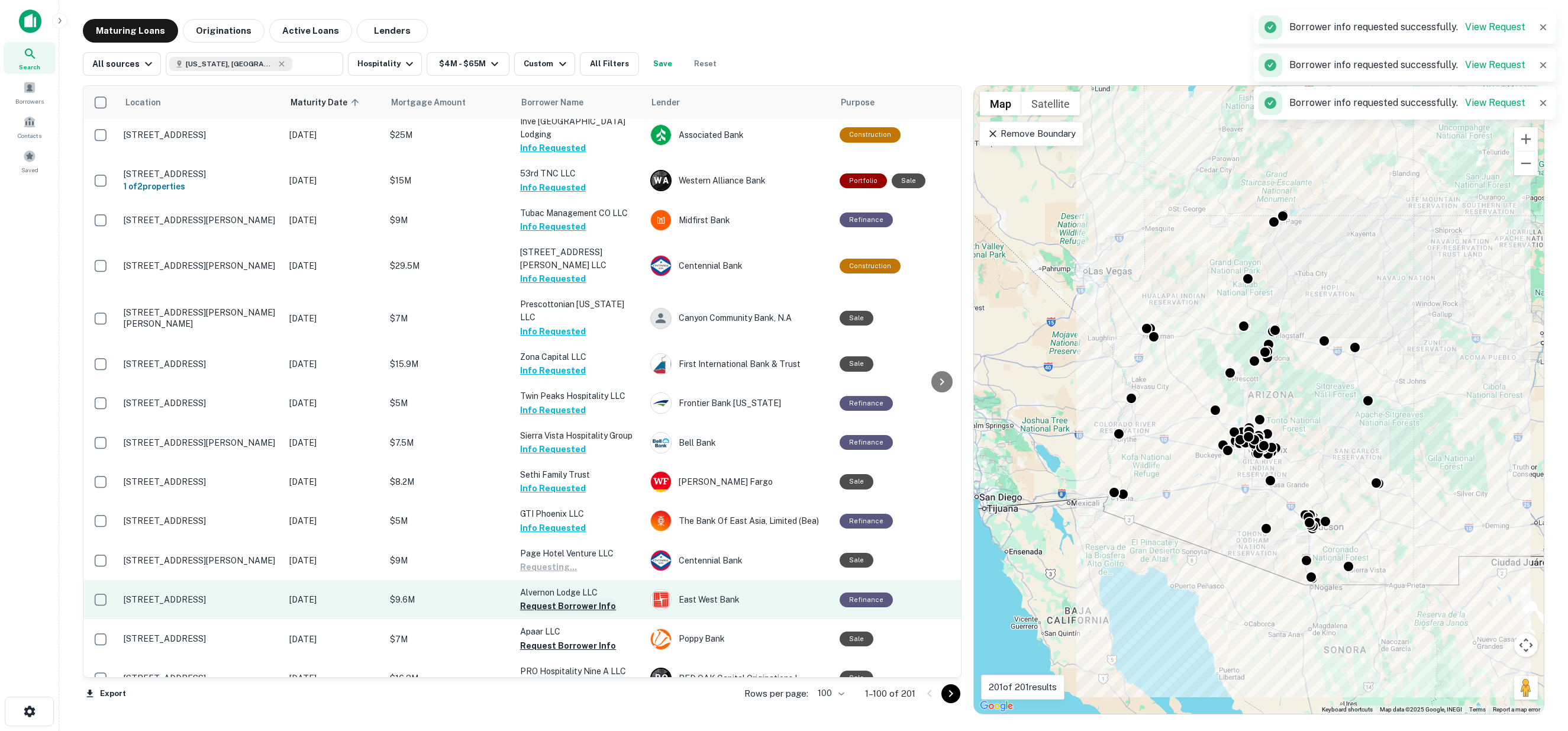
click at [551, 599] on button "Request Borrower Info" at bounding box center [568, 605] width 96 height 14
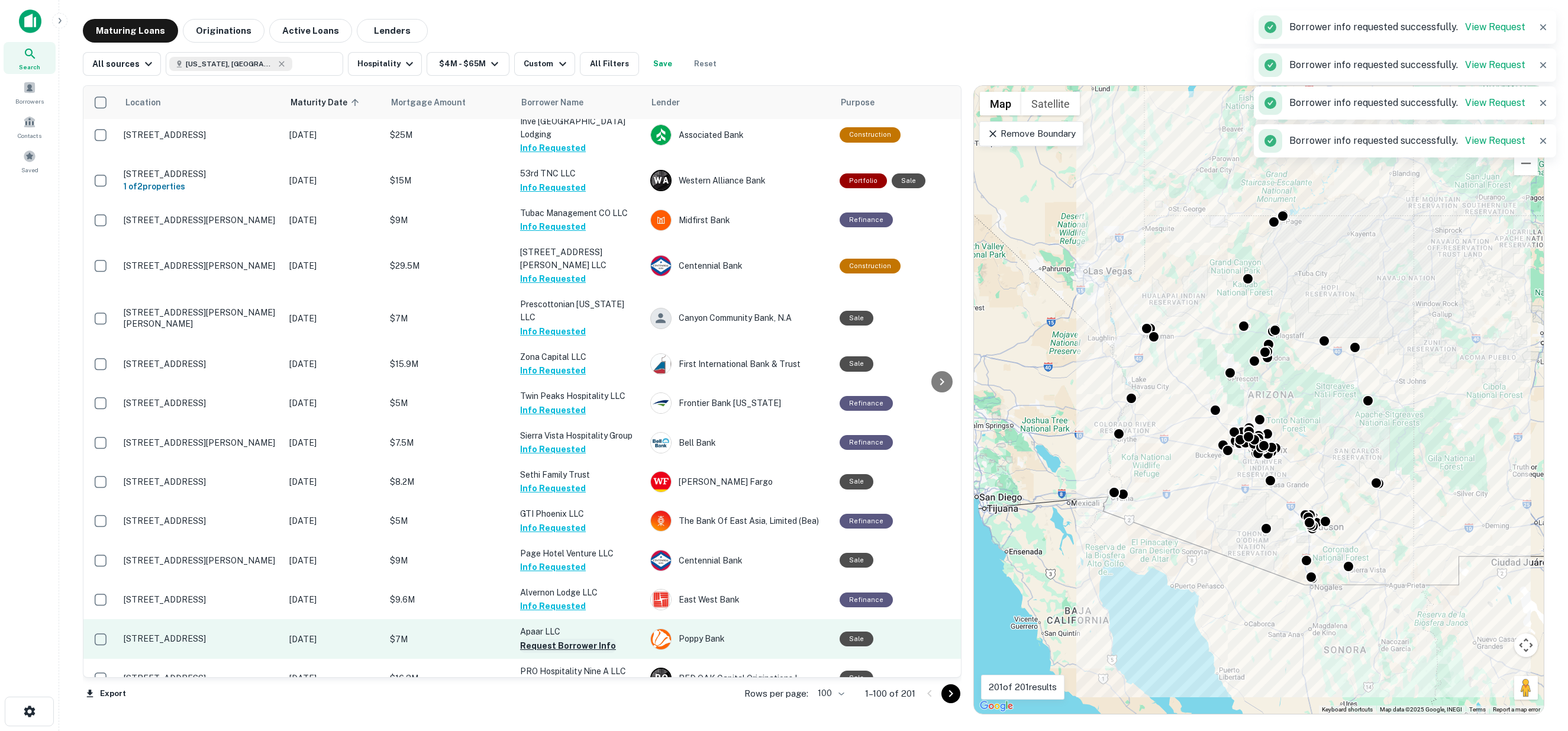
click at [557, 638] on button "Request Borrower Info" at bounding box center [568, 645] width 96 height 14
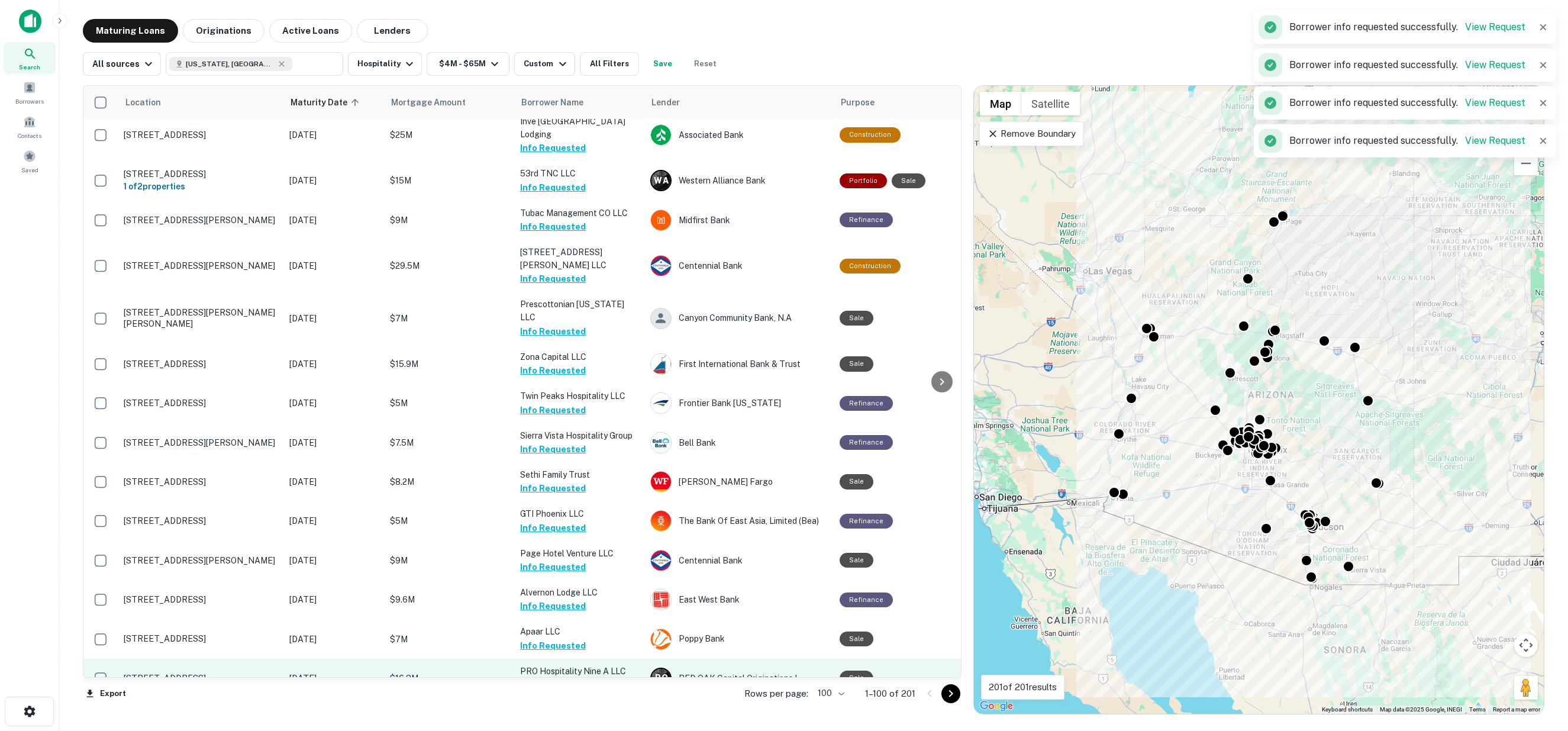
click at [556, 678] on button "Request Borrower Info" at bounding box center [568, 684] width 96 height 14
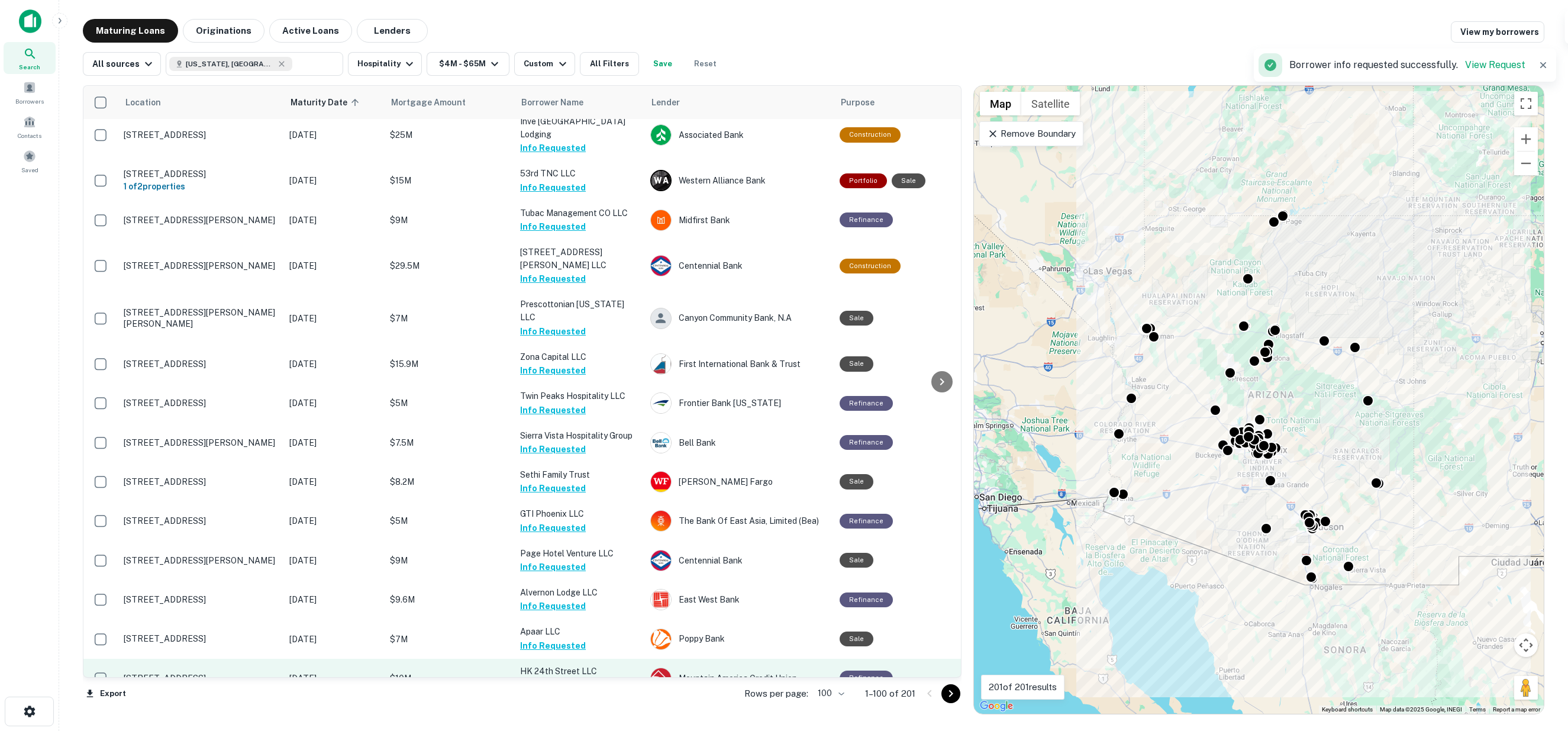
click at [586, 678] on button "Request Borrower Info" at bounding box center [568, 684] width 96 height 14
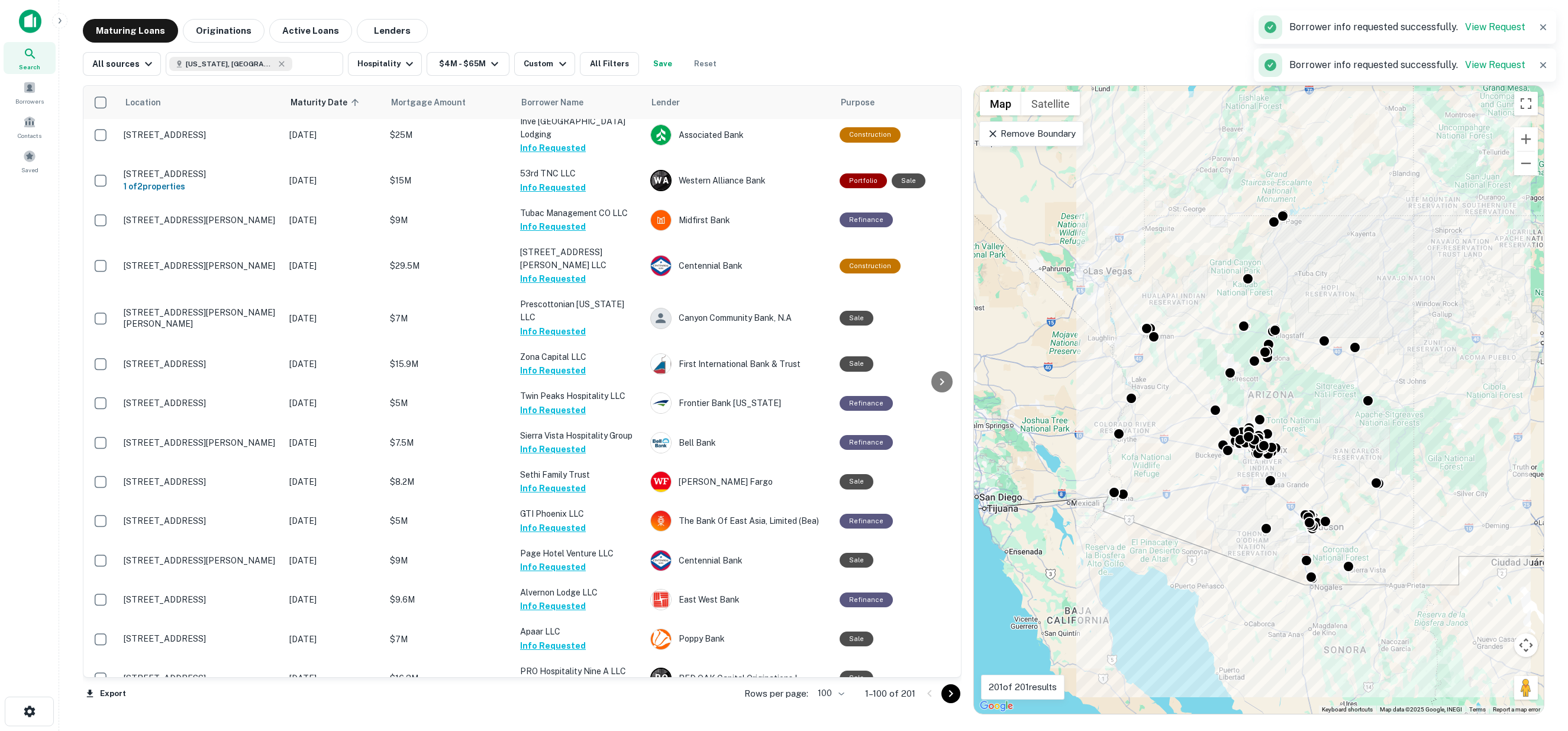
scroll to position [2762, 0]
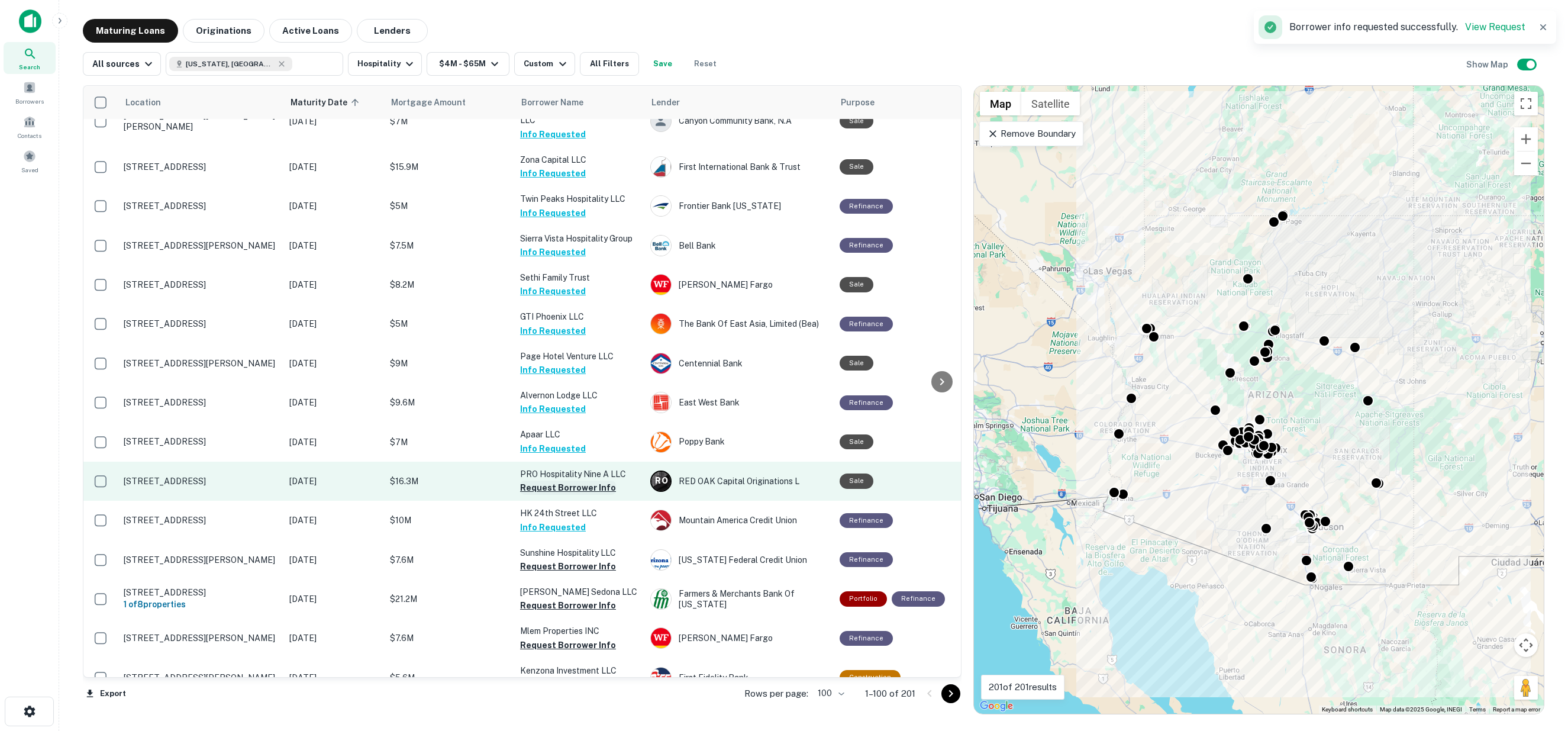
click at [542, 481] on button "Request Borrower Info" at bounding box center [568, 487] width 96 height 14
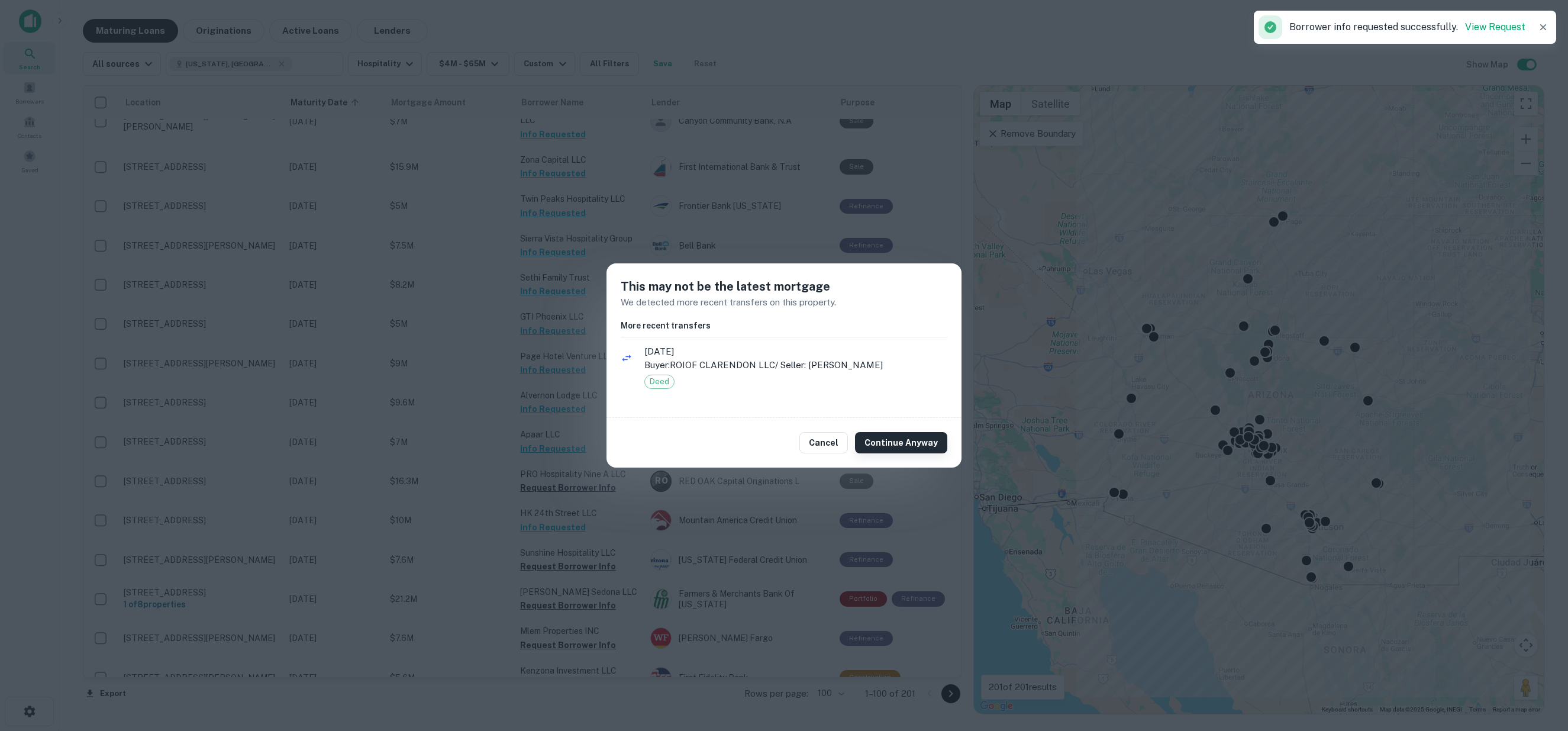
click at [931, 436] on button "Continue Anyway" at bounding box center [901, 443] width 93 height 21
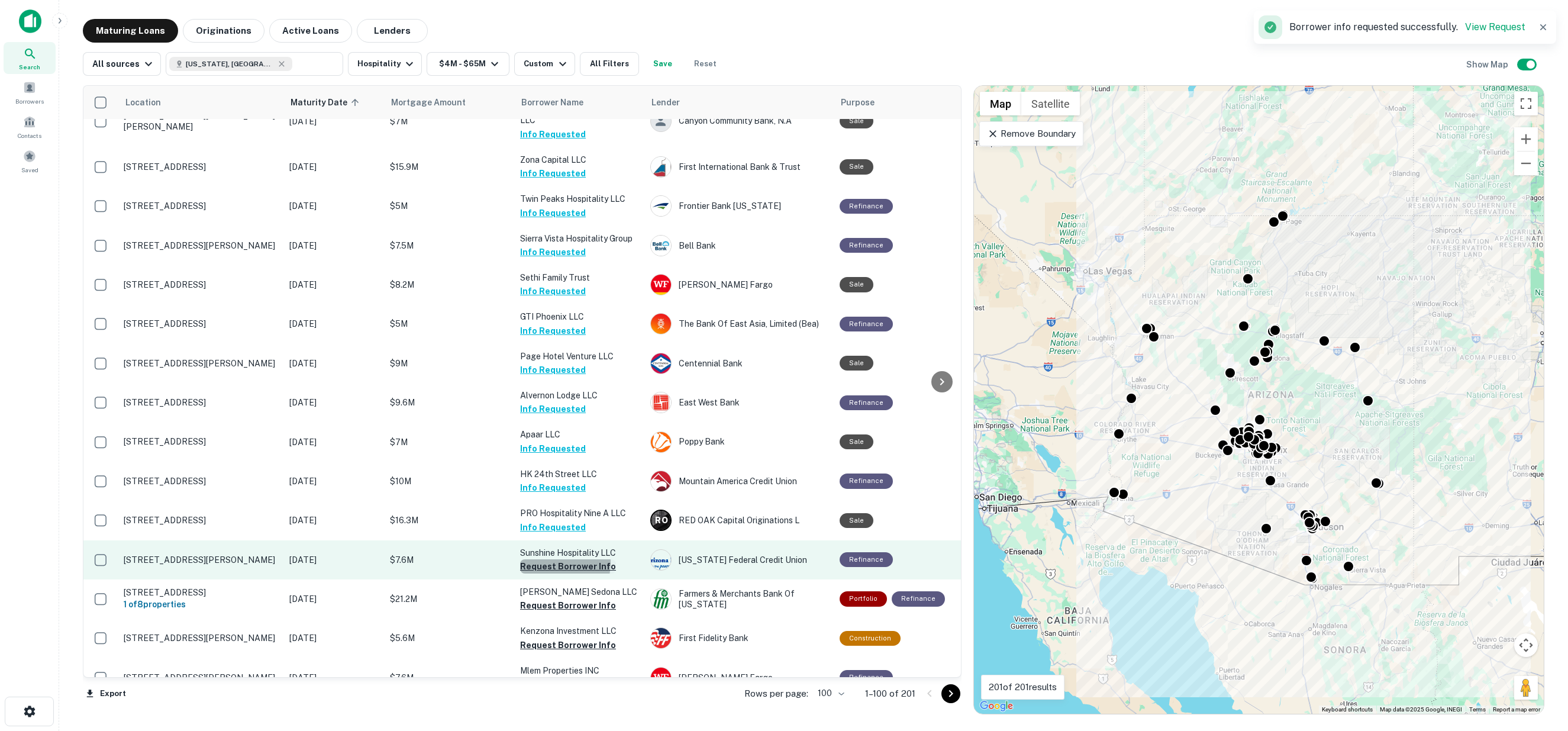
click at [553, 560] on button "Request Borrower Info" at bounding box center [568, 566] width 96 height 14
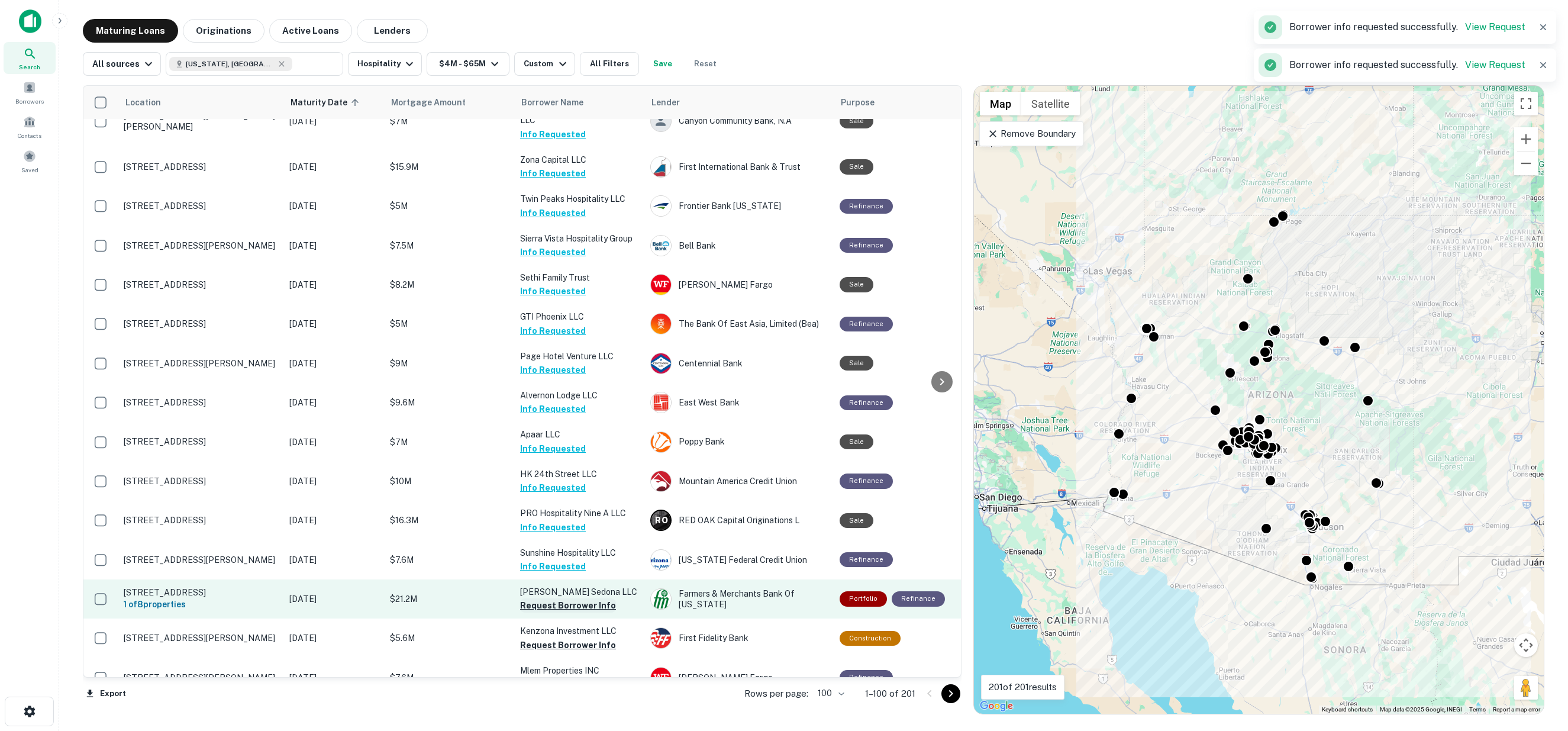
drag, startPoint x: 557, startPoint y: 501, endPoint x: 558, endPoint y: 509, distance: 8.1
click at [557, 598] on button "Request Borrower Info" at bounding box center [568, 605] width 96 height 14
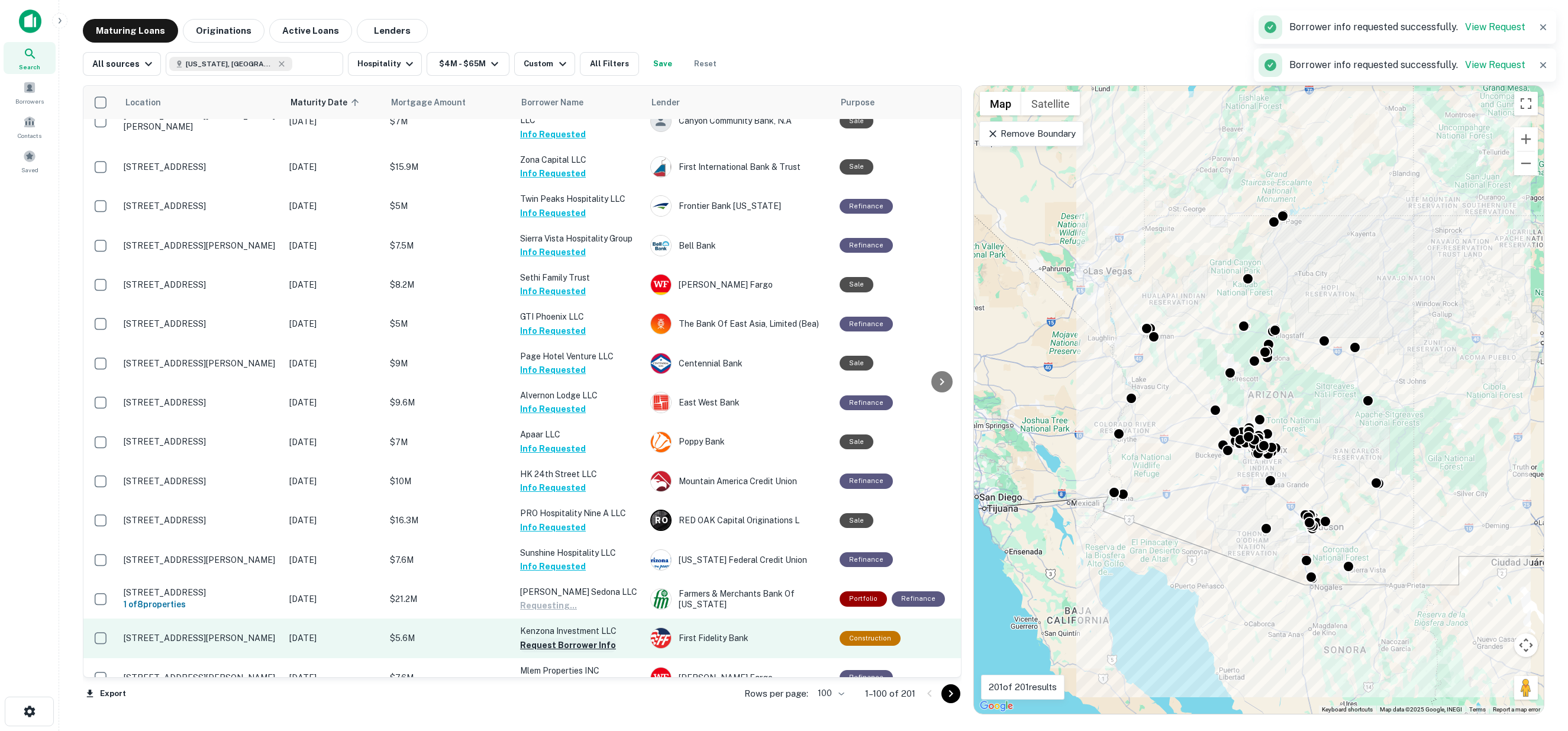
click at [562, 638] on button "Request Borrower Info" at bounding box center [568, 645] width 96 height 14
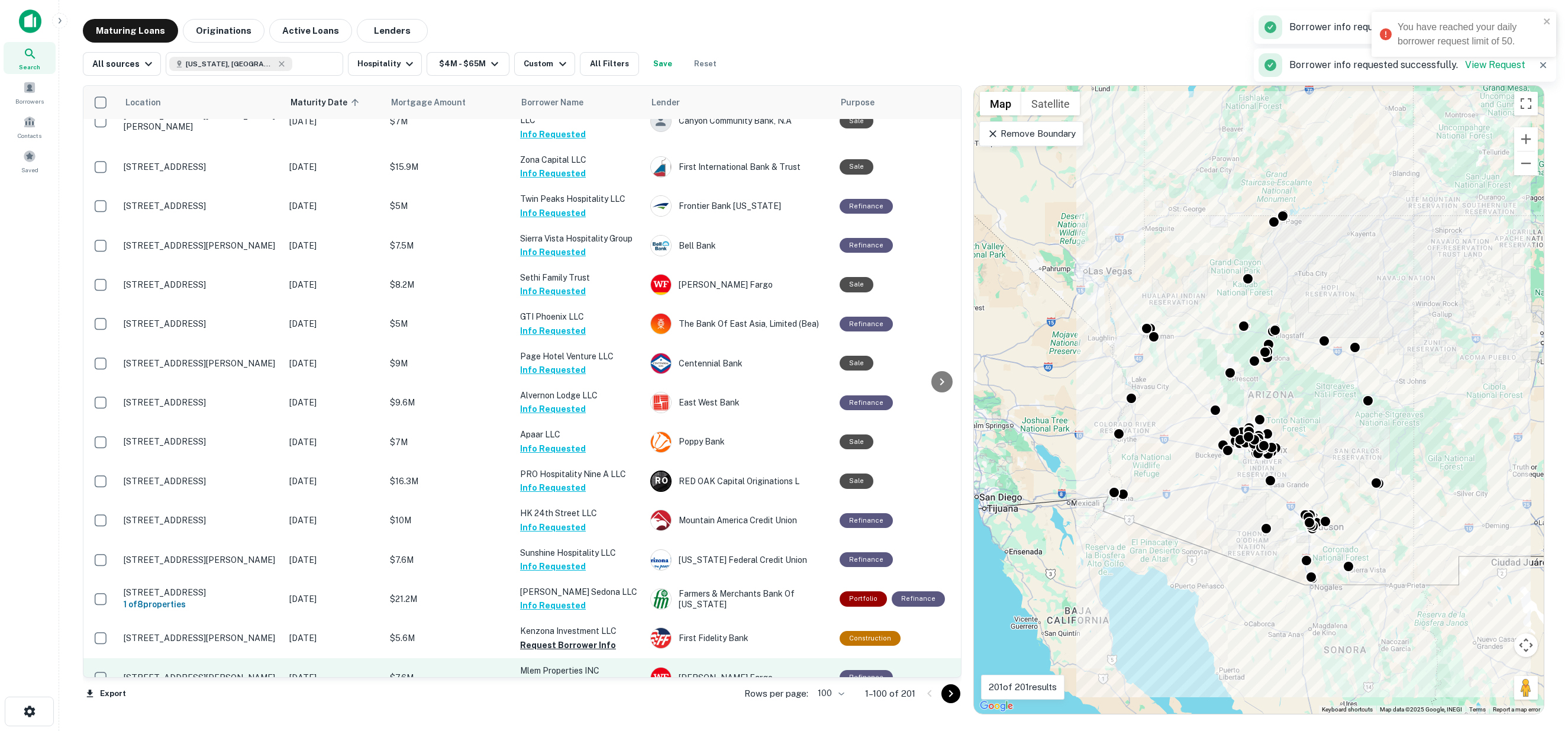
click at [567, 677] on button "Request Borrower Info" at bounding box center [568, 683] width 96 height 14
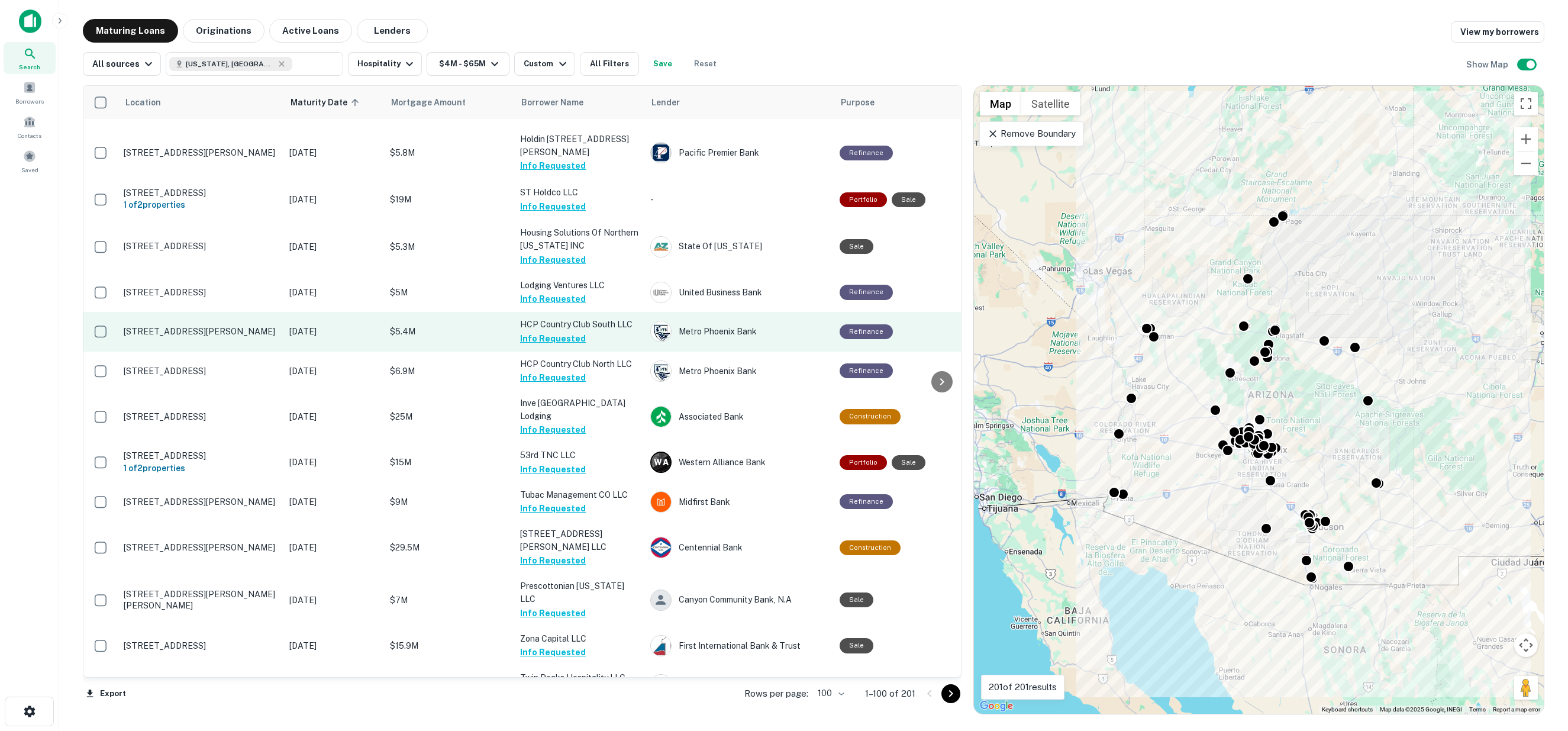
scroll to position [2159, 0]
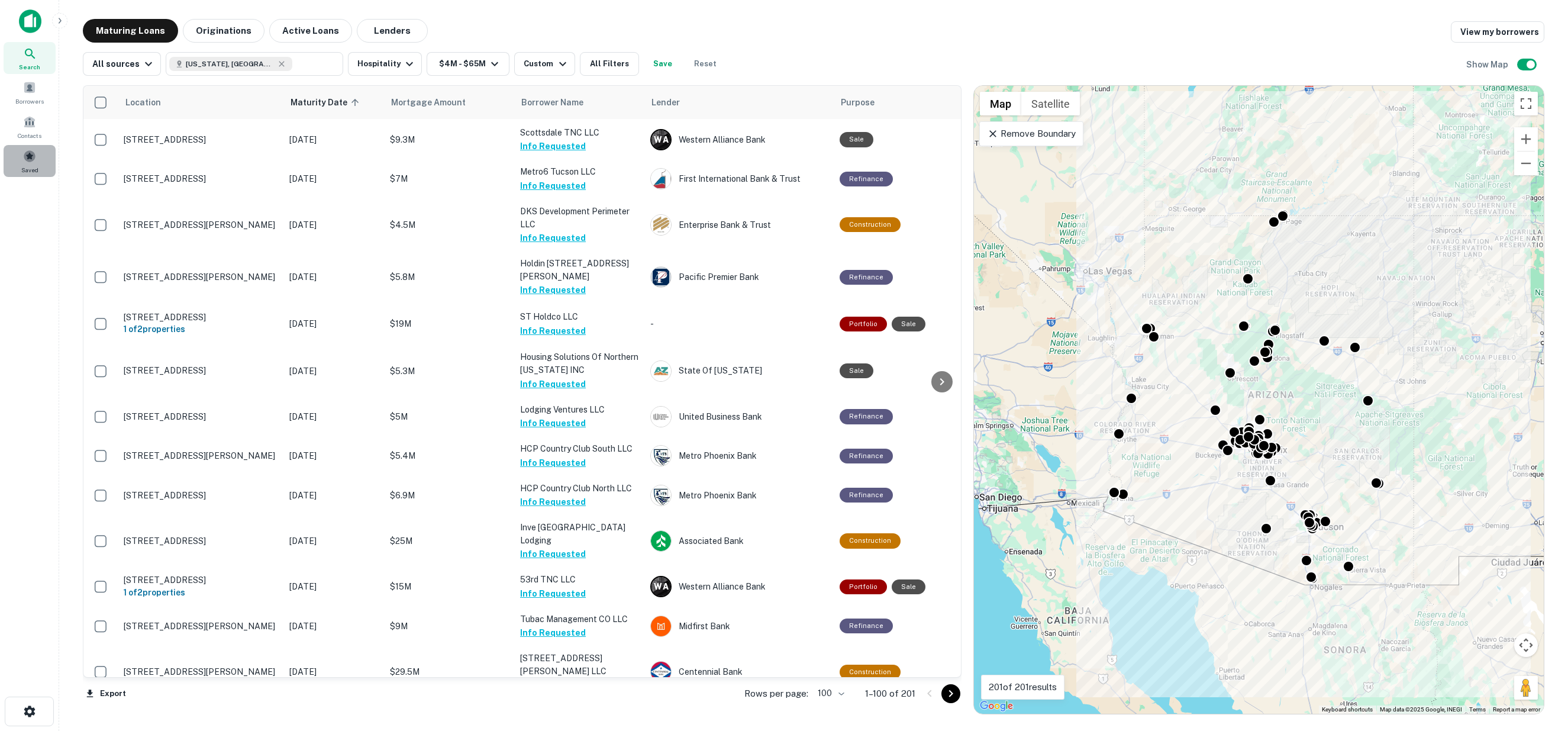
click at [27, 157] on span at bounding box center [30, 156] width 13 height 13
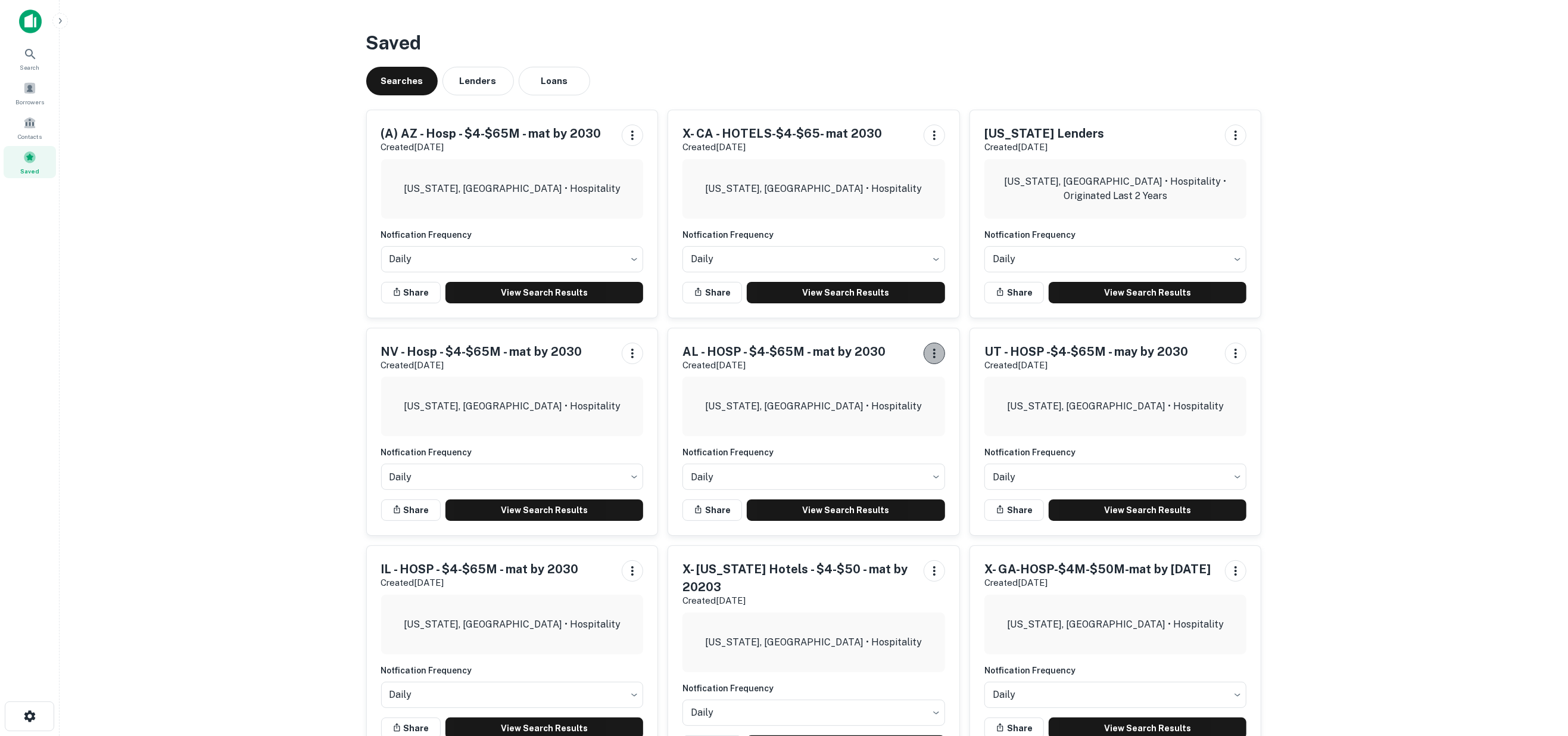
click at [931, 349] on icon "button" at bounding box center [934, 353] width 14 height 14
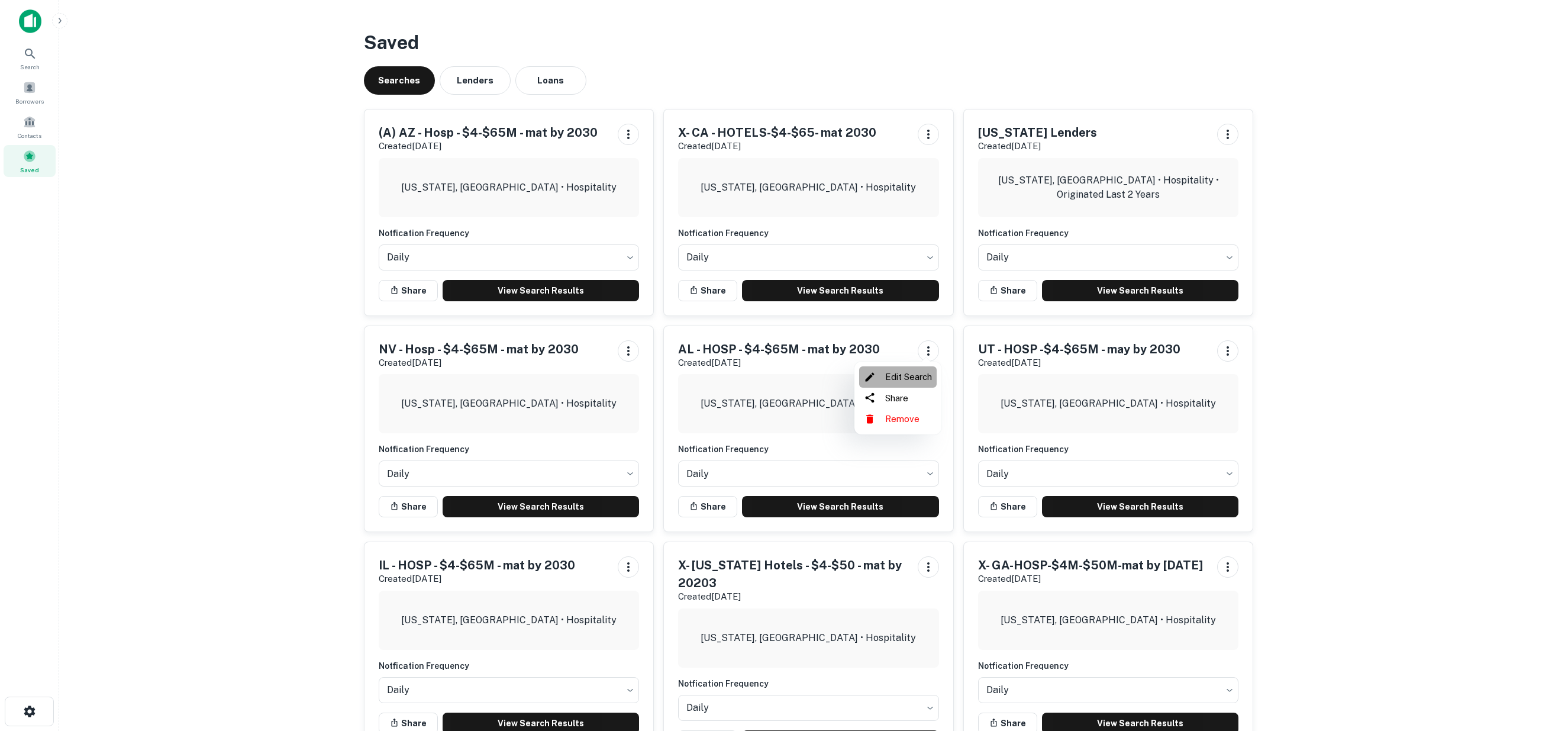
click at [903, 377] on li "Edit Search" at bounding box center [898, 377] width 77 height 21
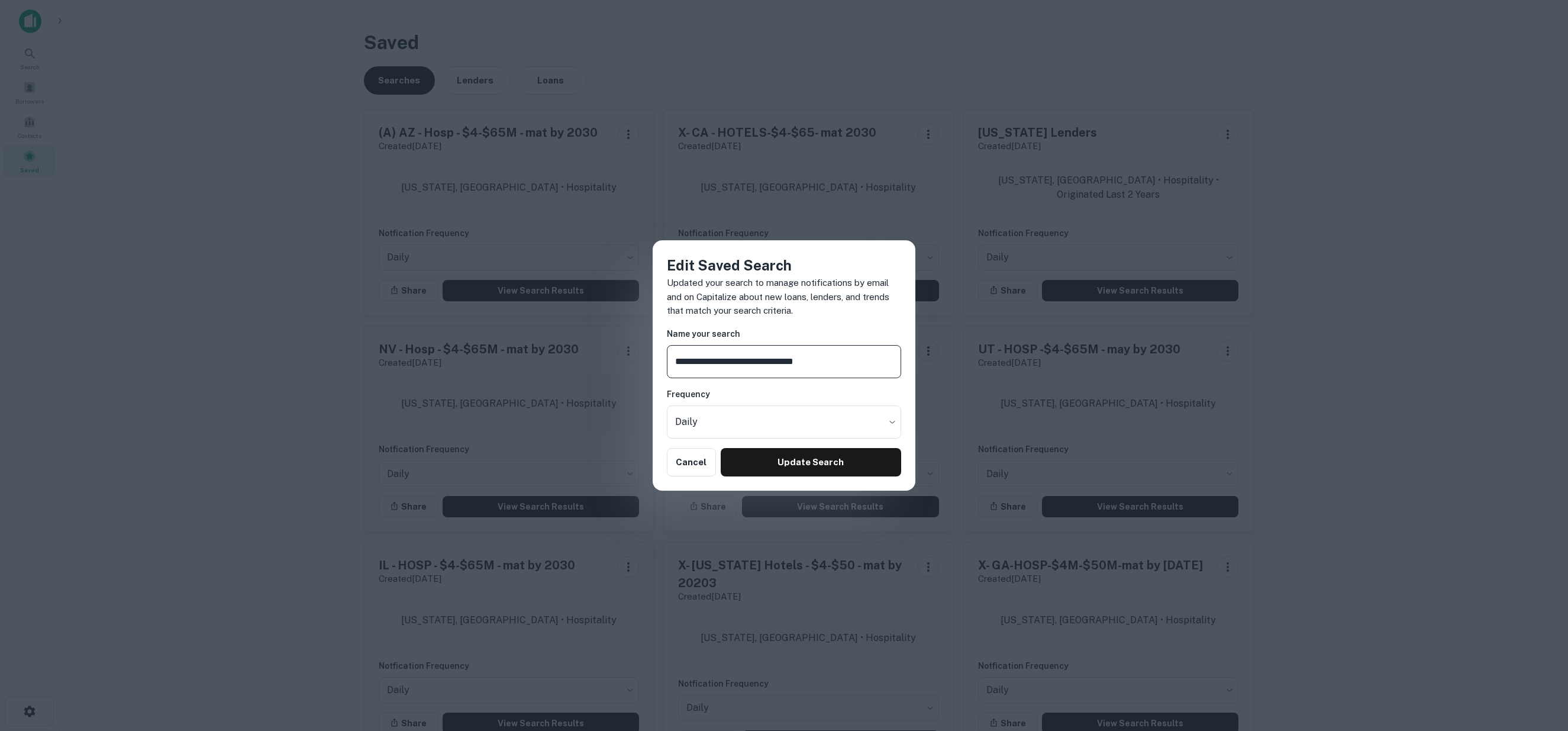
click at [687, 363] on input "**********" at bounding box center [784, 362] width 235 height 33
type input "**********"
click at [766, 459] on button "Update Search" at bounding box center [811, 462] width 181 height 29
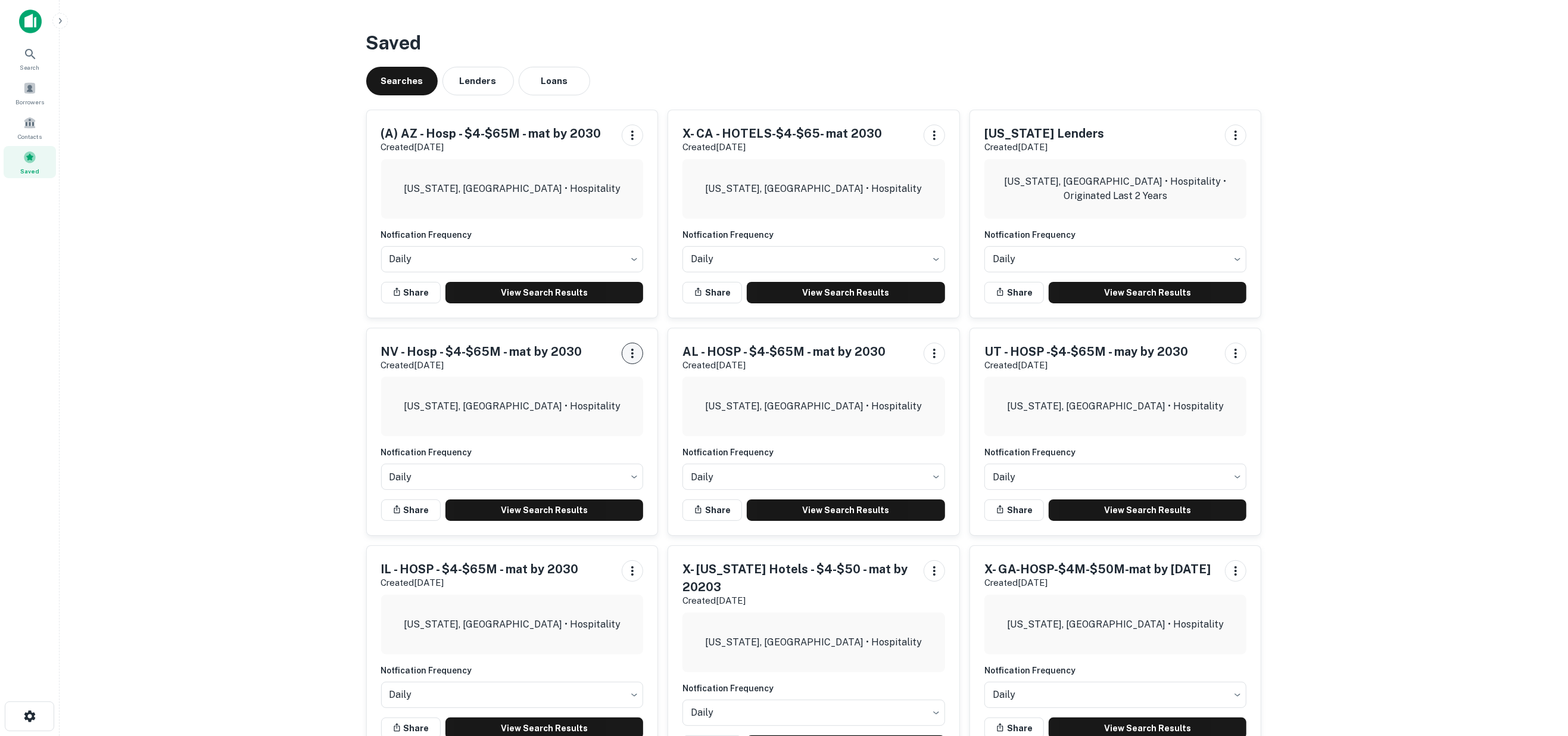
click at [632, 348] on icon "button" at bounding box center [632, 353] width 14 height 14
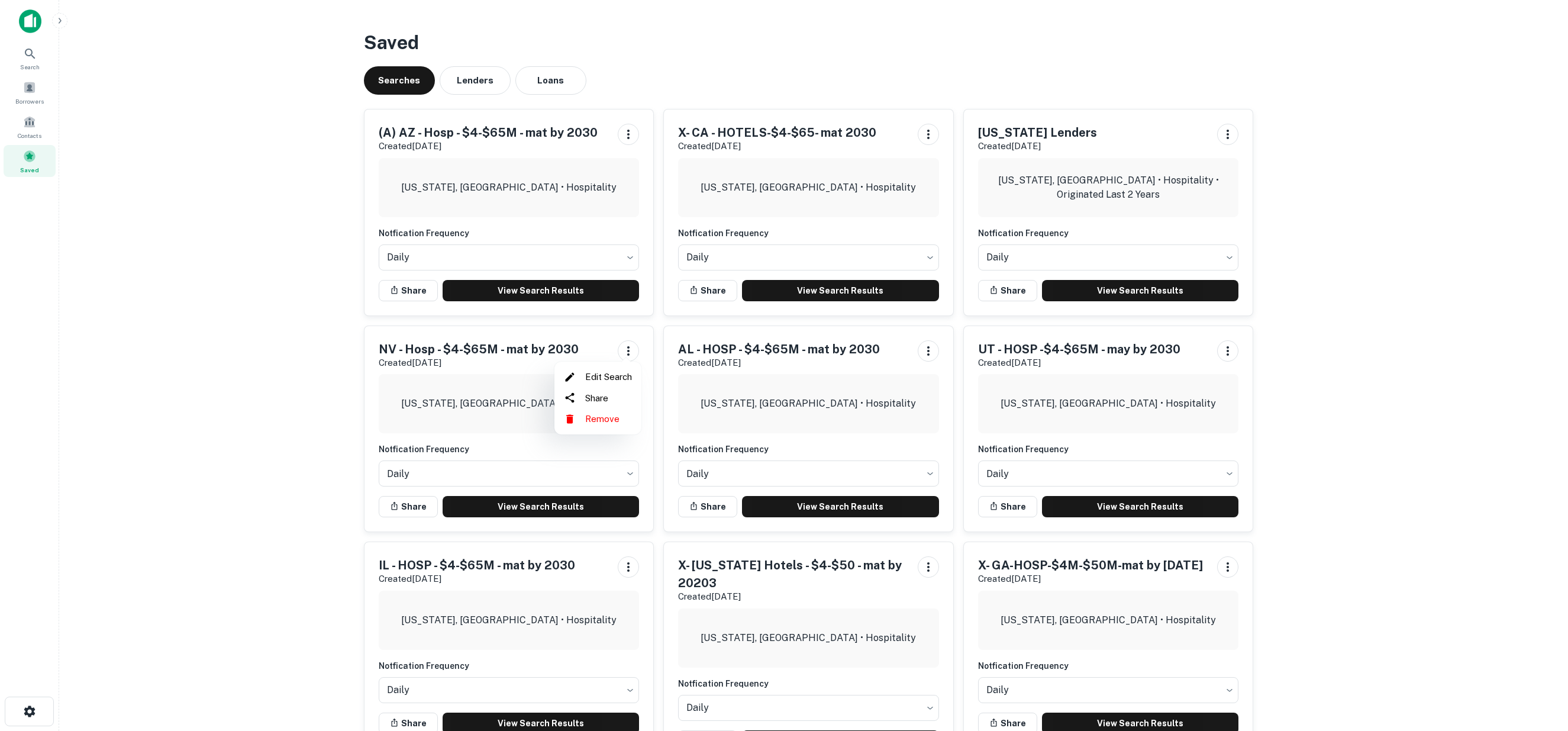
click at [616, 369] on li "Edit Search" at bounding box center [598, 377] width 77 height 21
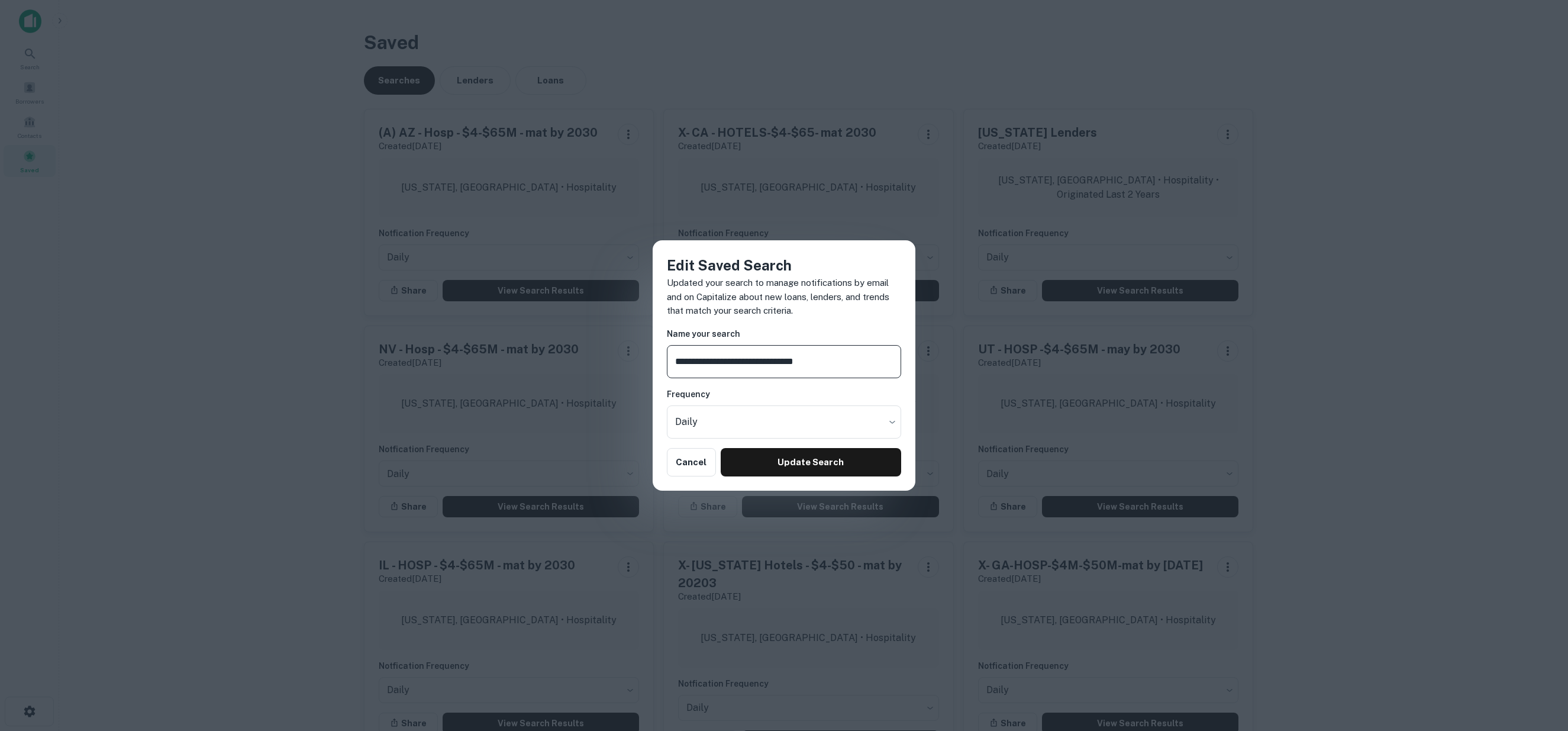
click at [689, 363] on input "**********" at bounding box center [784, 362] width 235 height 33
type input "**********"
click at [812, 459] on button "Update Search" at bounding box center [811, 462] width 181 height 29
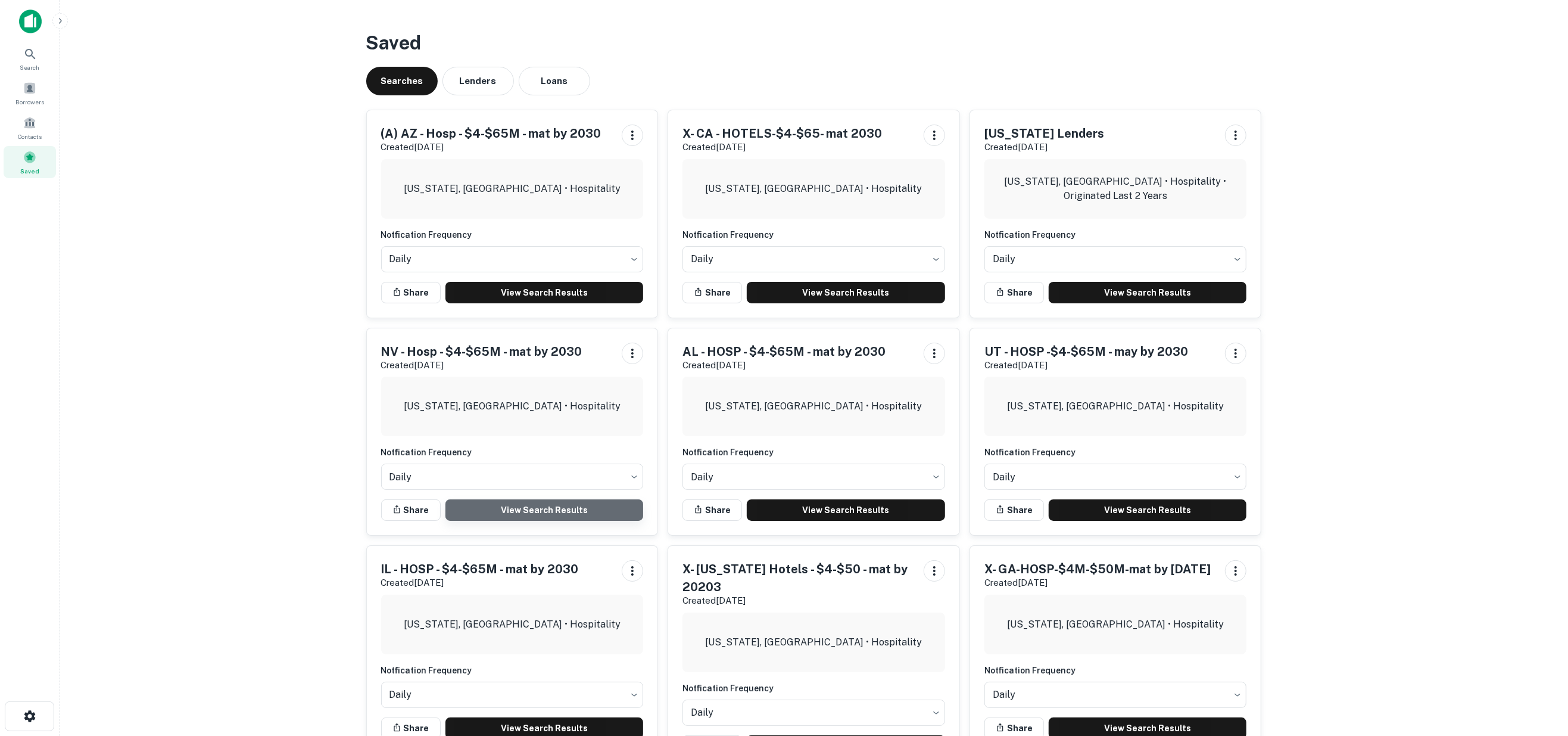
click at [528, 505] on link "View Search Results" at bounding box center [545, 510] width 198 height 21
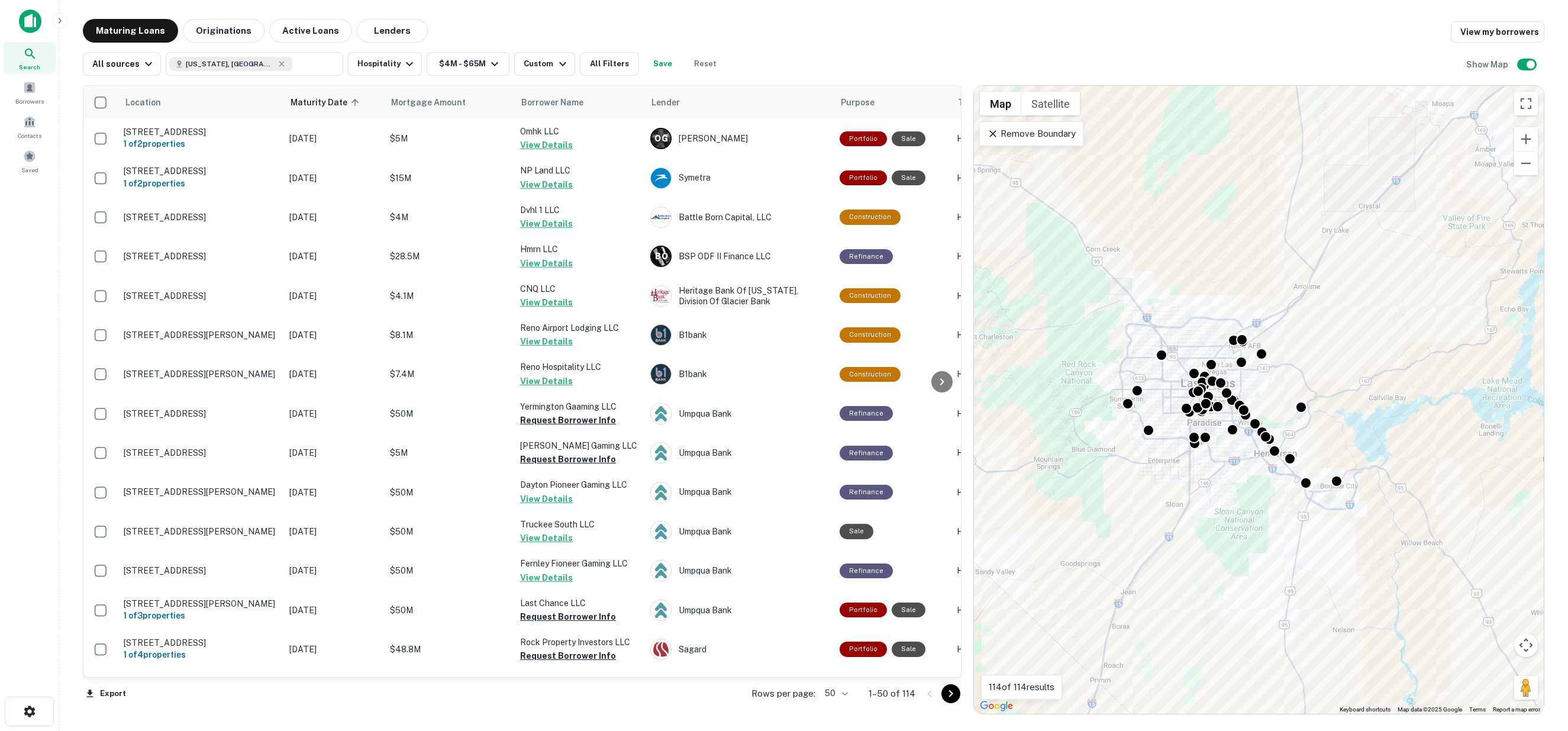
drag, startPoint x: 1333, startPoint y: 631, endPoint x: 1209, endPoint y: 561, distance: 142.4
click at [1209, 561] on div "To activate drag with keyboard, press Alt + Enter. Once in keyboard drag state,…" at bounding box center [1259, 400] width 570 height 628
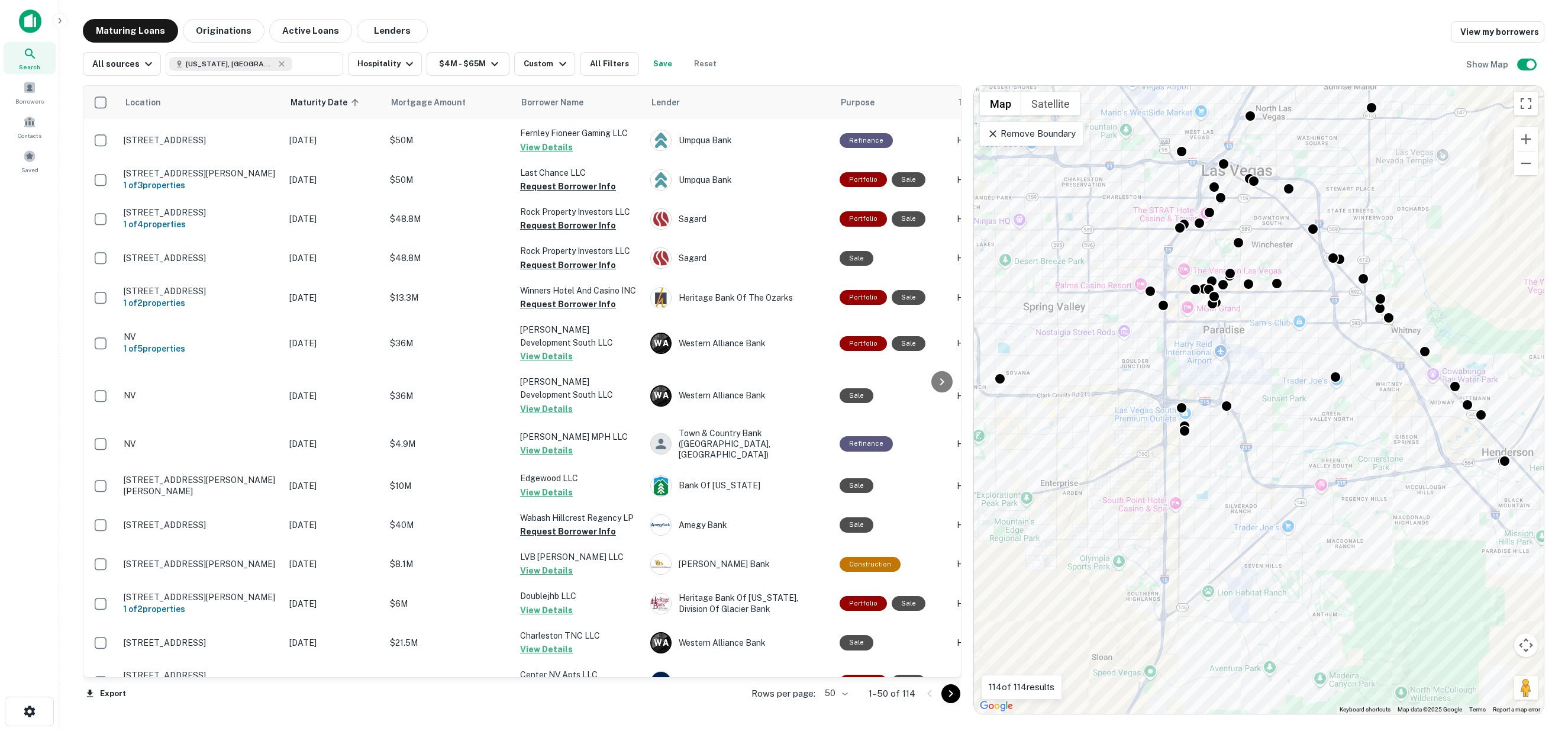
scroll to position [328, 0]
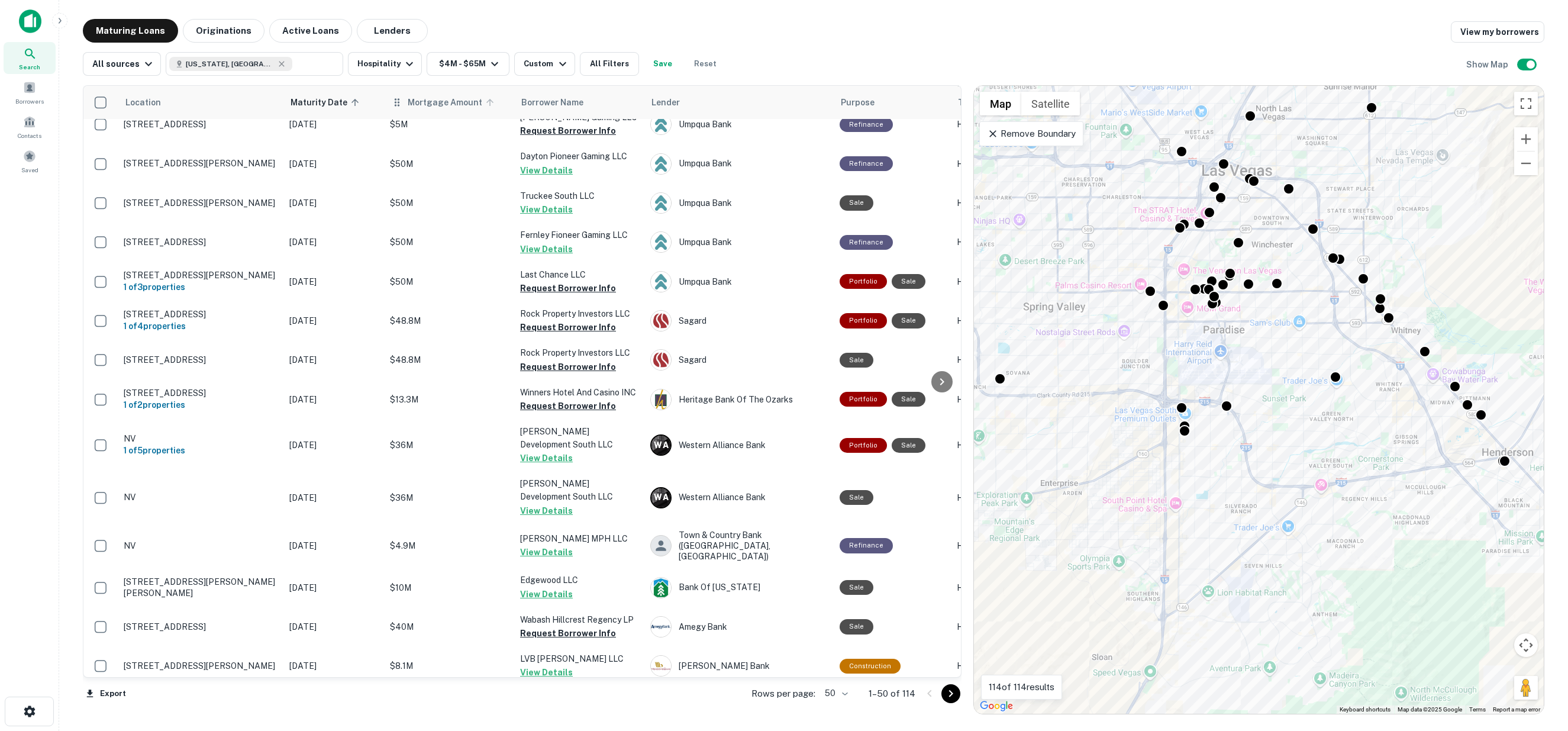
click at [422, 103] on span "Mortgage Amount" at bounding box center [453, 102] width 90 height 14
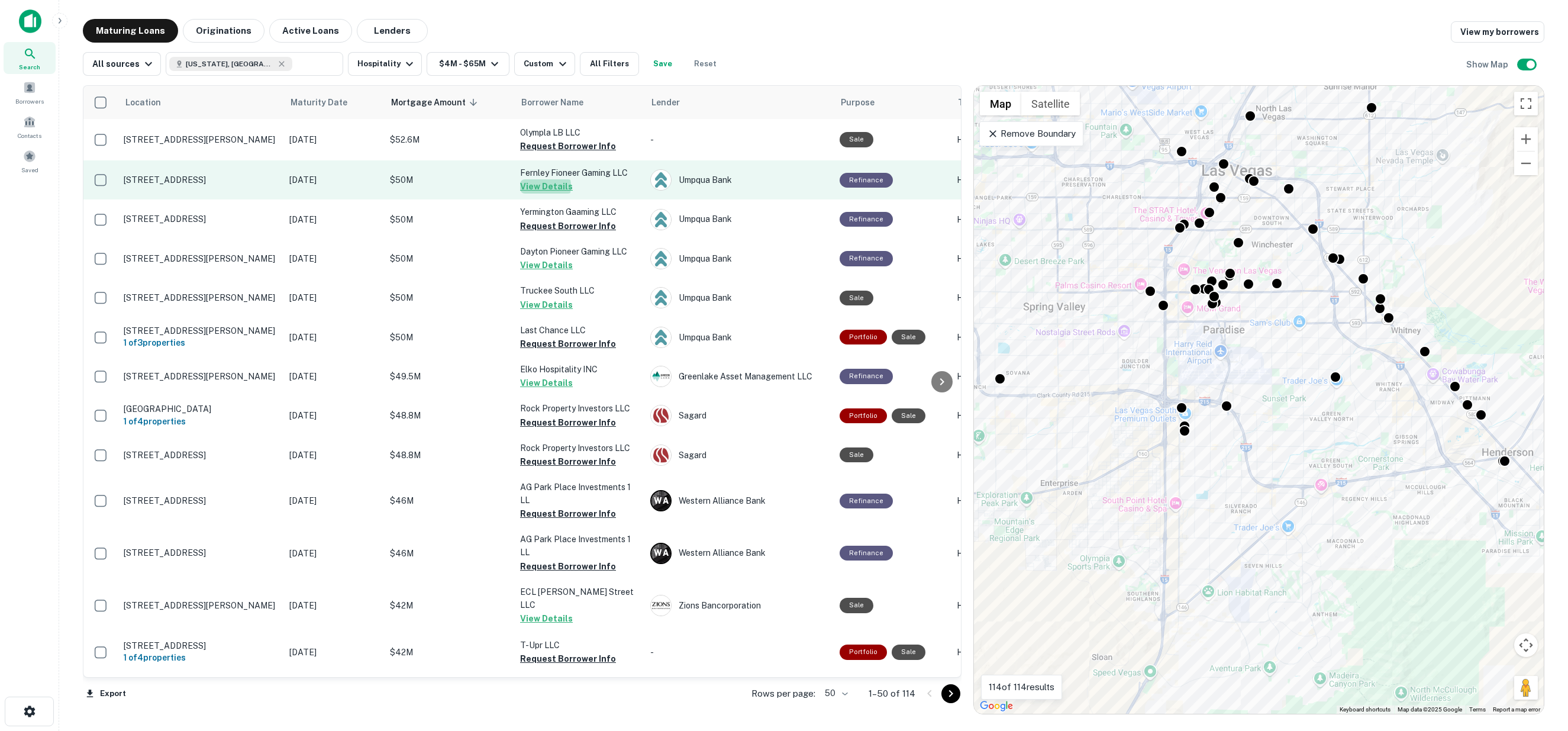
click at [537, 185] on button "View Details" at bounding box center [546, 186] width 53 height 14
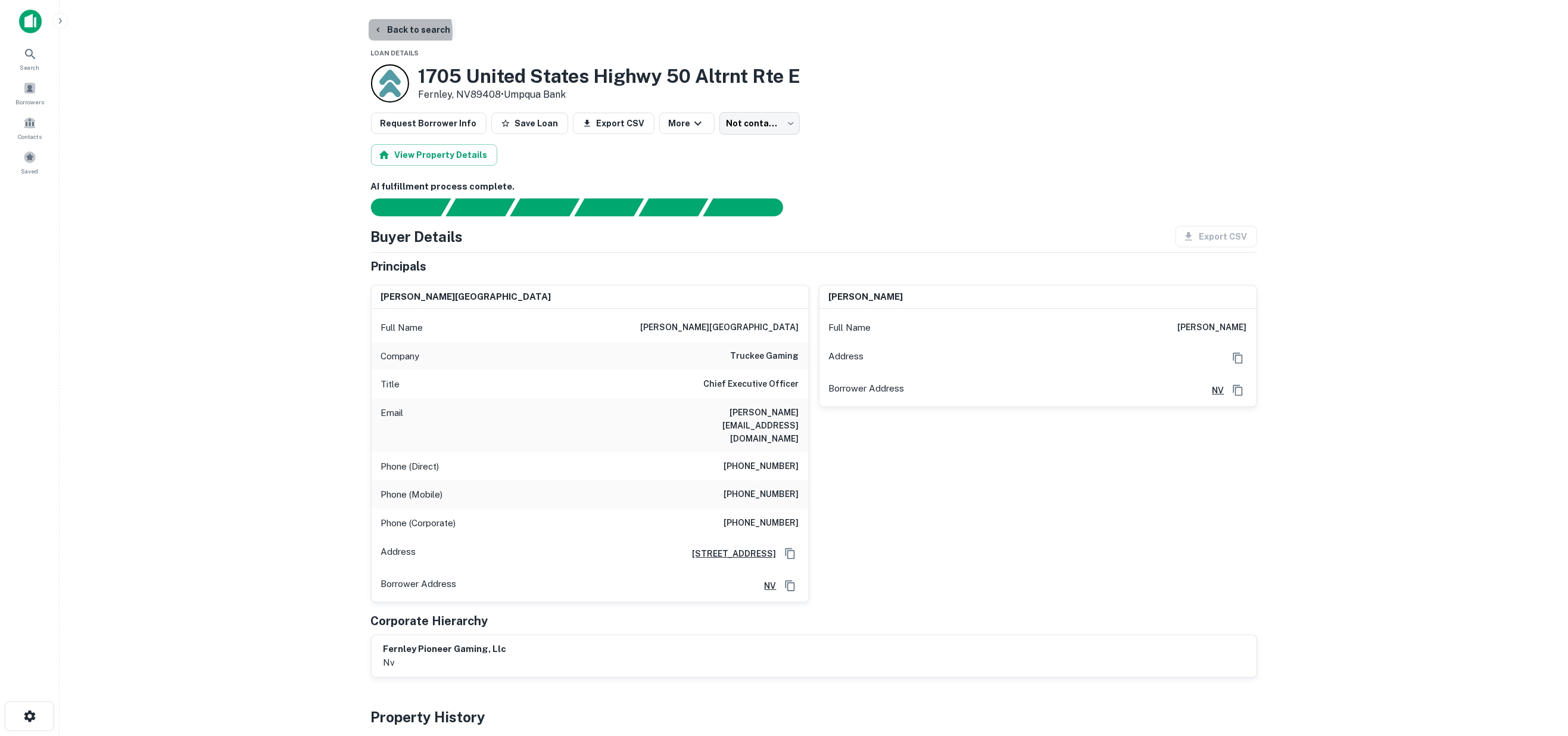
click at [400, 32] on button "Back to search" at bounding box center [411, 30] width 87 height 21
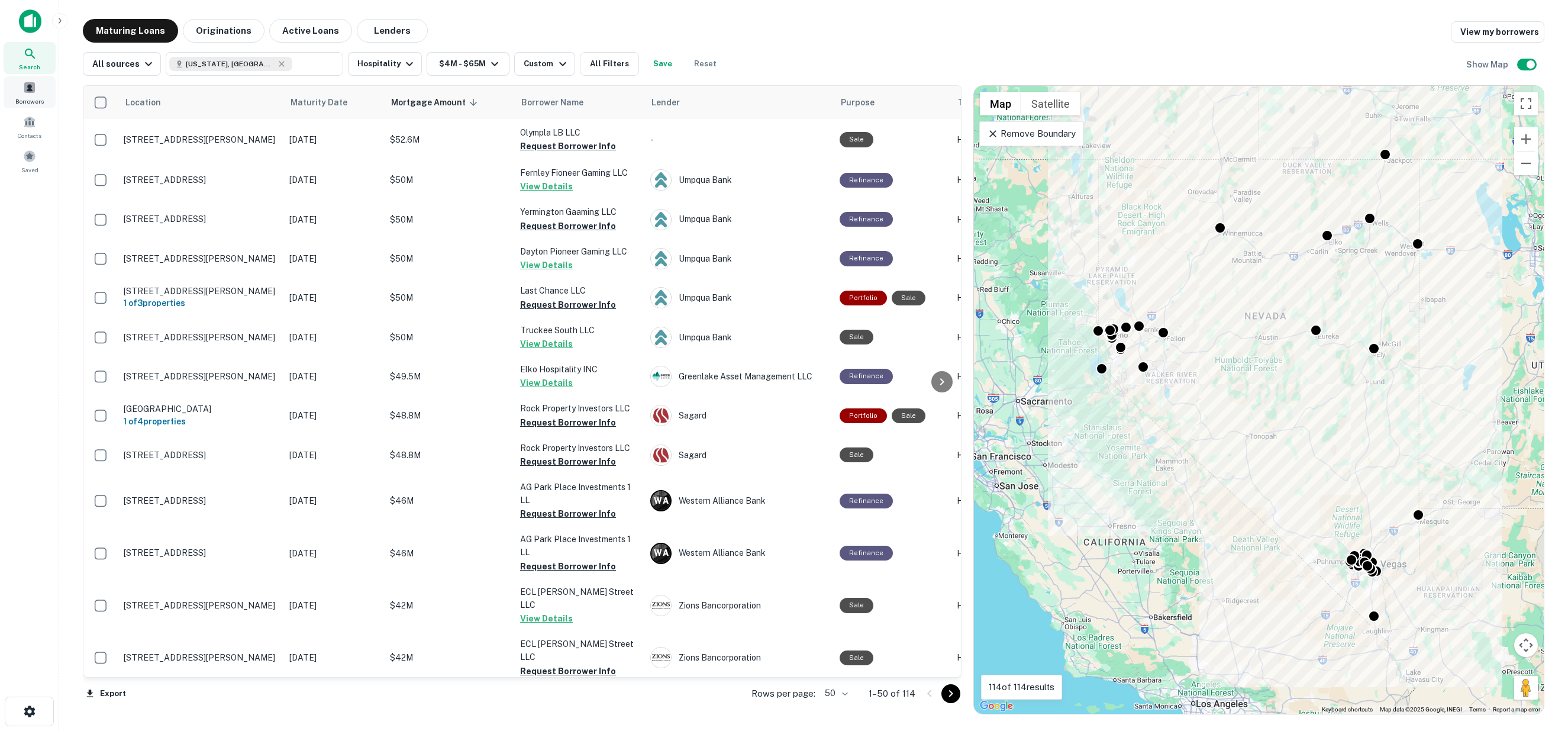
click at [27, 97] on span "Borrowers" at bounding box center [30, 102] width 29 height 10
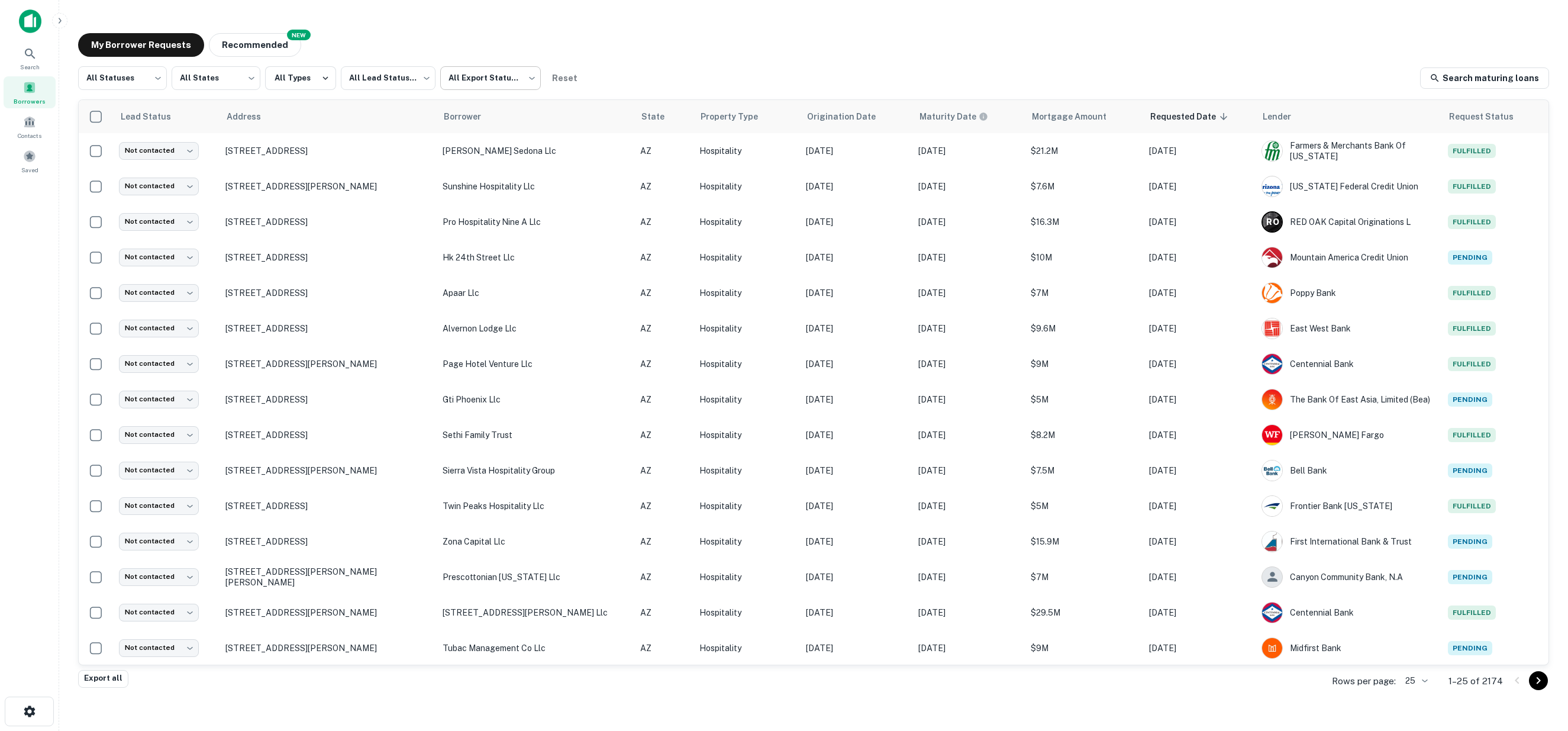
click at [531, 75] on body "Search Borrowers Contacts Saved My Borrower Requests NEW Recommended All Status…" at bounding box center [784, 365] width 1568 height 731
click at [491, 148] on li "Not Exported" at bounding box center [490, 152] width 107 height 21
type input "*****"
click at [158, 77] on body "Search Borrowers Contacts Saved My Borrower Requests NEW Recommended All Status…" at bounding box center [784, 365] width 1568 height 731
click at [120, 145] on li "Fulfilled" at bounding box center [122, 152] width 89 height 21
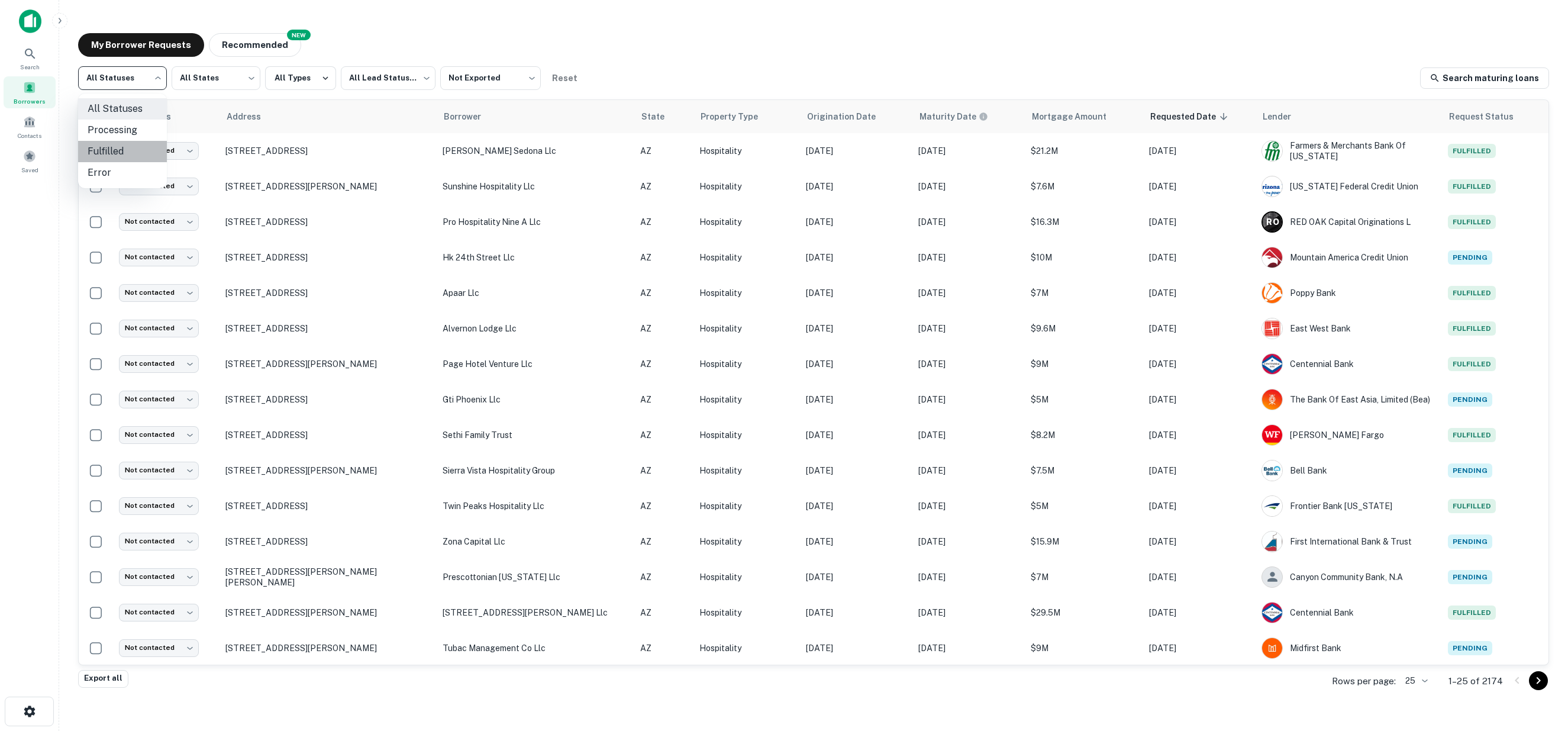
type input "*********"
